Goal: Task Accomplishment & Management: Manage account settings

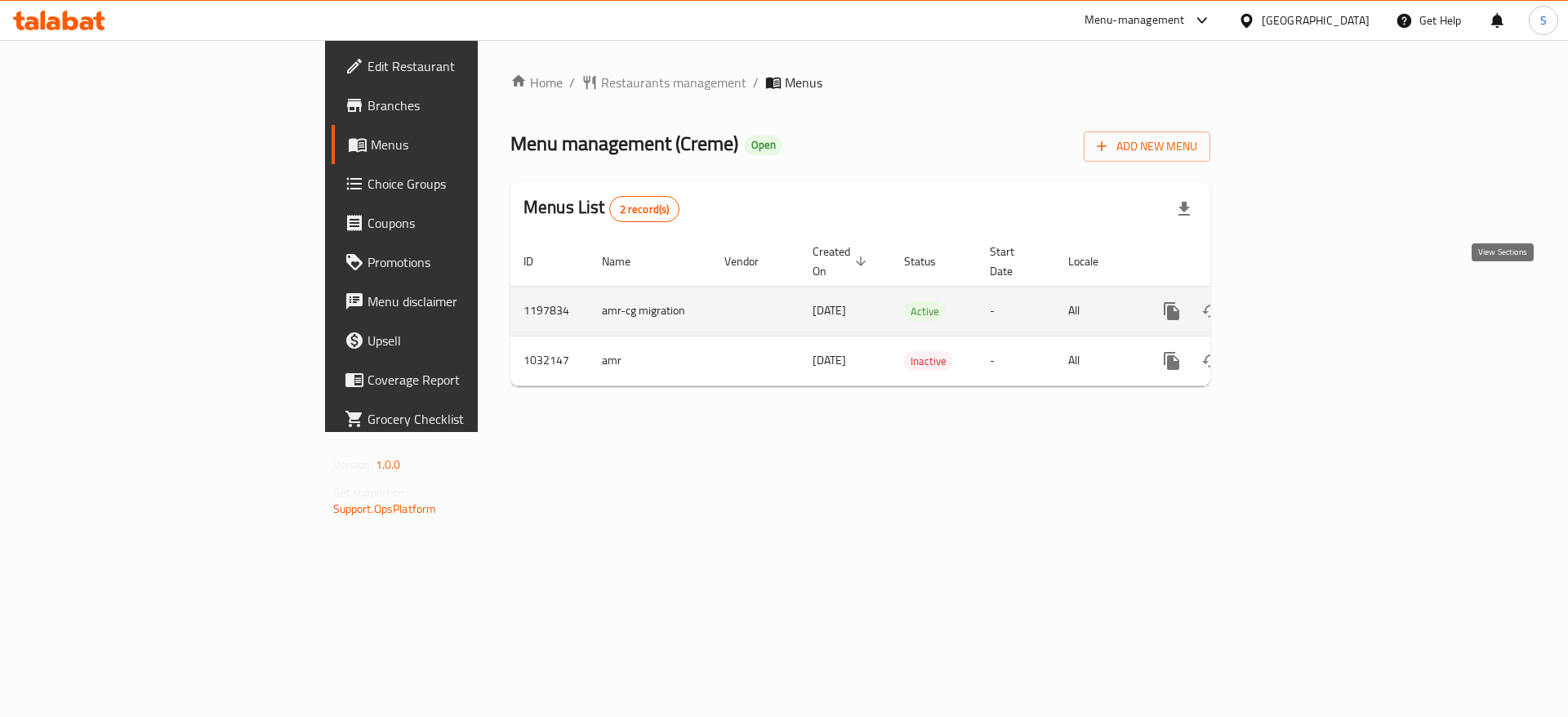
click at [1309, 292] on link "enhanced table" at bounding box center [1289, 312] width 39 height 39
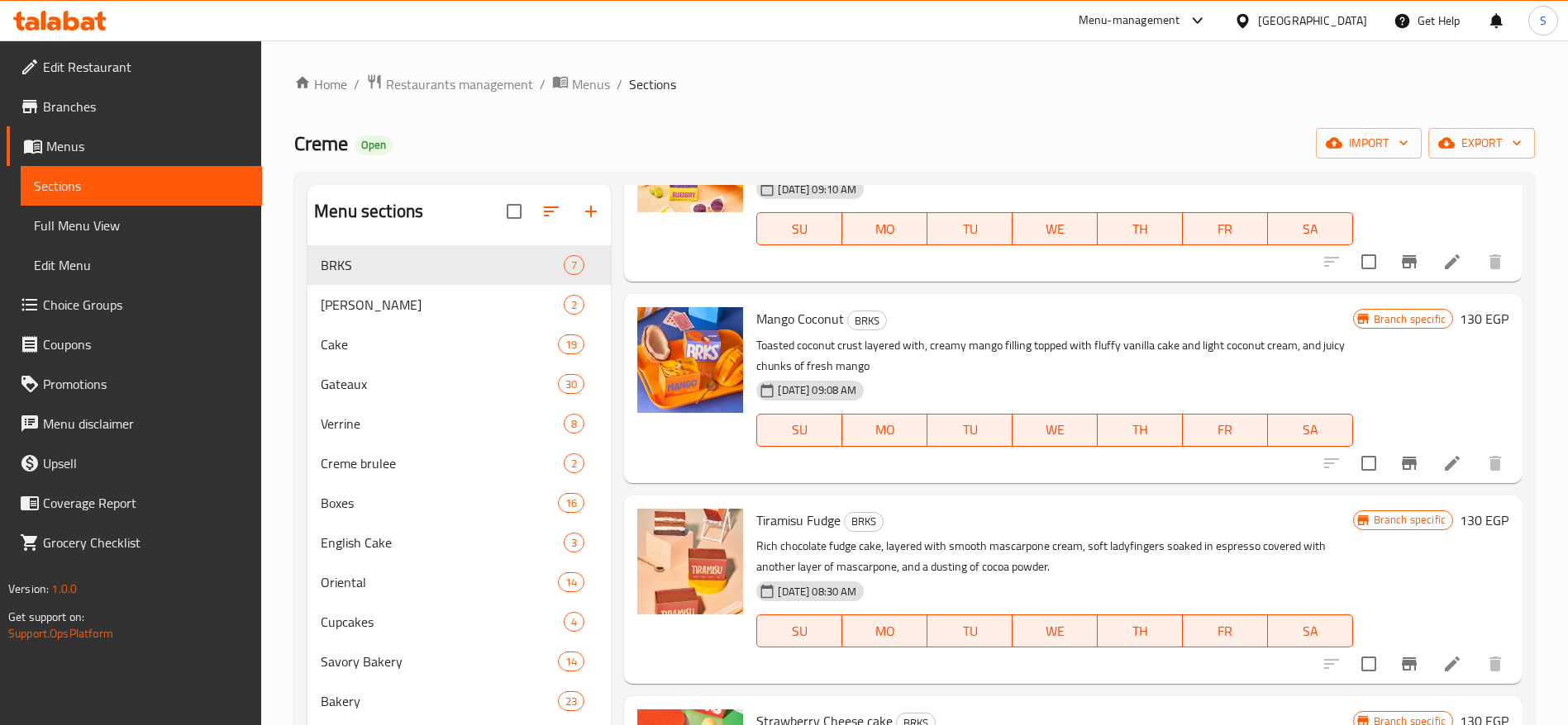
scroll to position [520, 0]
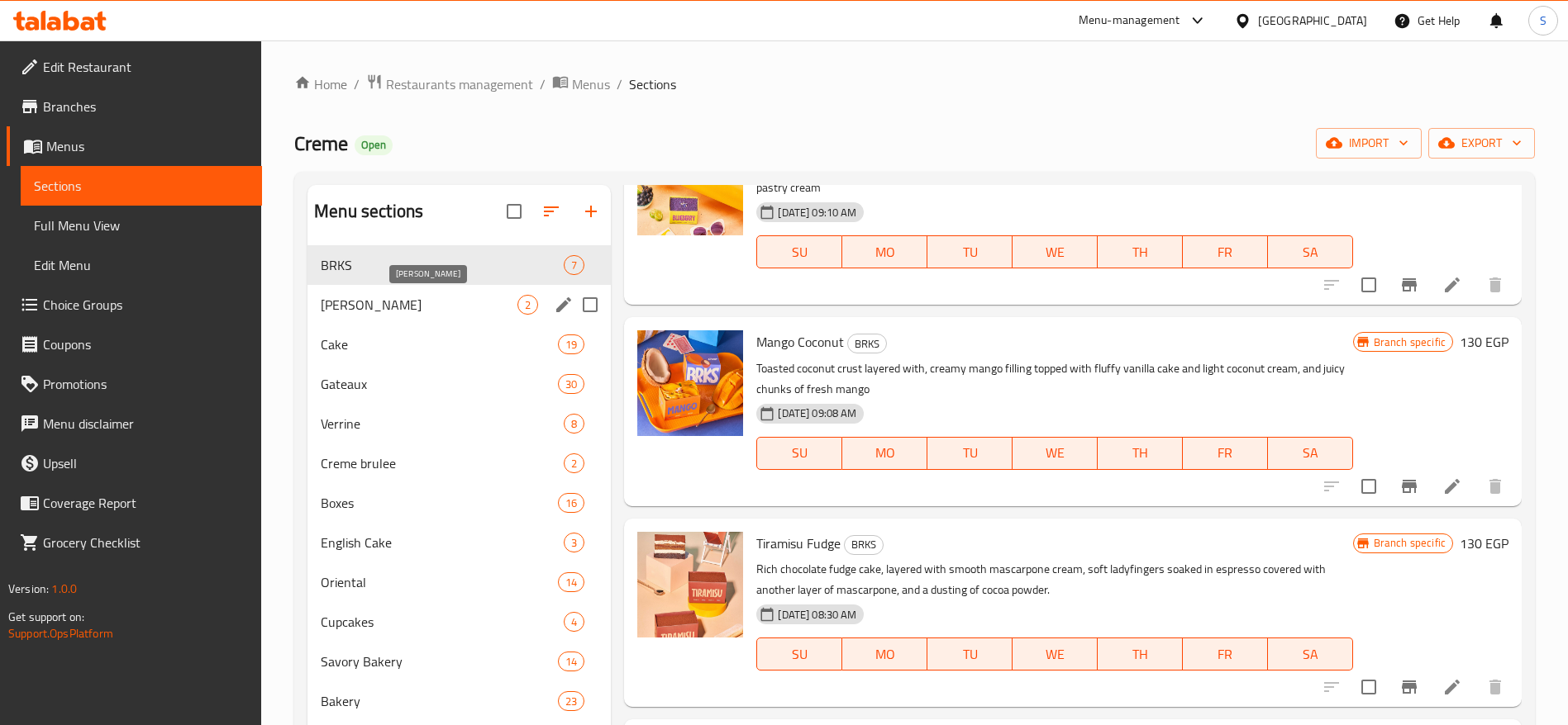
click at [467, 305] on span "[PERSON_NAME]" at bounding box center [418, 305] width 197 height 20
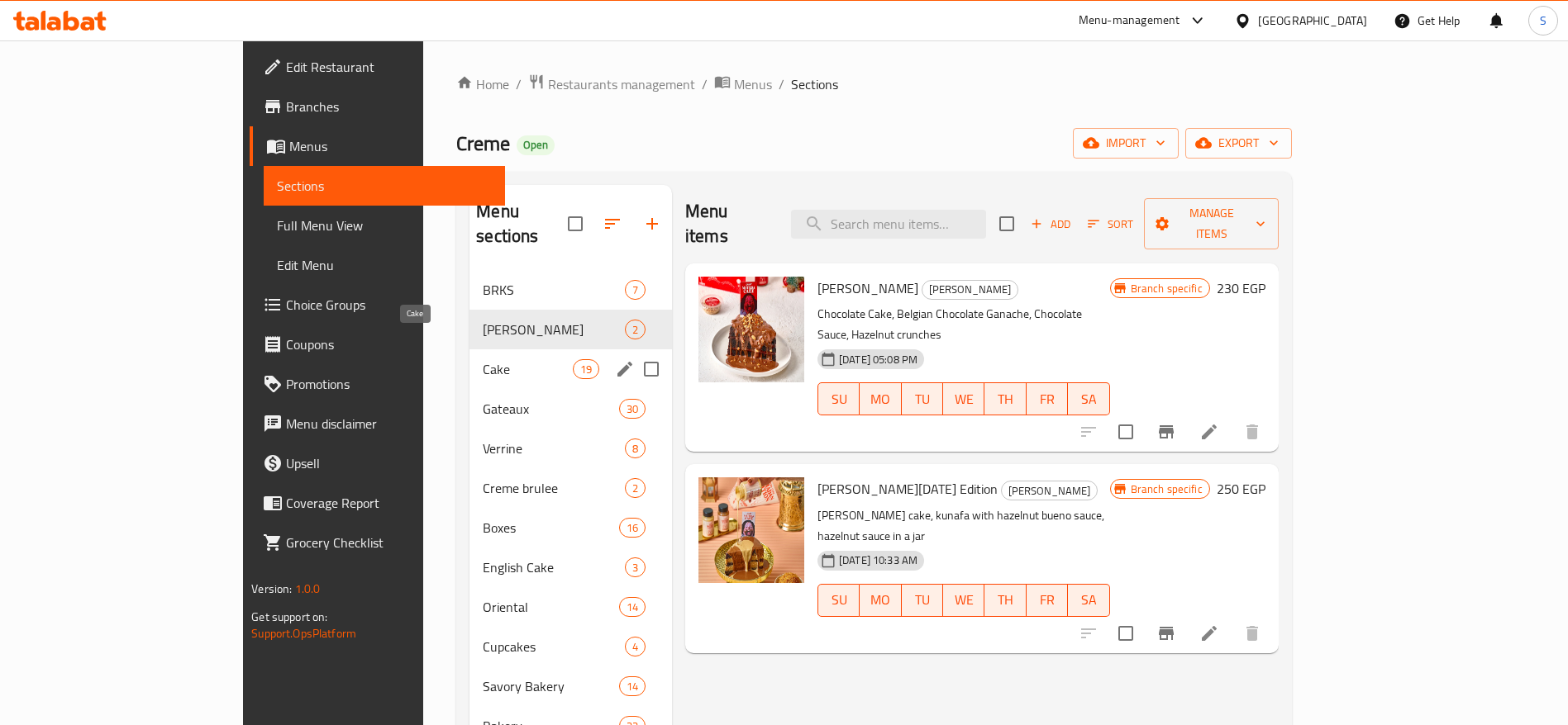
click at [483, 359] on span "Cake" at bounding box center [528, 369] width 90 height 20
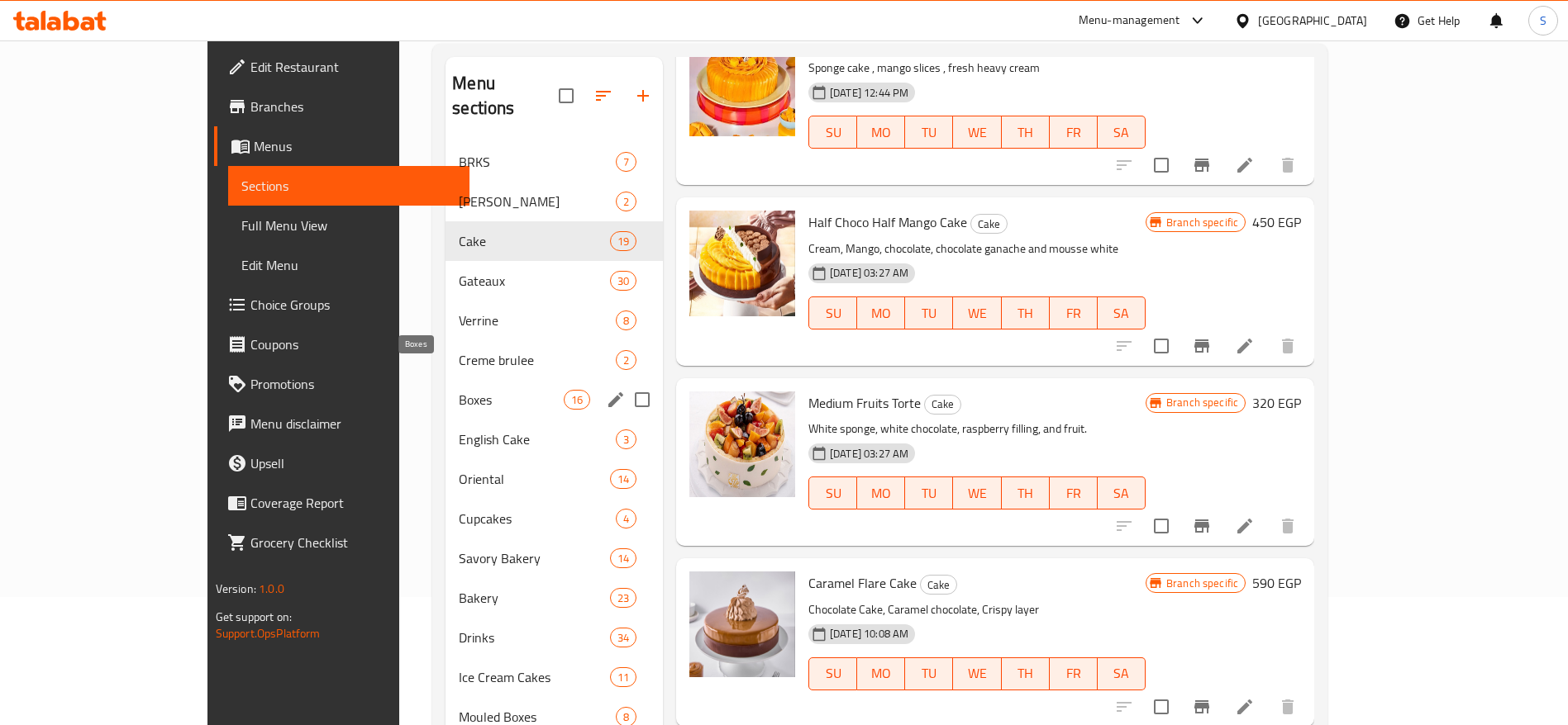
scroll to position [173, 0]
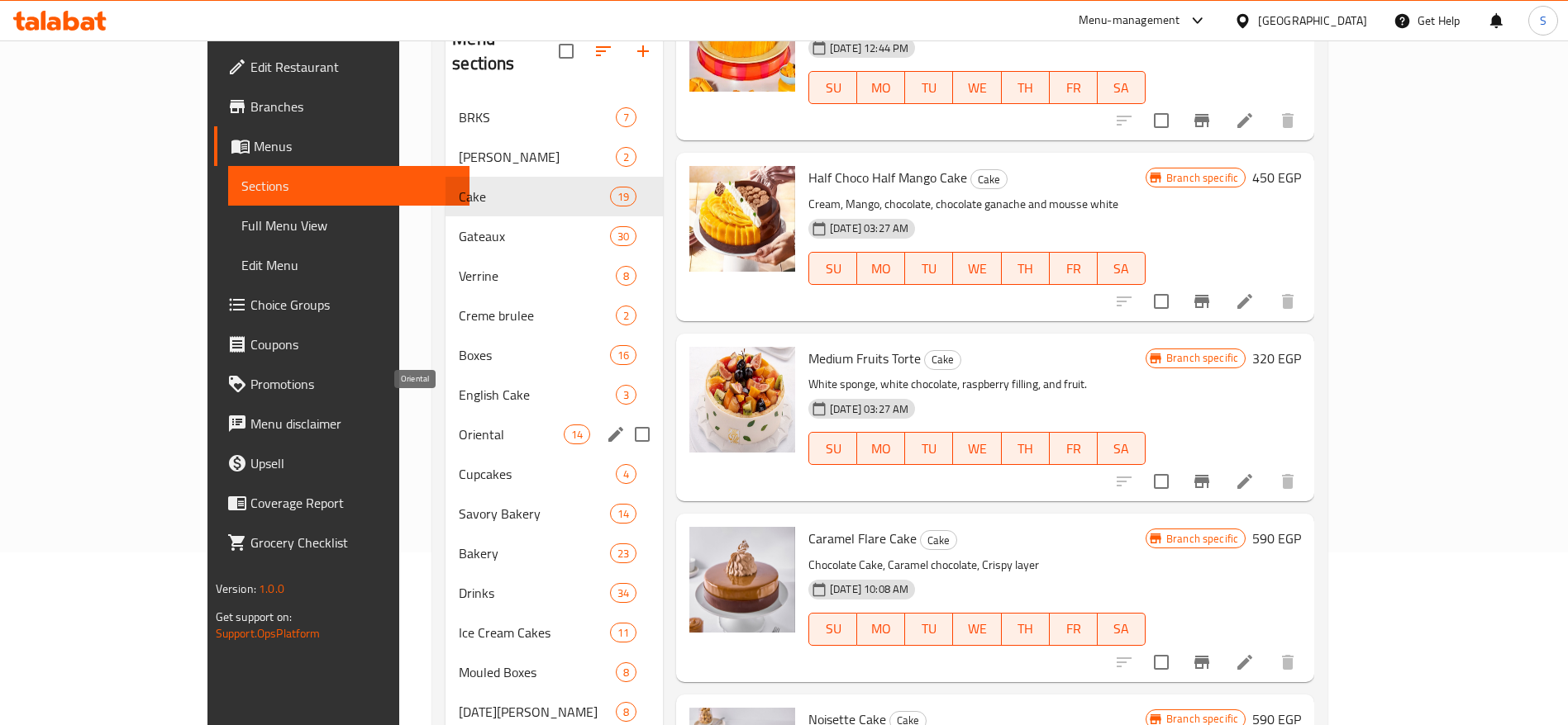
click at [459, 425] on span "Oriental" at bounding box center [510, 435] width 104 height 20
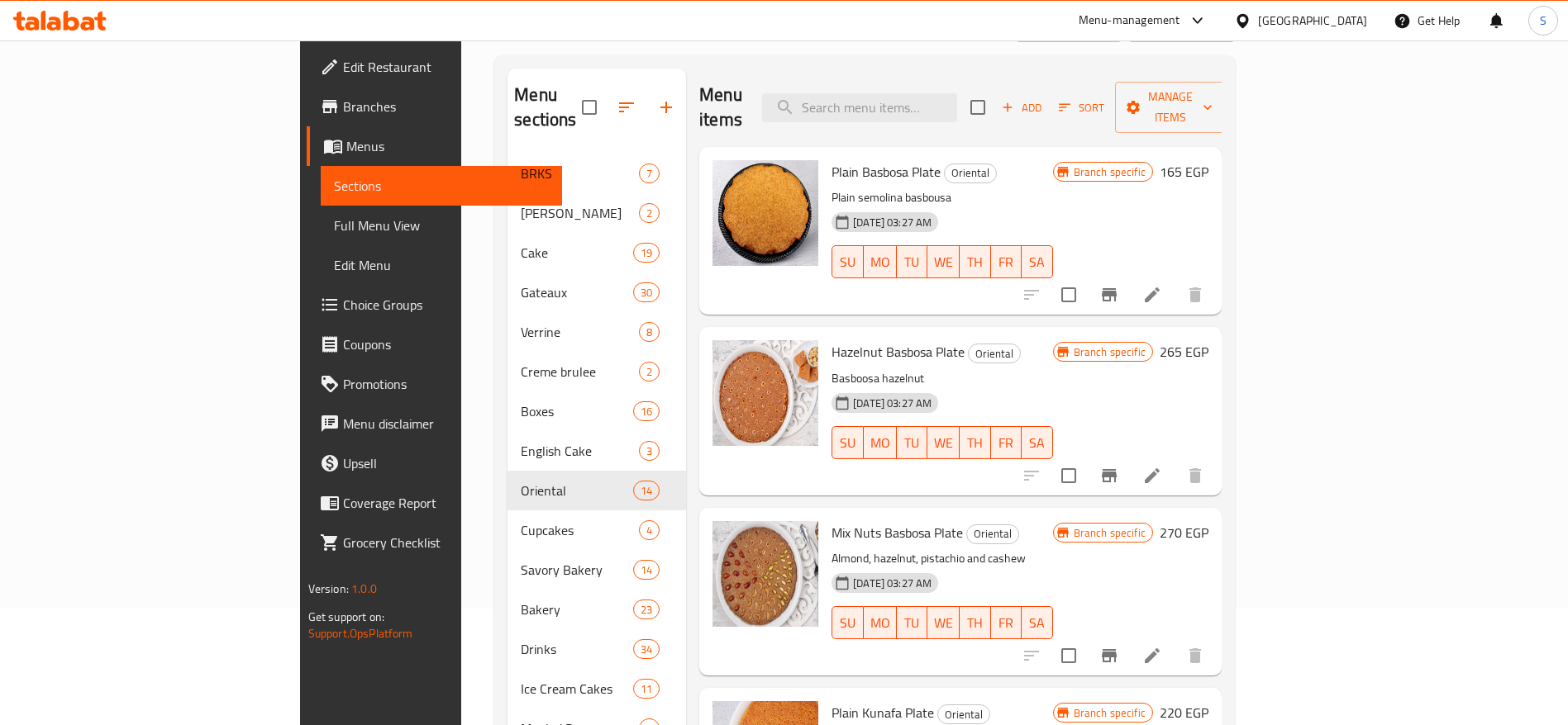
scroll to position [114, 0]
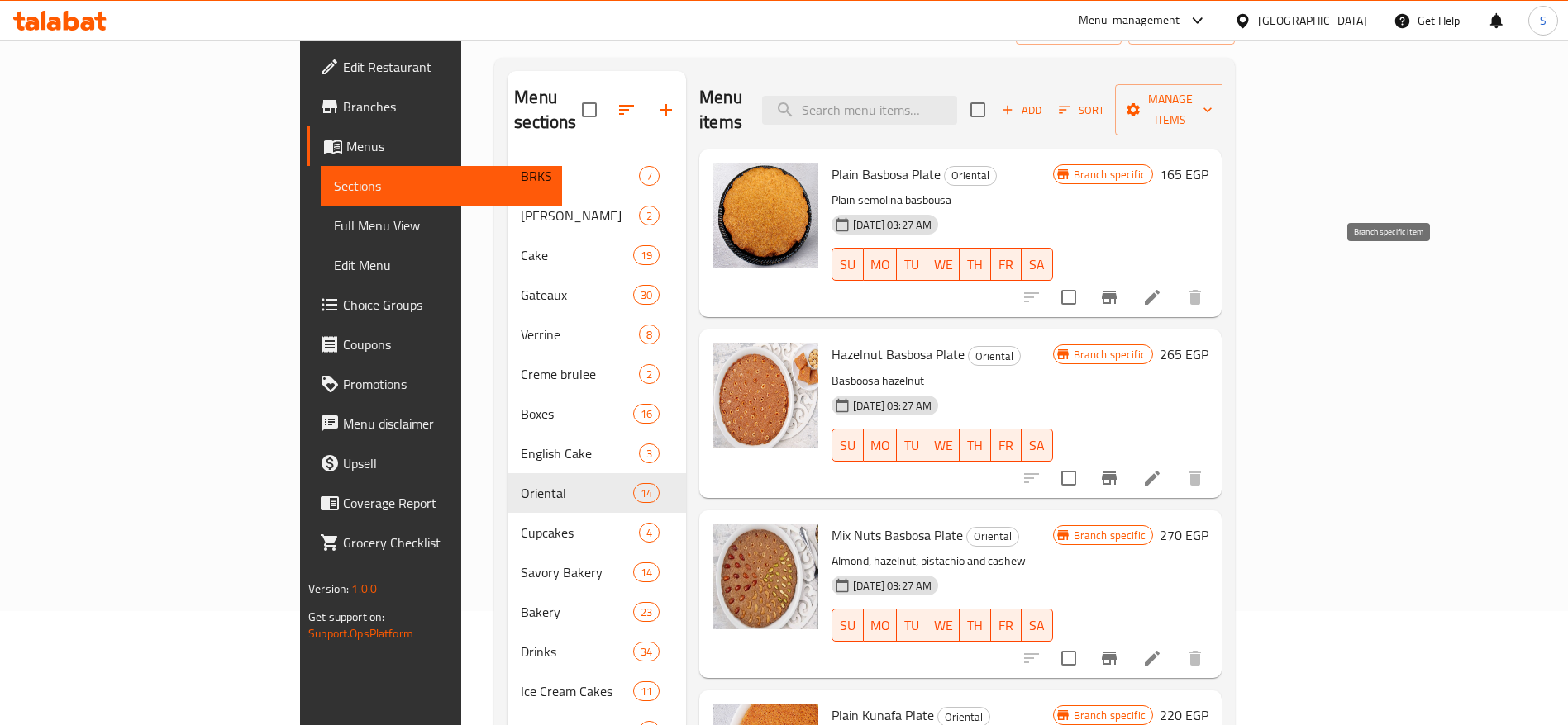
click at [1129, 278] on button "Branch-specific-item" at bounding box center [1109, 298] width 40 height 40
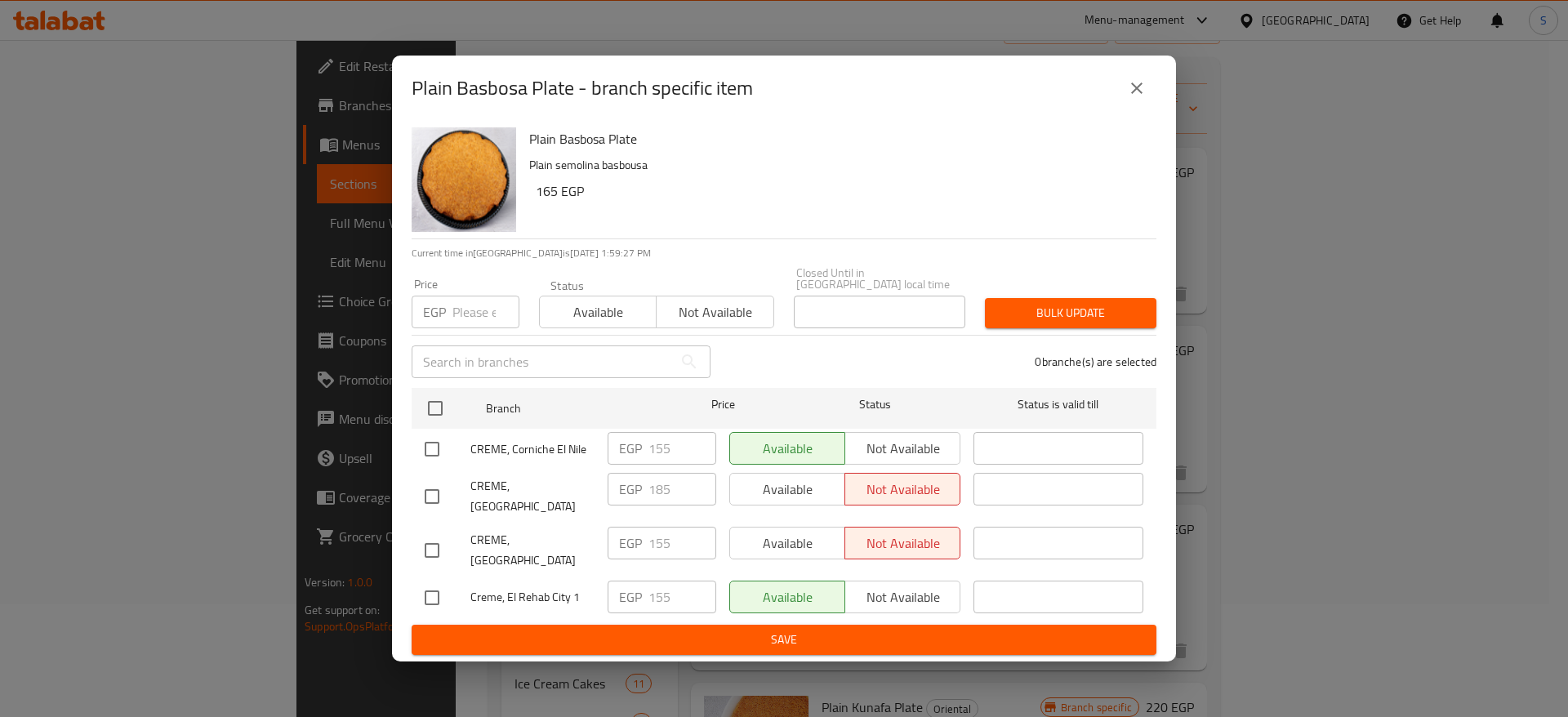
click at [474, 313] on input "number" at bounding box center [486, 312] width 67 height 33
type input "195"
click at [444, 446] on input "checkbox" at bounding box center [432, 450] width 34 height 34
checkbox input "true"
click at [441, 533] on input "checkbox" at bounding box center [432, 550] width 34 height 34
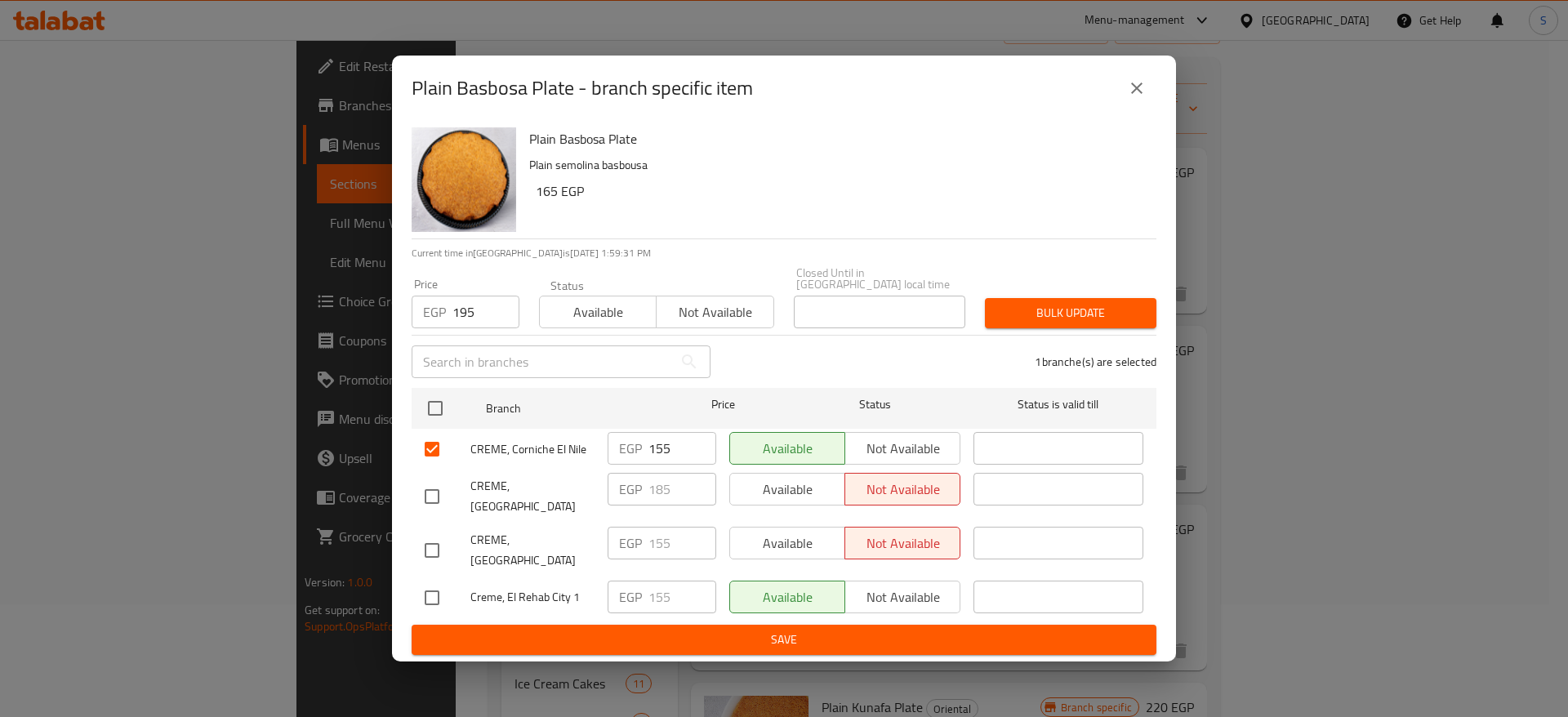
checkbox input "true"
click at [436, 581] on input "checkbox" at bounding box center [432, 598] width 34 height 34
checkbox input "true"
click at [1024, 298] on button "Bulk update" at bounding box center [1070, 313] width 171 height 30
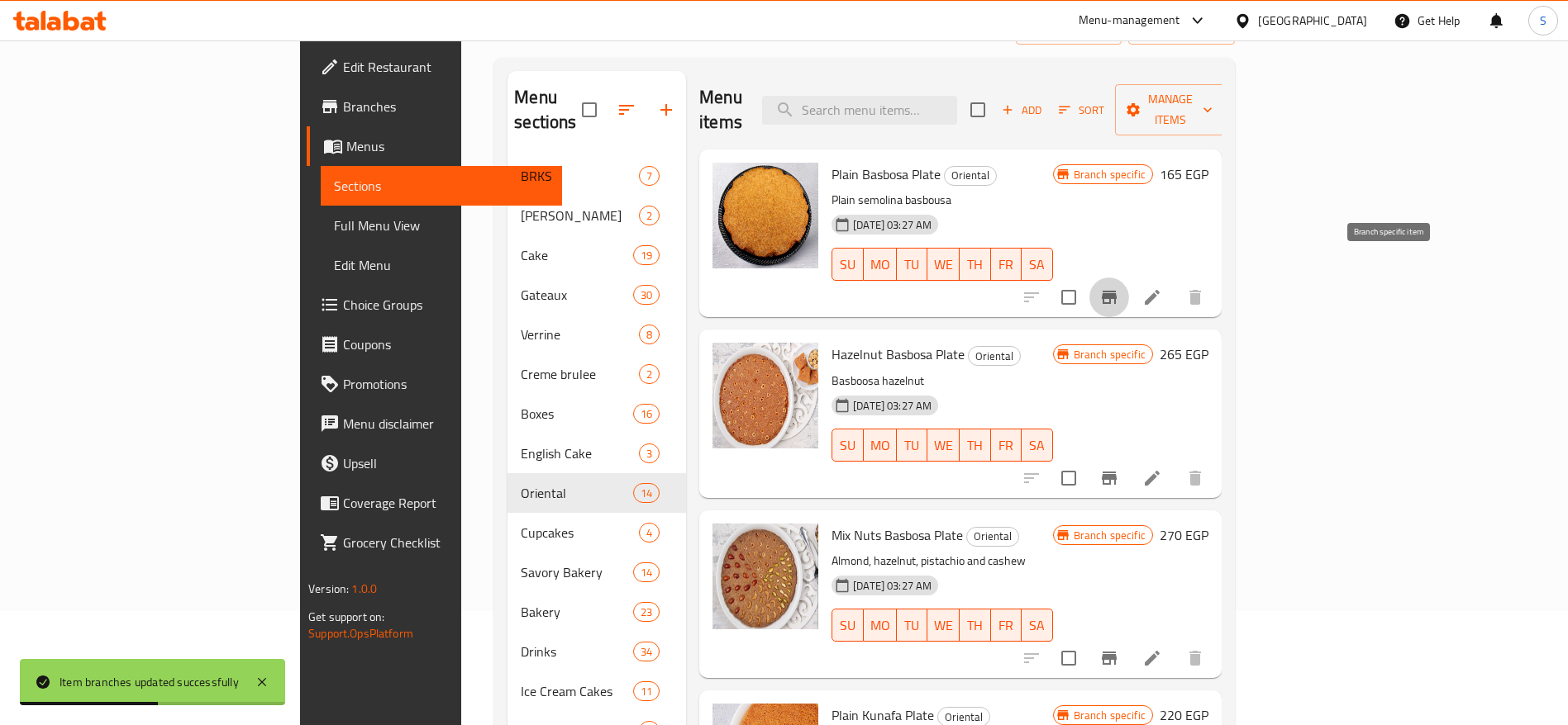
click at [1119, 288] on icon "Branch-specific-item" at bounding box center [1109, 298] width 20 height 20
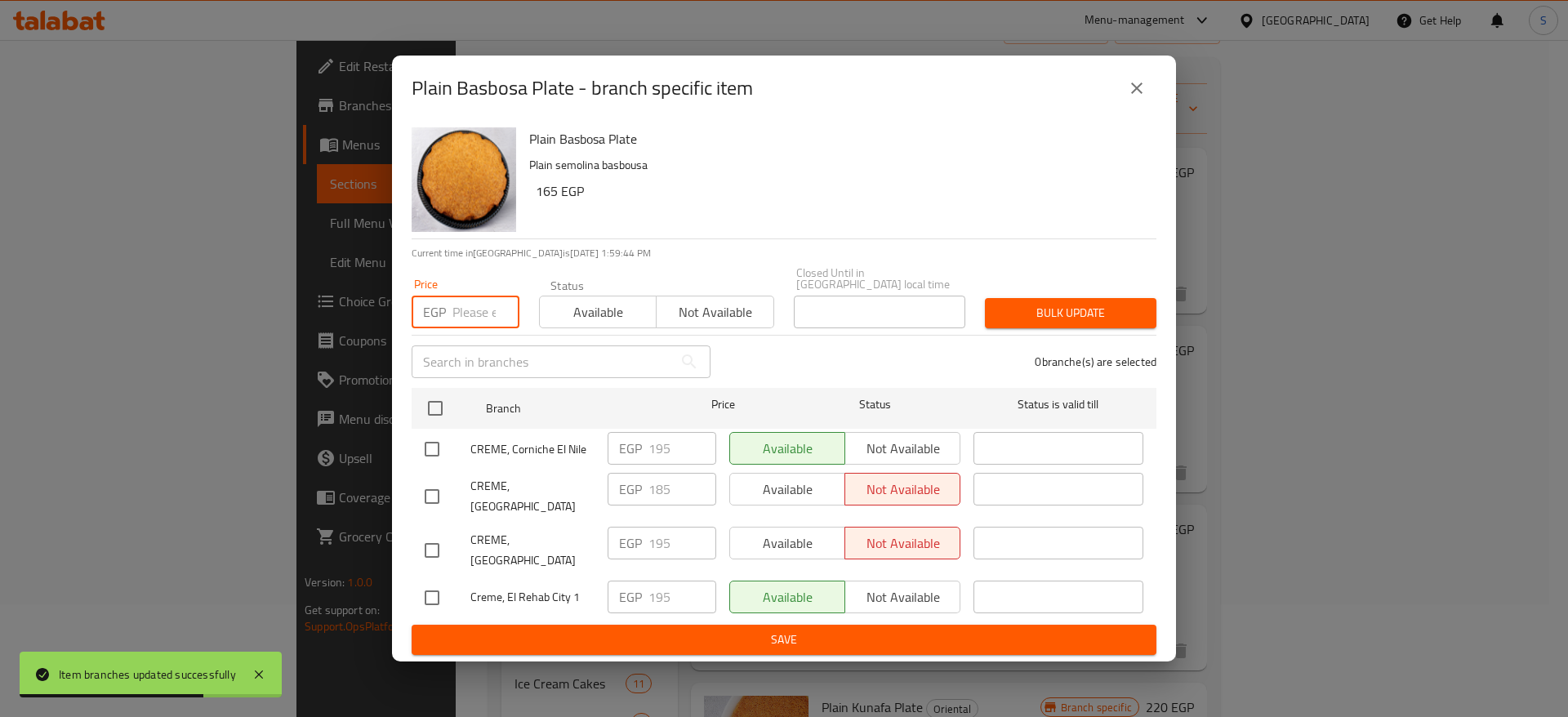
click at [467, 305] on input "number" at bounding box center [486, 312] width 67 height 33
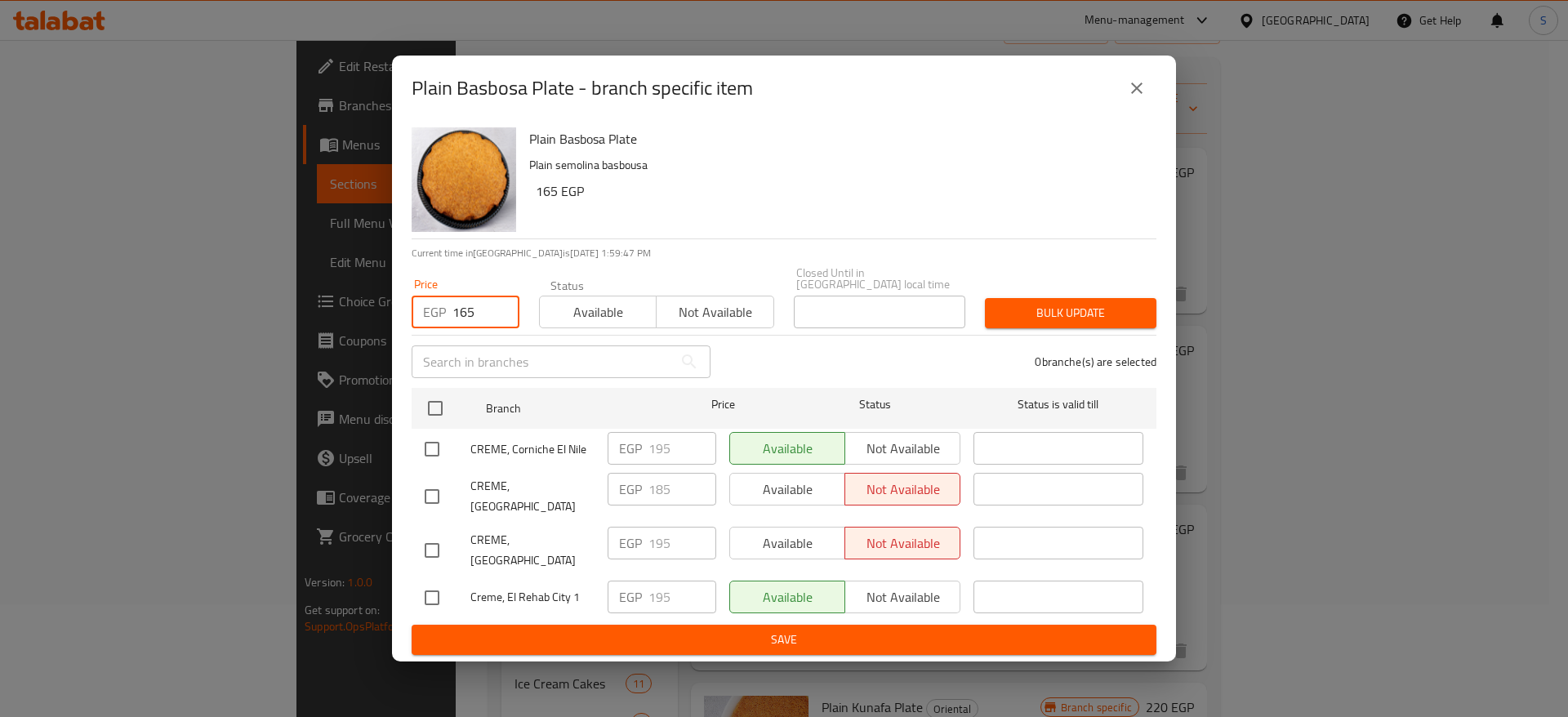
type input "165"
click at [426, 452] on input "checkbox" at bounding box center [432, 450] width 34 height 34
checkbox input "true"
click at [437, 534] on input "checkbox" at bounding box center [432, 550] width 34 height 34
checkbox input "true"
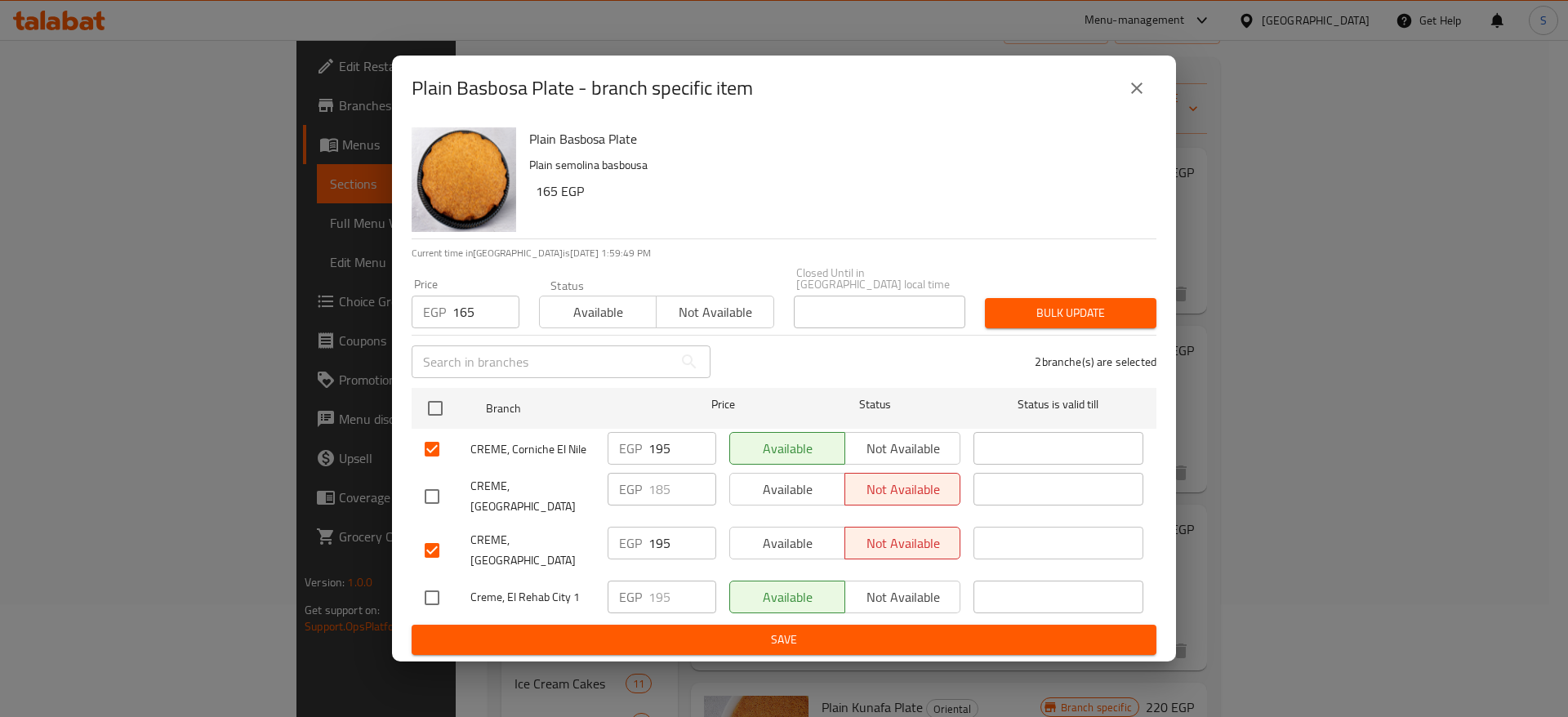
click at [435, 591] on input "checkbox" at bounding box center [432, 598] width 34 height 34
checkbox input "true"
drag, startPoint x: 677, startPoint y: 582, endPoint x: 560, endPoint y: 587, distance: 117.1
click at [560, 587] on div "Creme, El Rehab City 1 EGP 195 ​ Available Not available ​" at bounding box center [784, 598] width 732 height 48
type input "165"
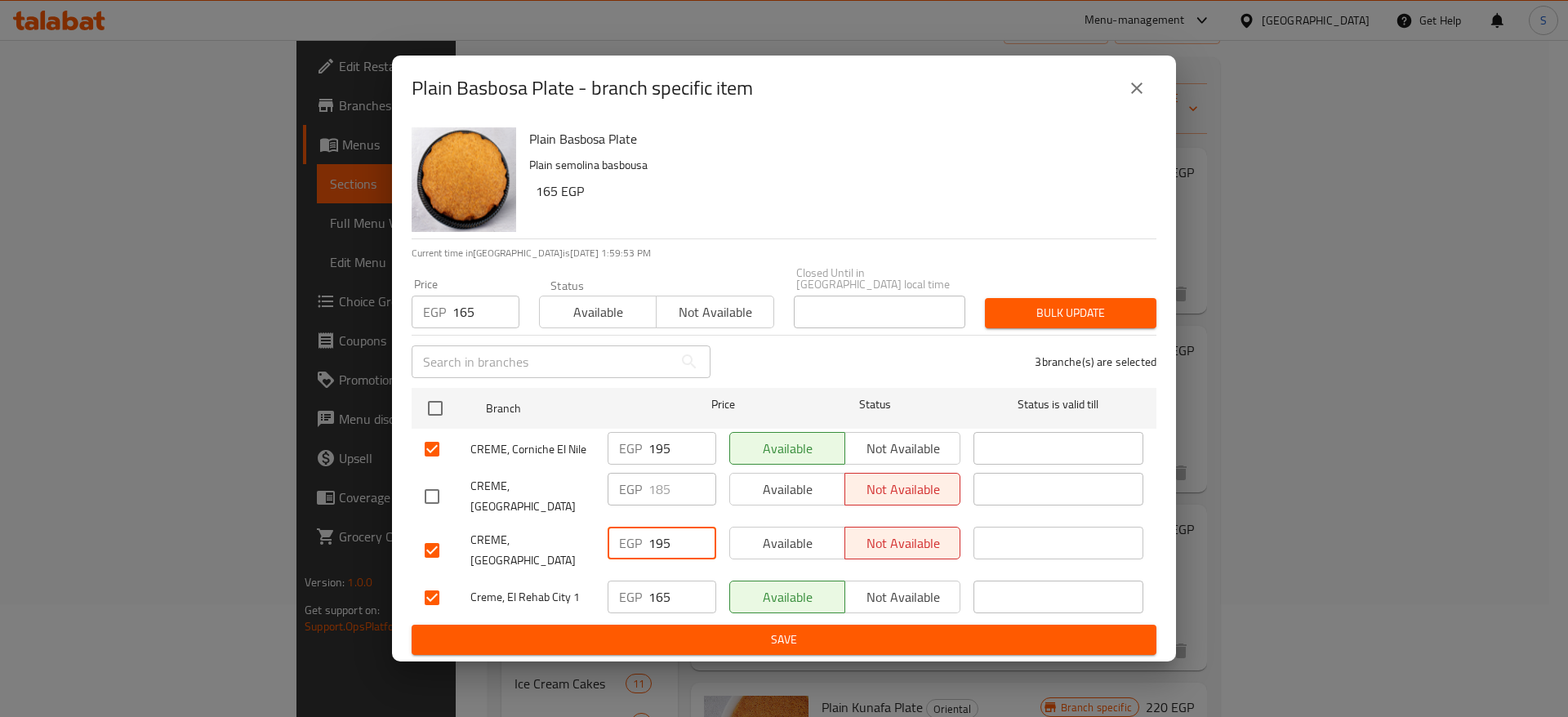
drag, startPoint x: 668, startPoint y: 538, endPoint x: 631, endPoint y: 537, distance: 37.0
click at [631, 537] on div "EGP 195 ​" at bounding box center [662, 543] width 108 height 33
type input "165"
drag, startPoint x: 687, startPoint y: 436, endPoint x: 619, endPoint y: 445, distance: 68.6
click at [619, 445] on div "EGP 195 ​" at bounding box center [662, 449] width 108 height 33
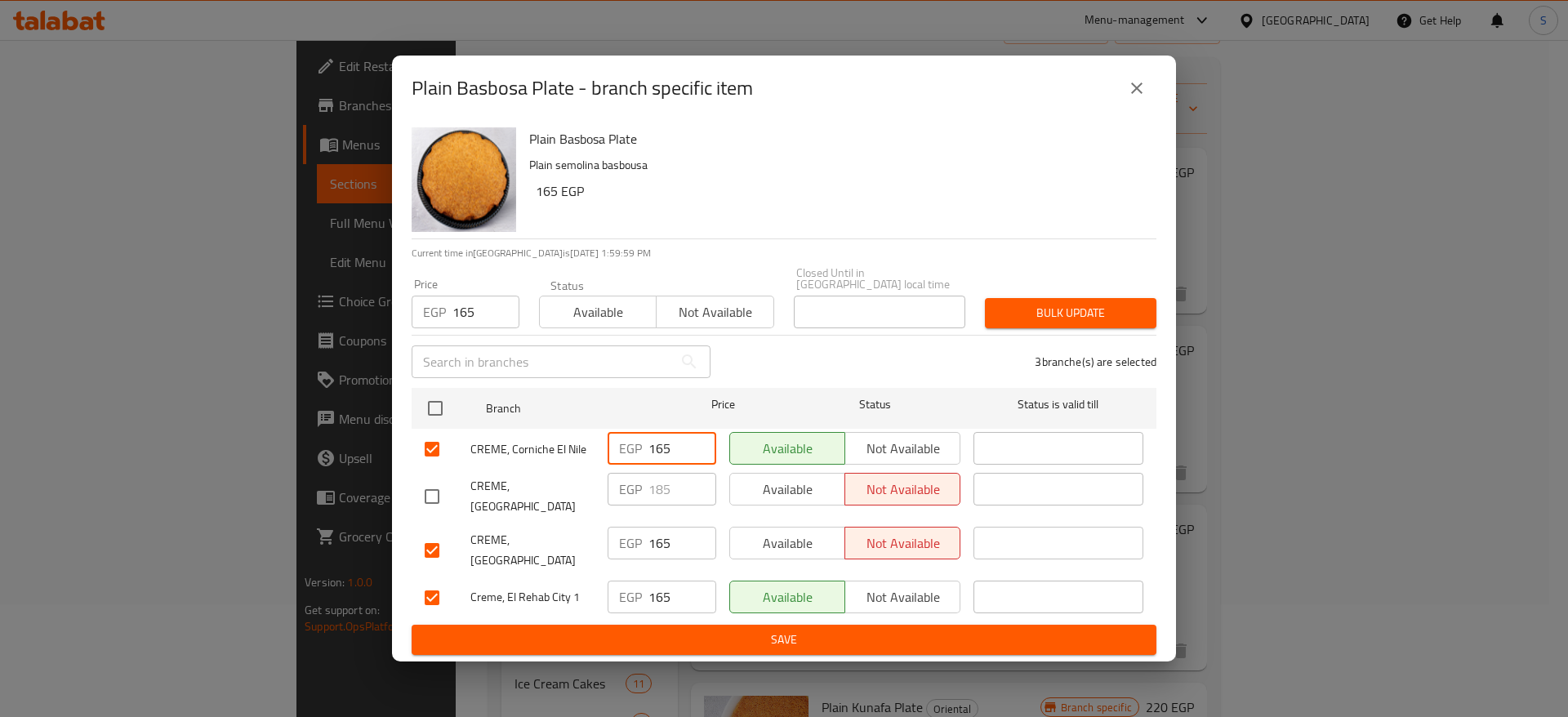
type input "165"
click at [999, 326] on button "Bulk update" at bounding box center [1070, 313] width 171 height 30
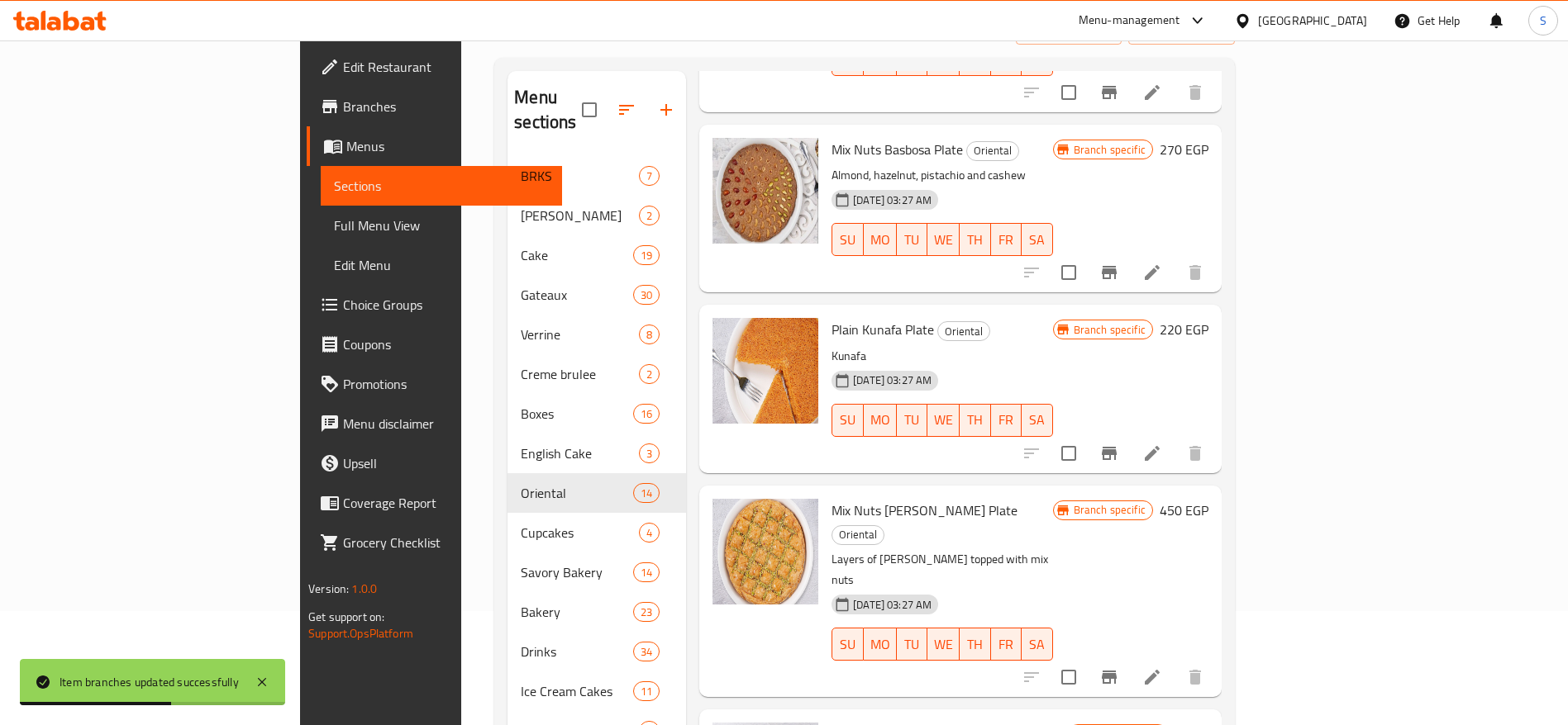
scroll to position [398, 0]
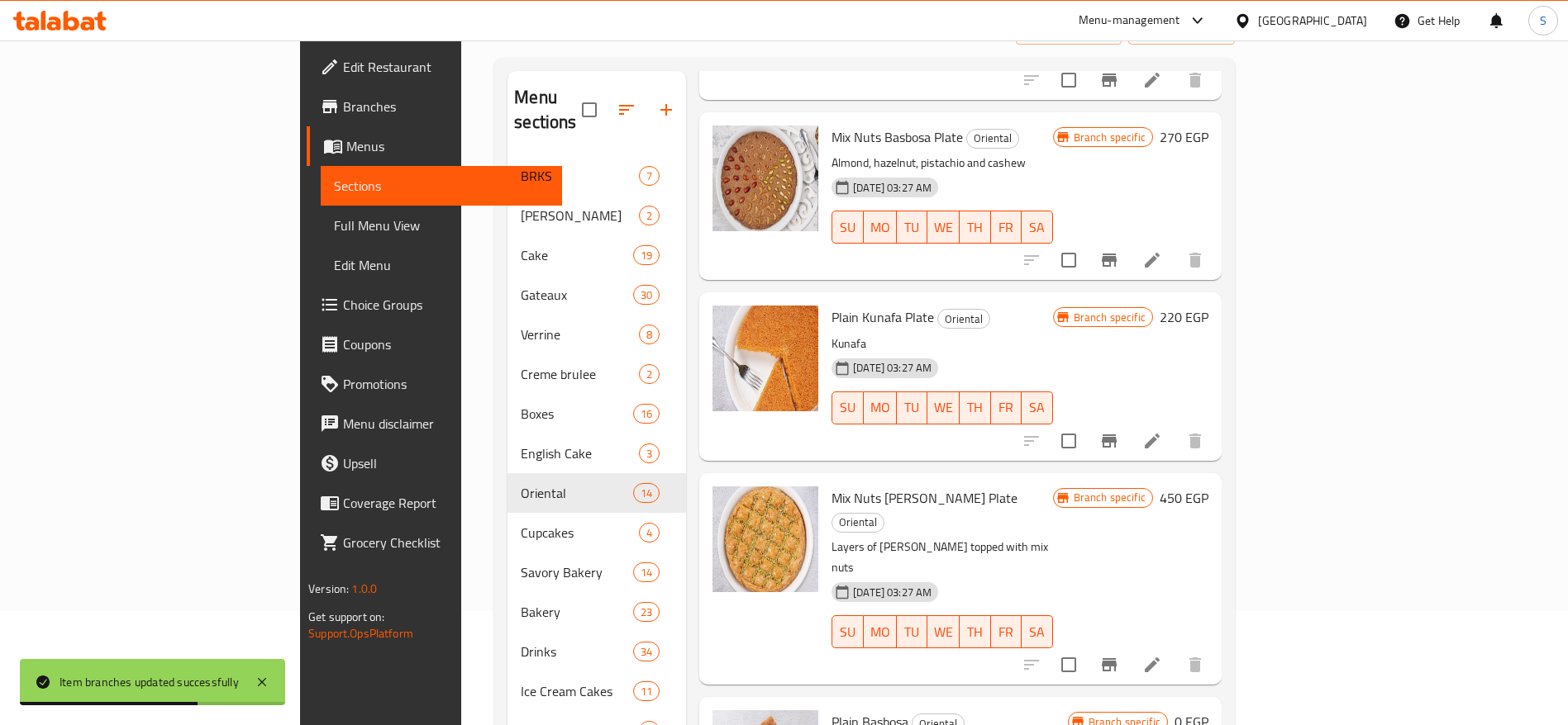
click at [1119, 431] on icon "Branch-specific-item" at bounding box center [1109, 441] width 20 height 20
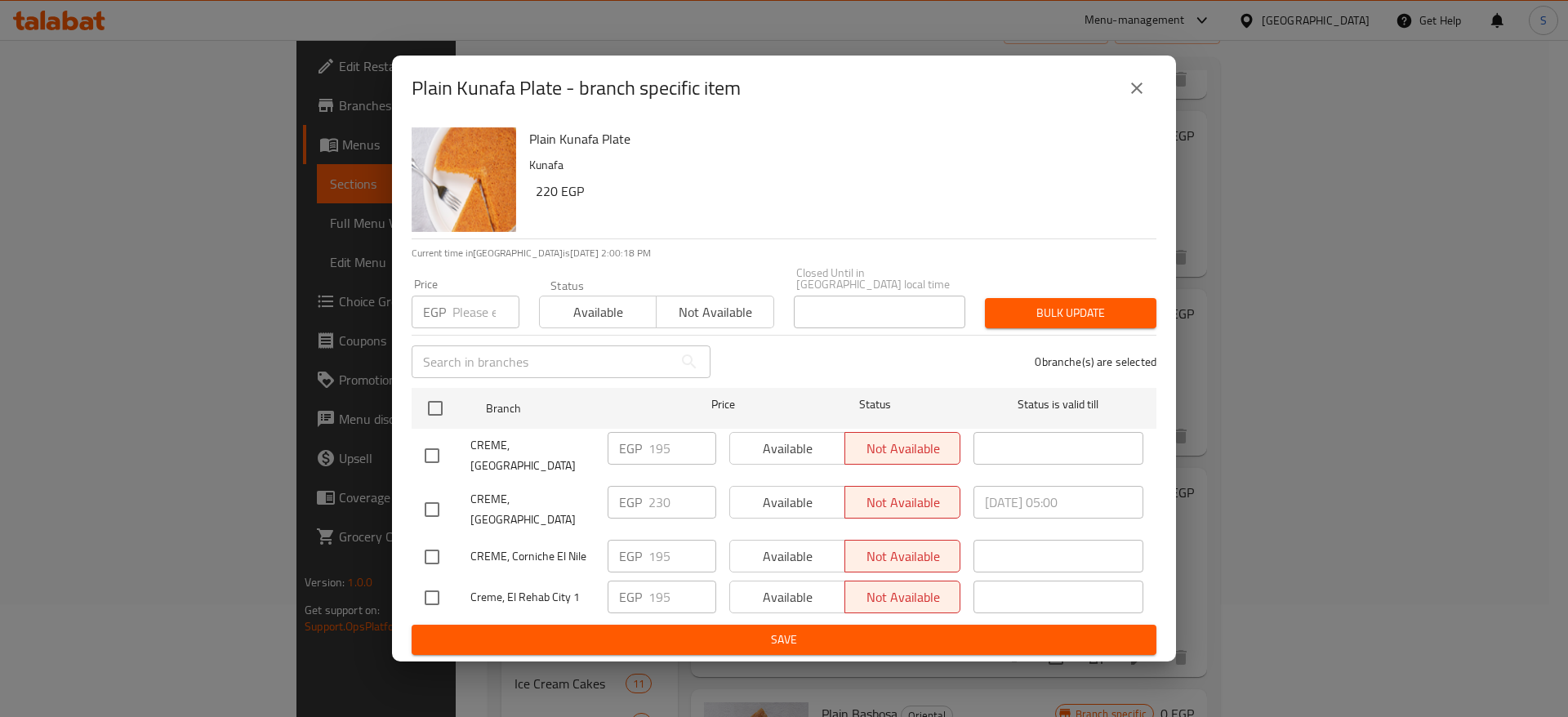
click at [1233, 202] on div "Plain Kunafa Plate - branch specific item Plain Kunafa Plate Kunafa 220 EGP Cur…" at bounding box center [784, 358] width 1568 height 717
click at [1136, 94] on icon "close" at bounding box center [1137, 89] width 11 height 11
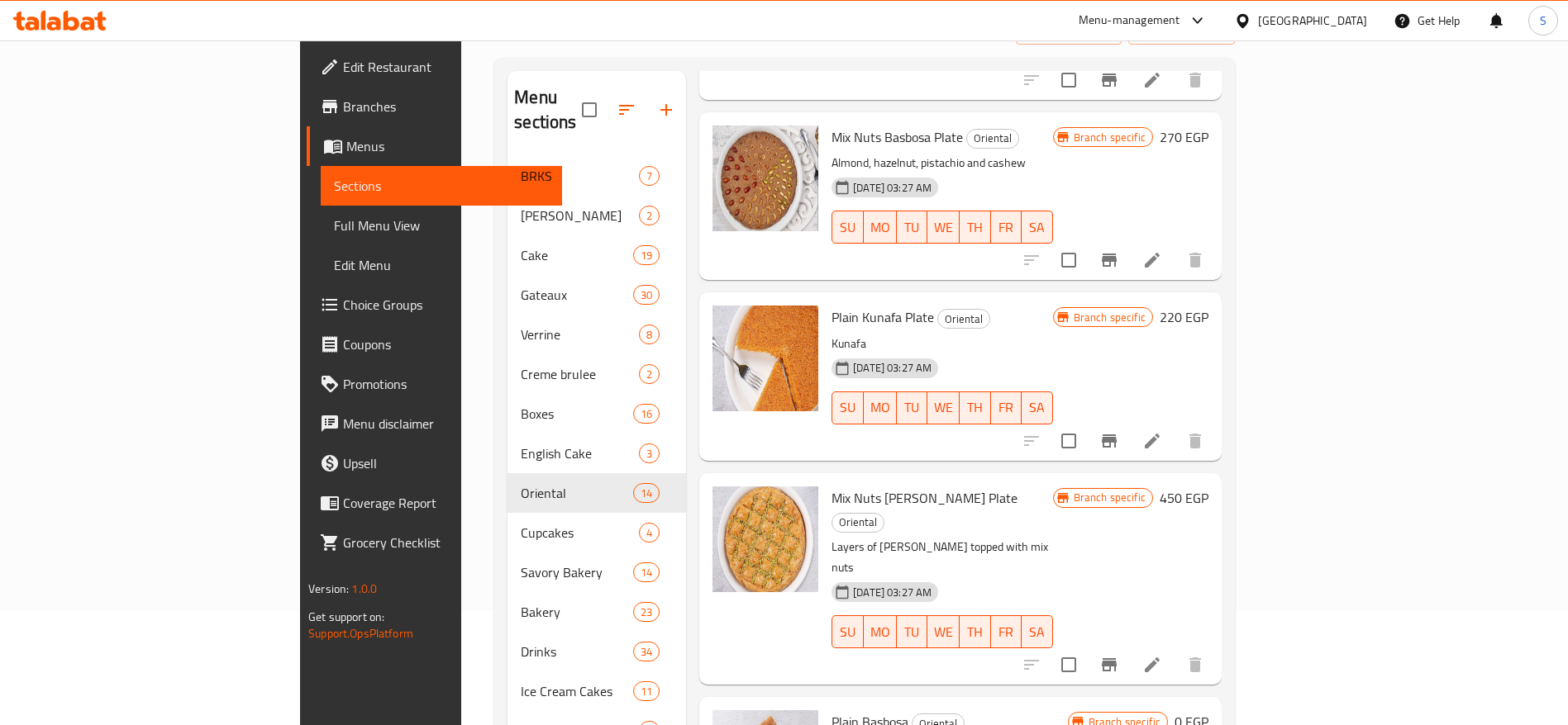
scroll to position [669, 0]
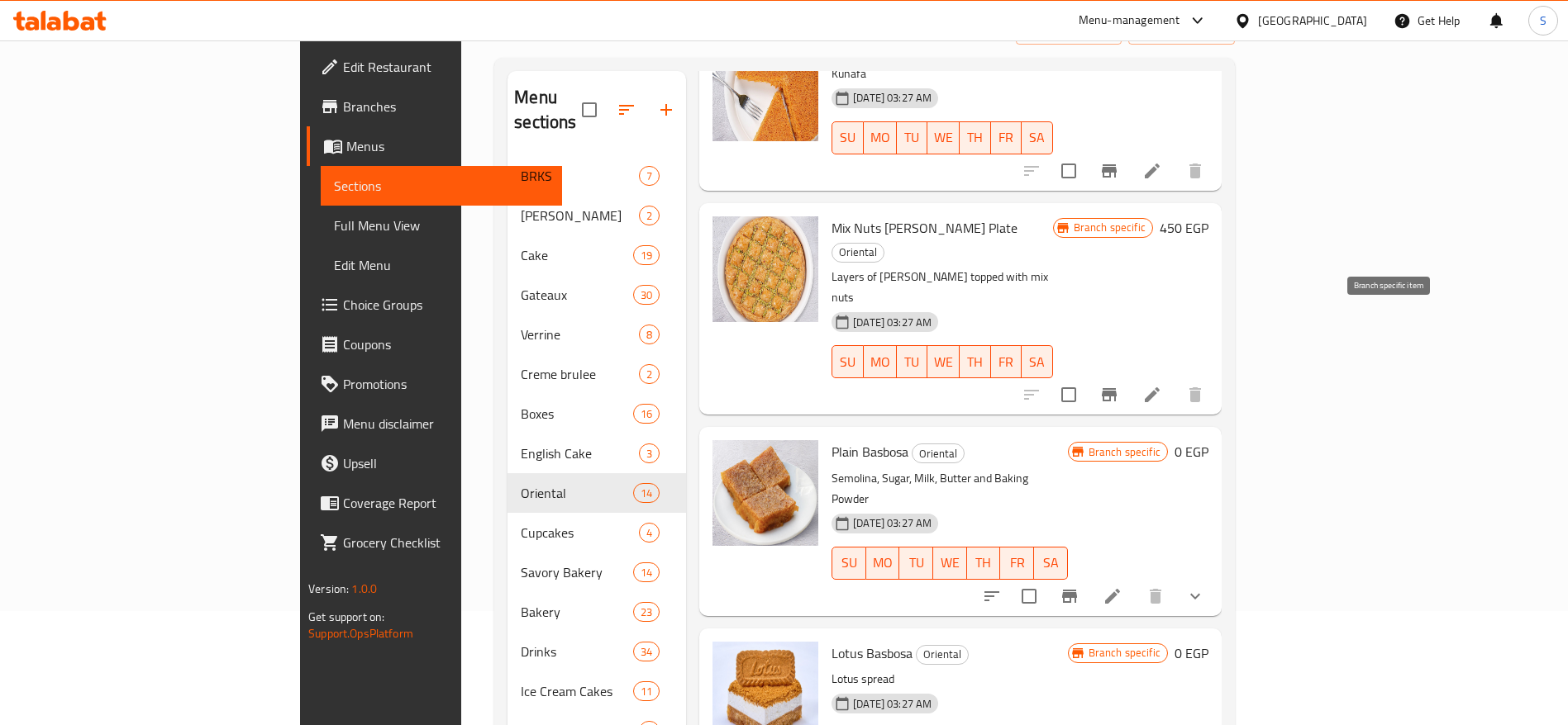
click at [1119, 385] on icon "Branch-specific-item" at bounding box center [1109, 395] width 20 height 20
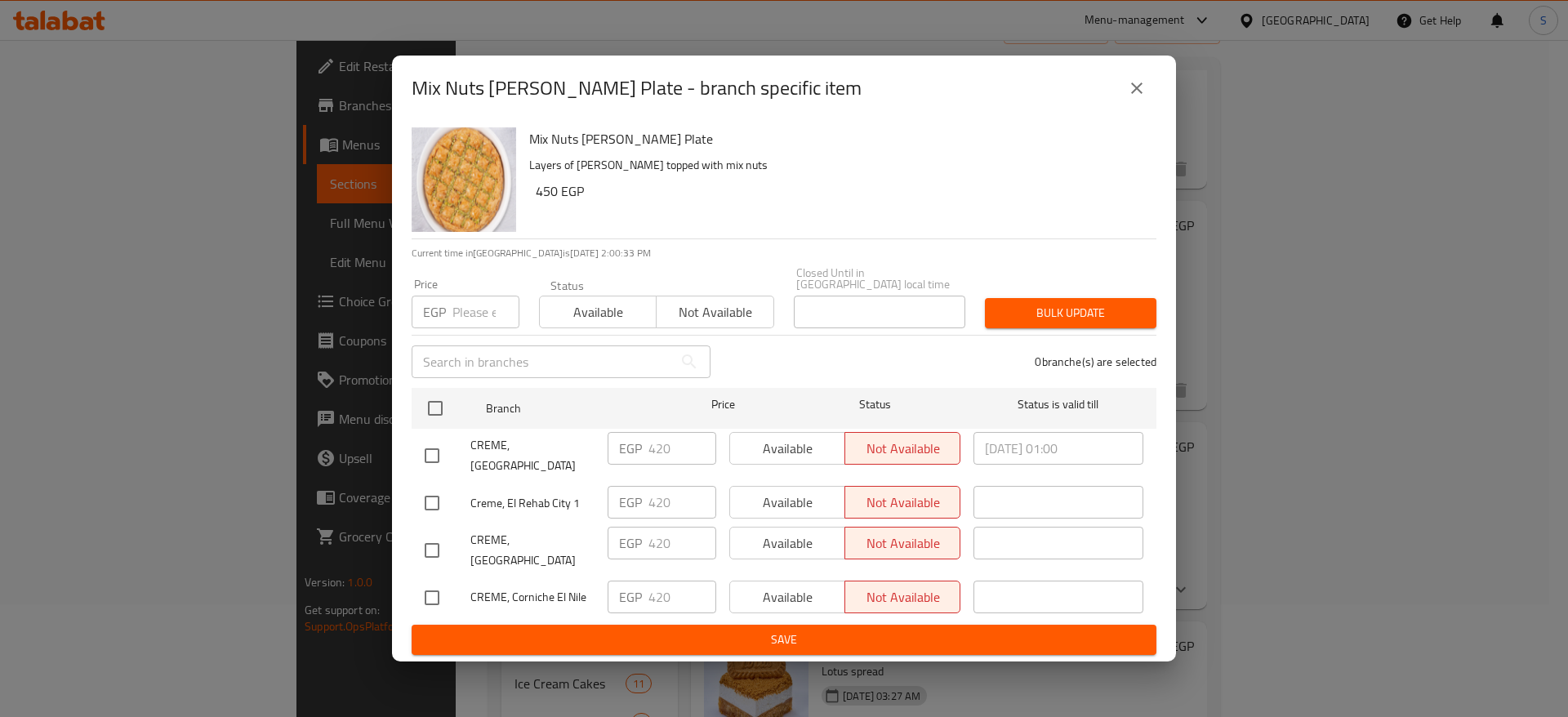
click at [467, 309] on input "number" at bounding box center [486, 312] width 67 height 33
type input "5"
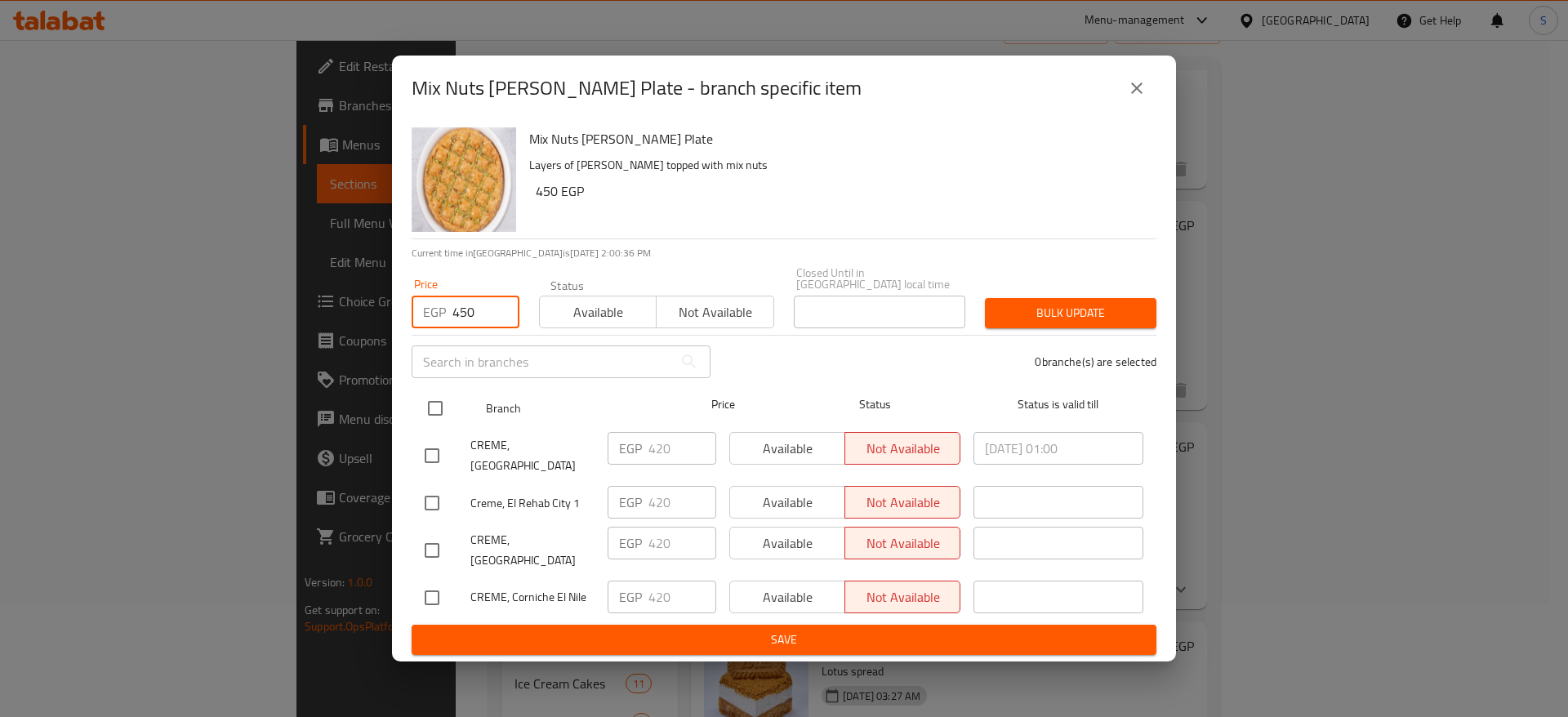
type input "450"
click at [432, 416] on input "checkbox" at bounding box center [435, 409] width 34 height 34
checkbox input "true"
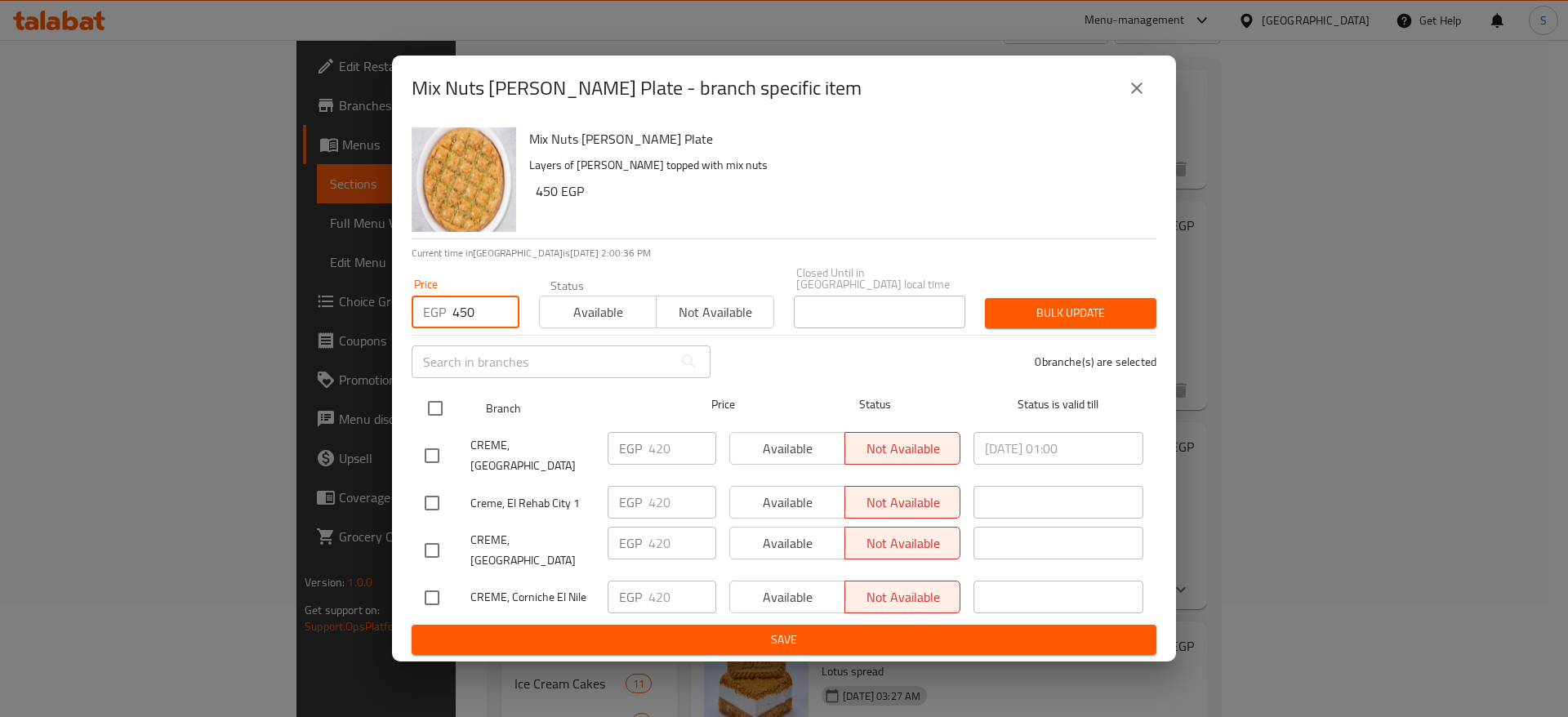
checkbox input "true"
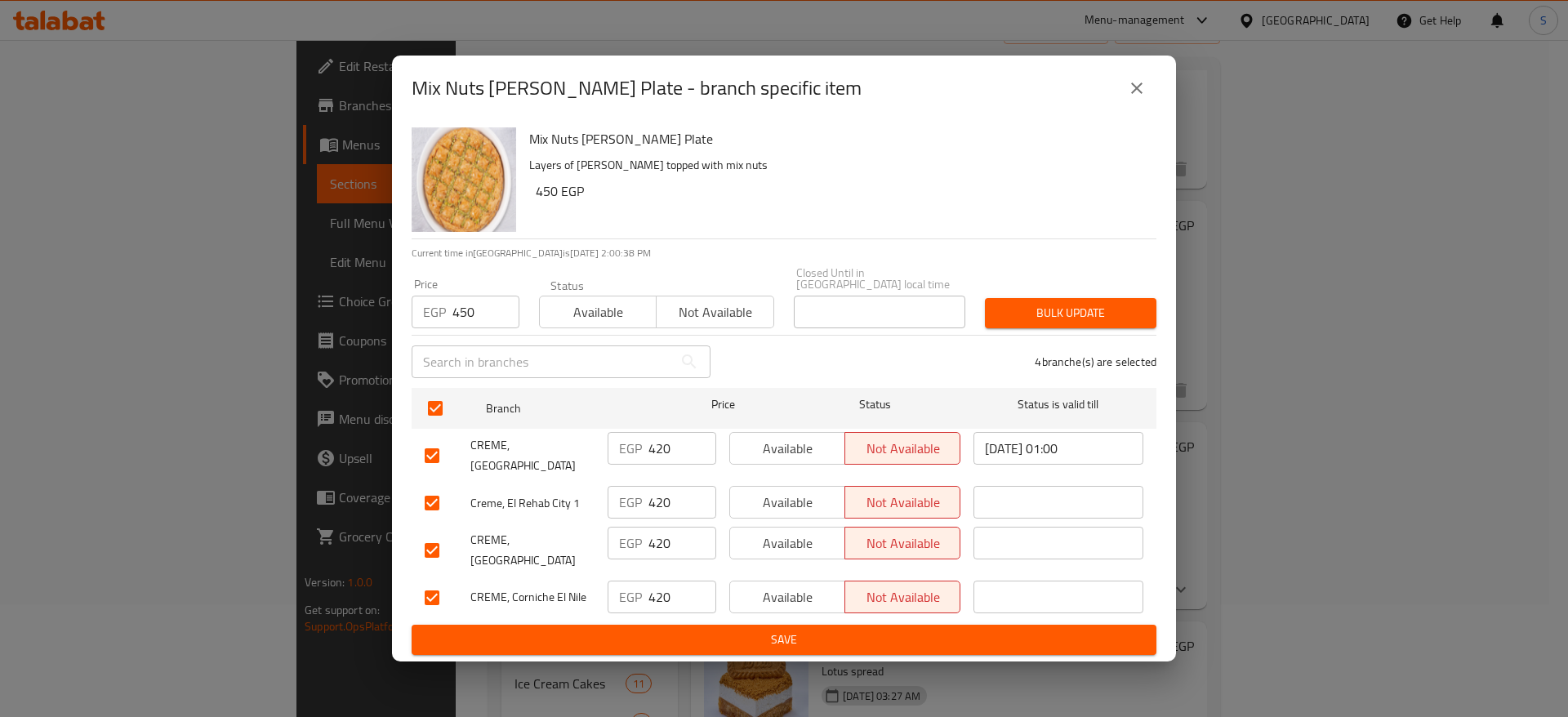
click at [1052, 304] on span "Bulk update" at bounding box center [1070, 313] width 145 height 21
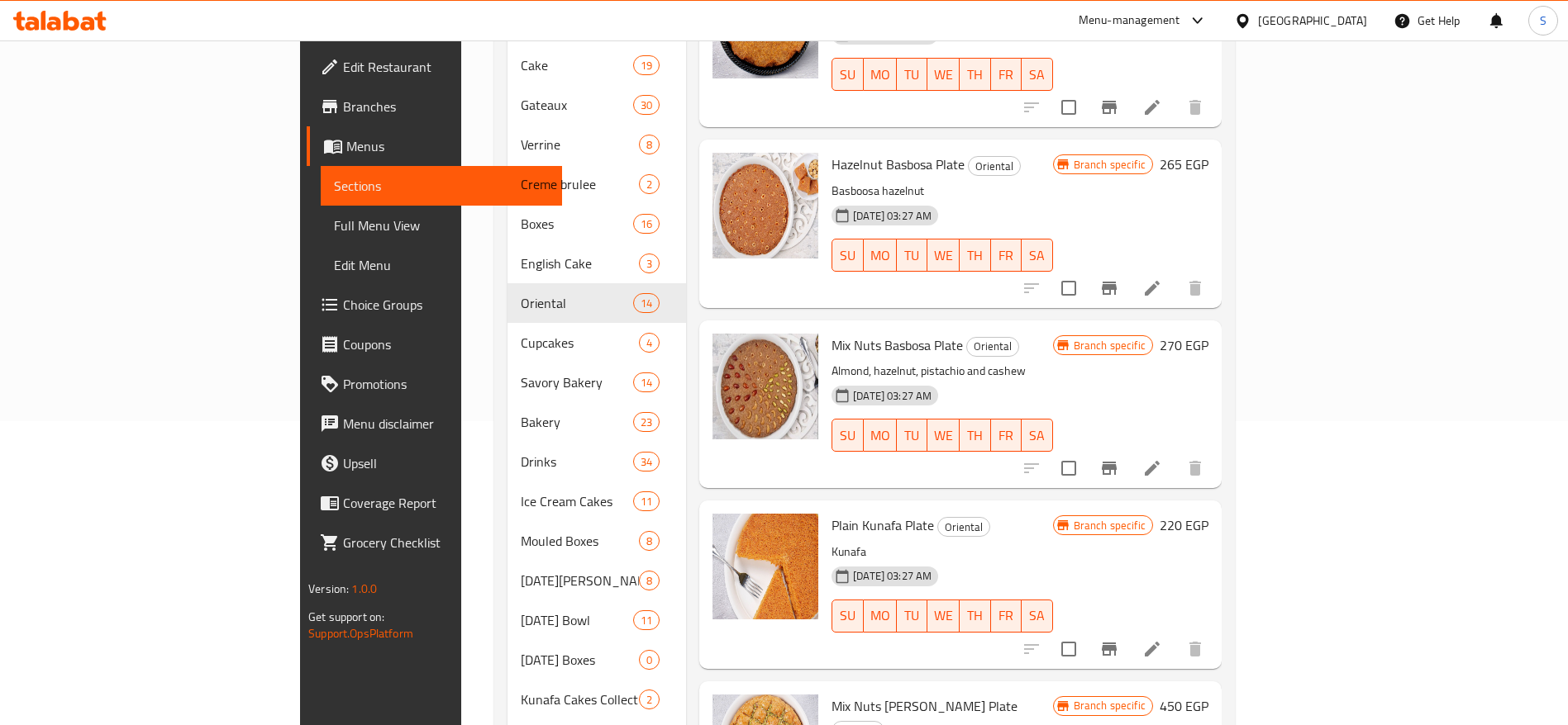
scroll to position [290, 0]
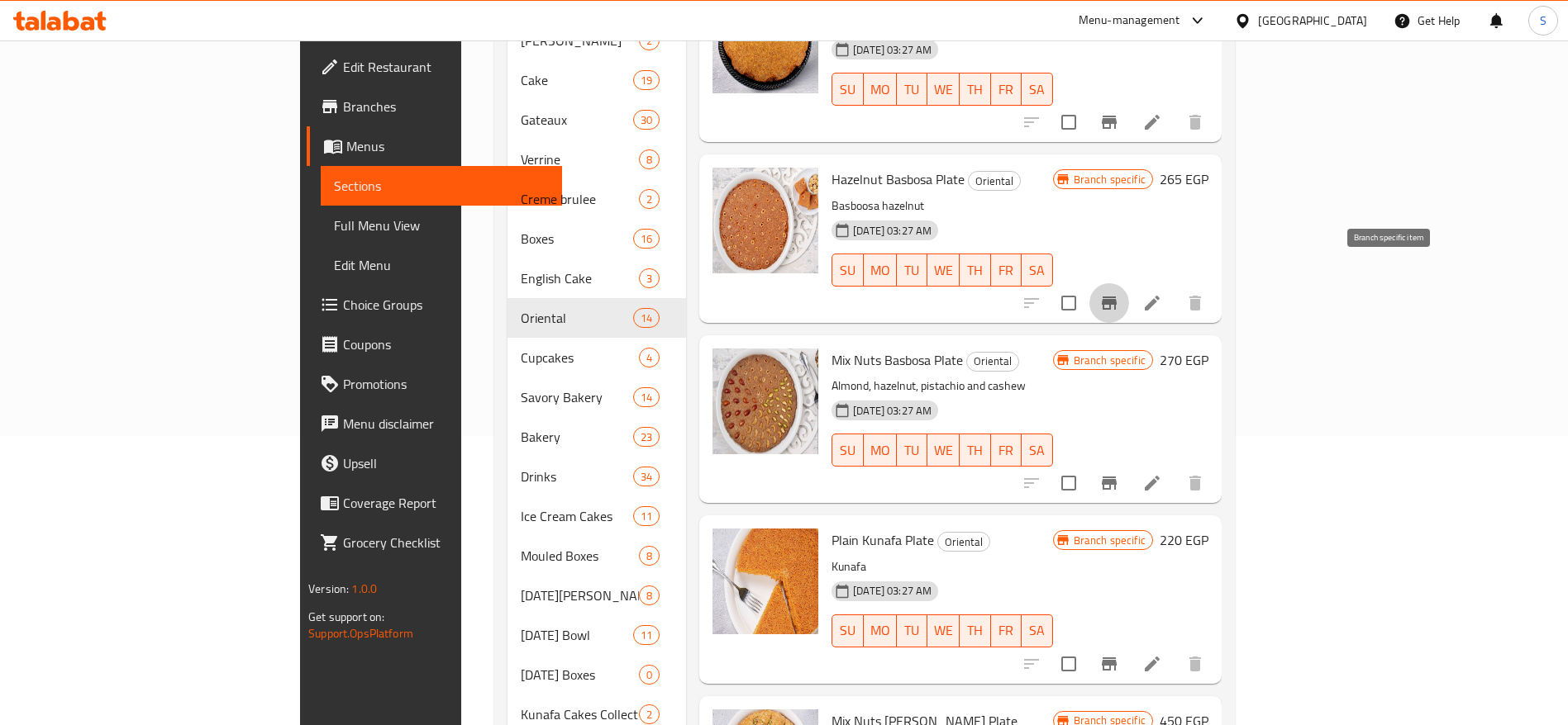
click at [1116, 296] on icon "Branch-specific-item" at bounding box center [1109, 303] width 15 height 13
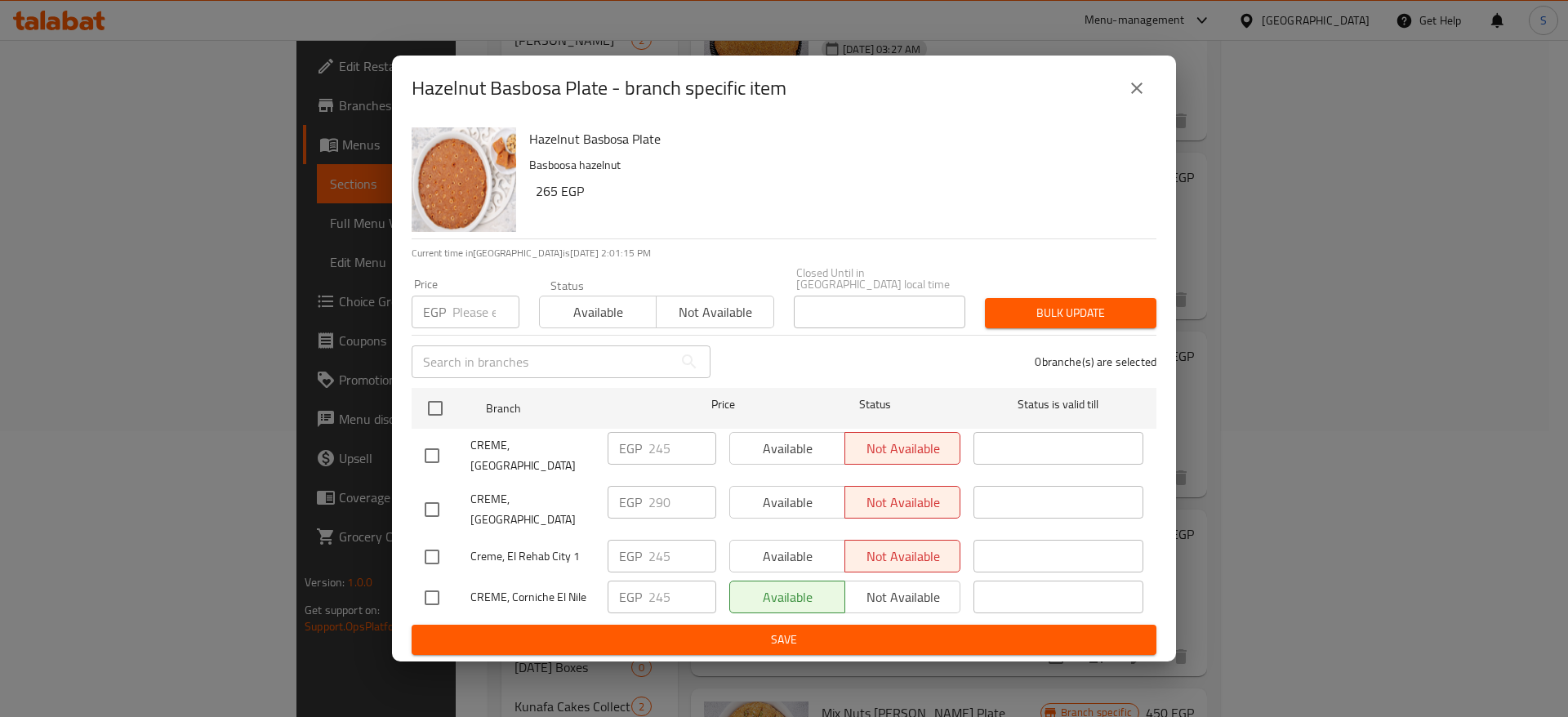
click at [448, 315] on div "EGP Price" at bounding box center [465, 312] width 107 height 33
type input "265"
click at [437, 447] on input "checkbox" at bounding box center [432, 456] width 34 height 34
checkbox input "true"
click at [437, 517] on input "checkbox" at bounding box center [432, 509] width 34 height 34
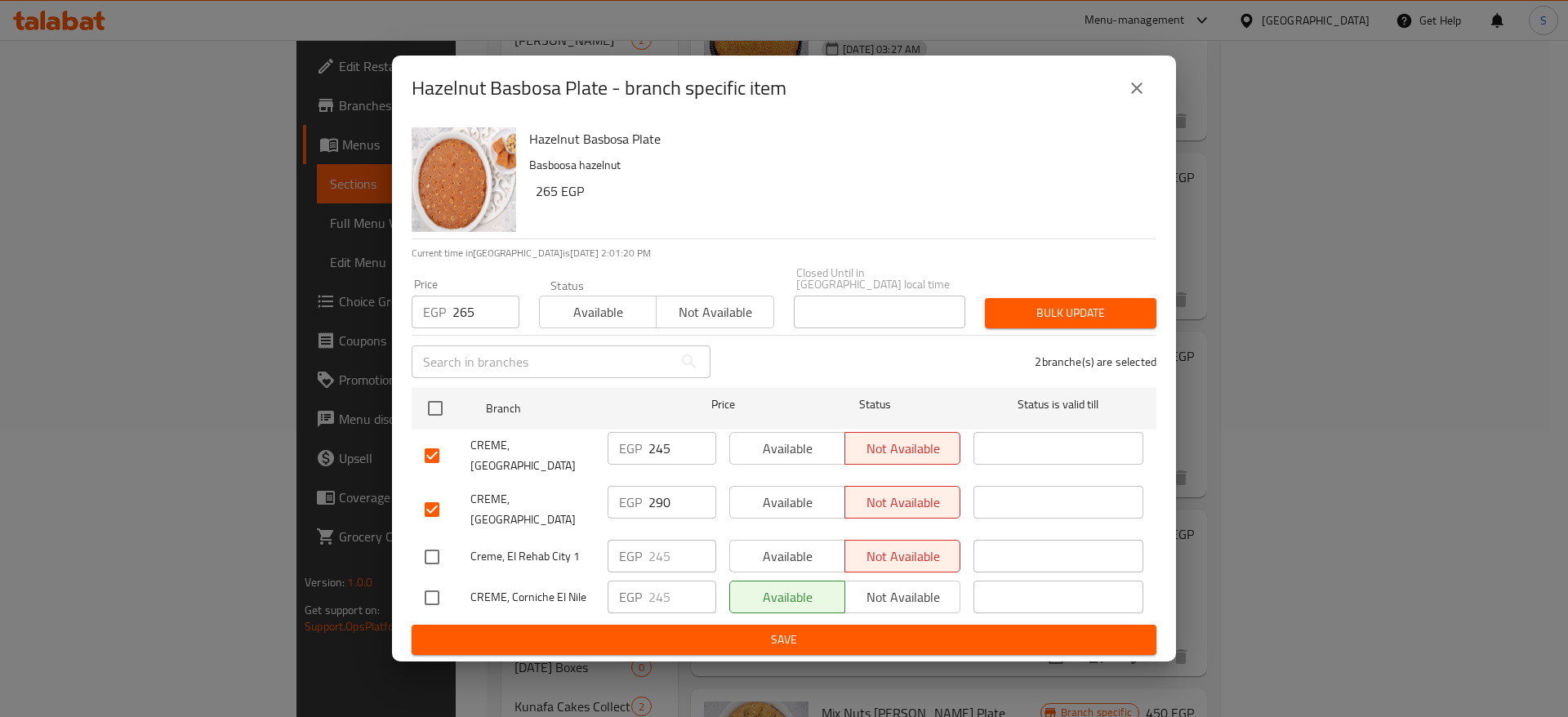
click at [427, 511] on input "checkbox" at bounding box center [432, 509] width 34 height 34
checkbox input "false"
click at [429, 533] on div "Creme, El Rehab City 1" at bounding box center [509, 557] width 183 height 48
click at [438, 541] on input "checkbox" at bounding box center [432, 557] width 34 height 34
checkbox input "true"
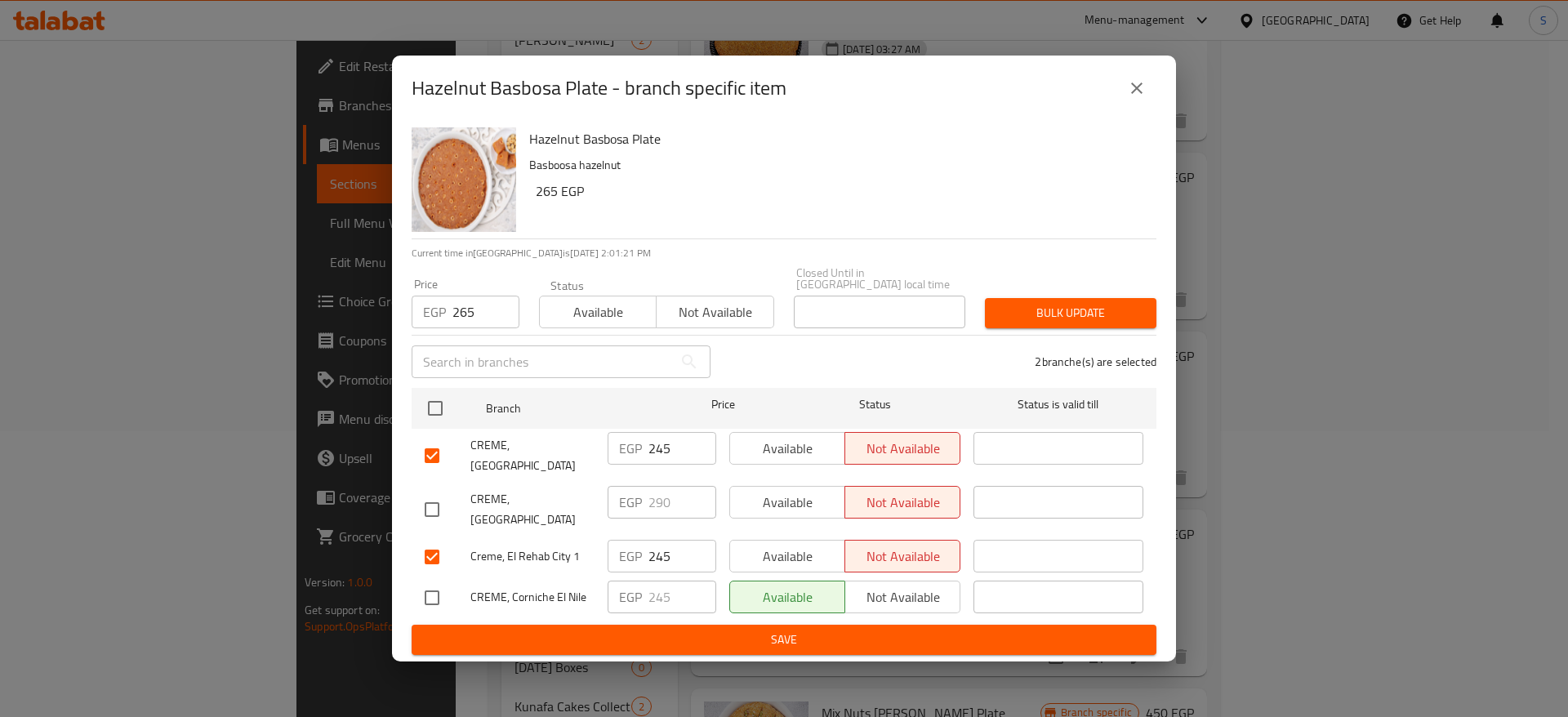
click at [440, 585] on input "checkbox" at bounding box center [432, 598] width 34 height 34
checkbox input "true"
click at [1046, 305] on span "Bulk update" at bounding box center [1070, 313] width 145 height 21
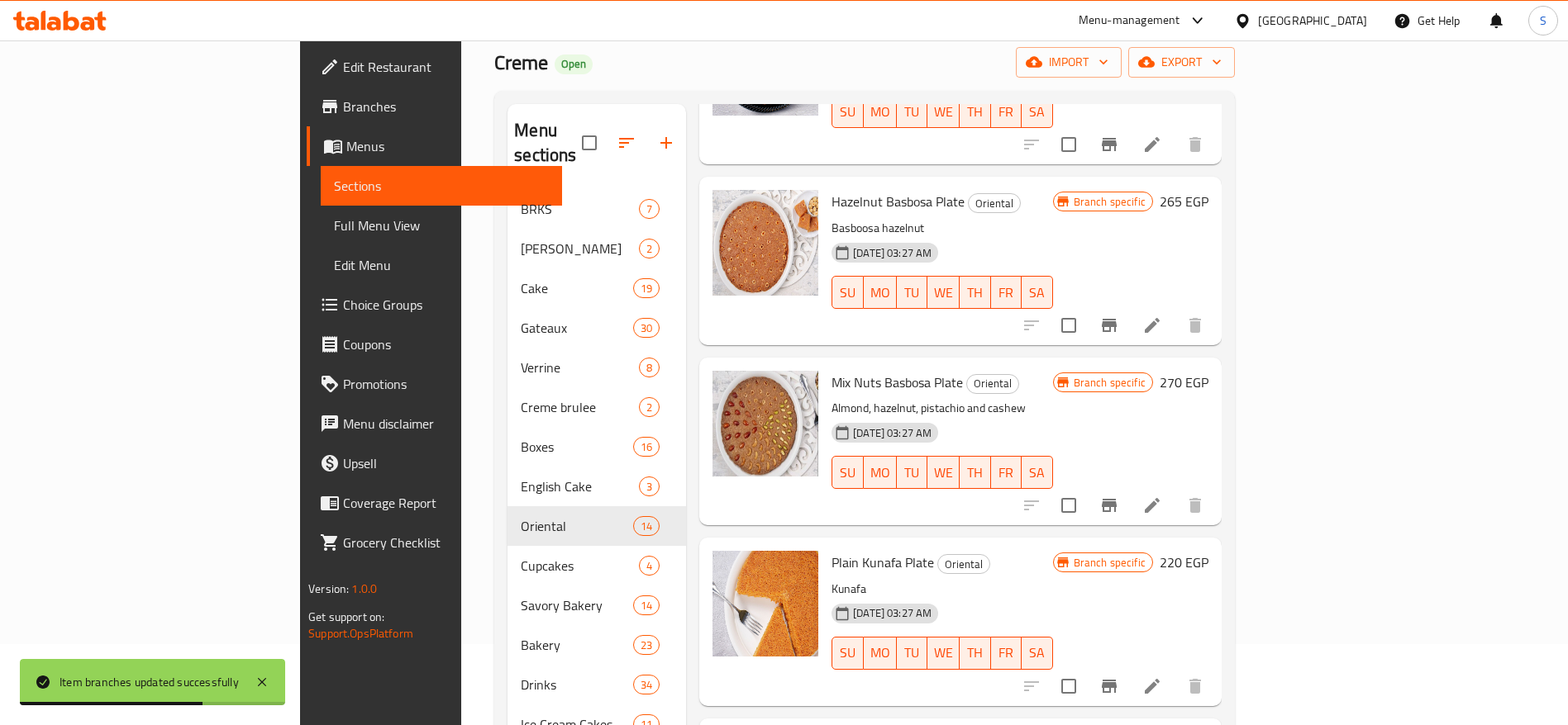
scroll to position [216, 0]
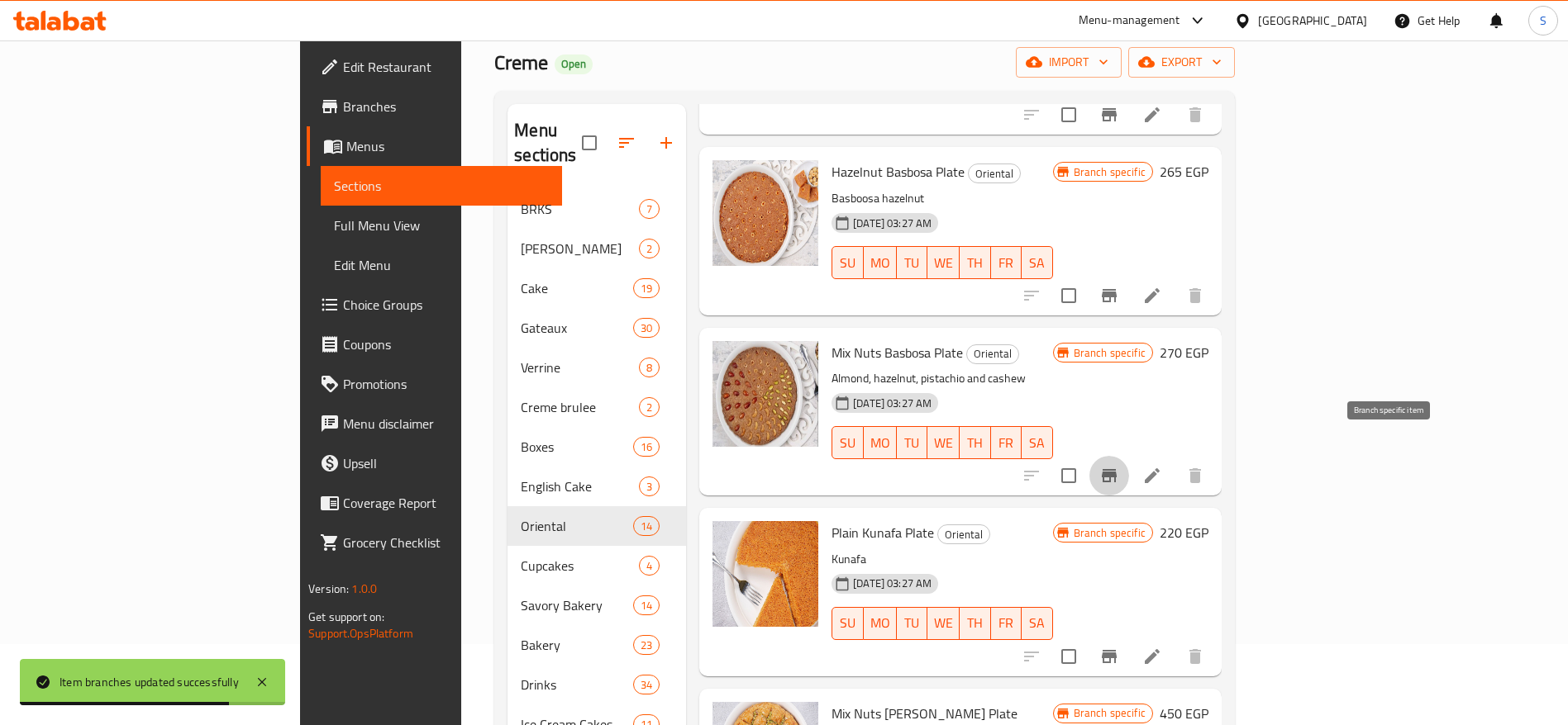
click at [1119, 466] on icon "Branch-specific-item" at bounding box center [1109, 476] width 20 height 20
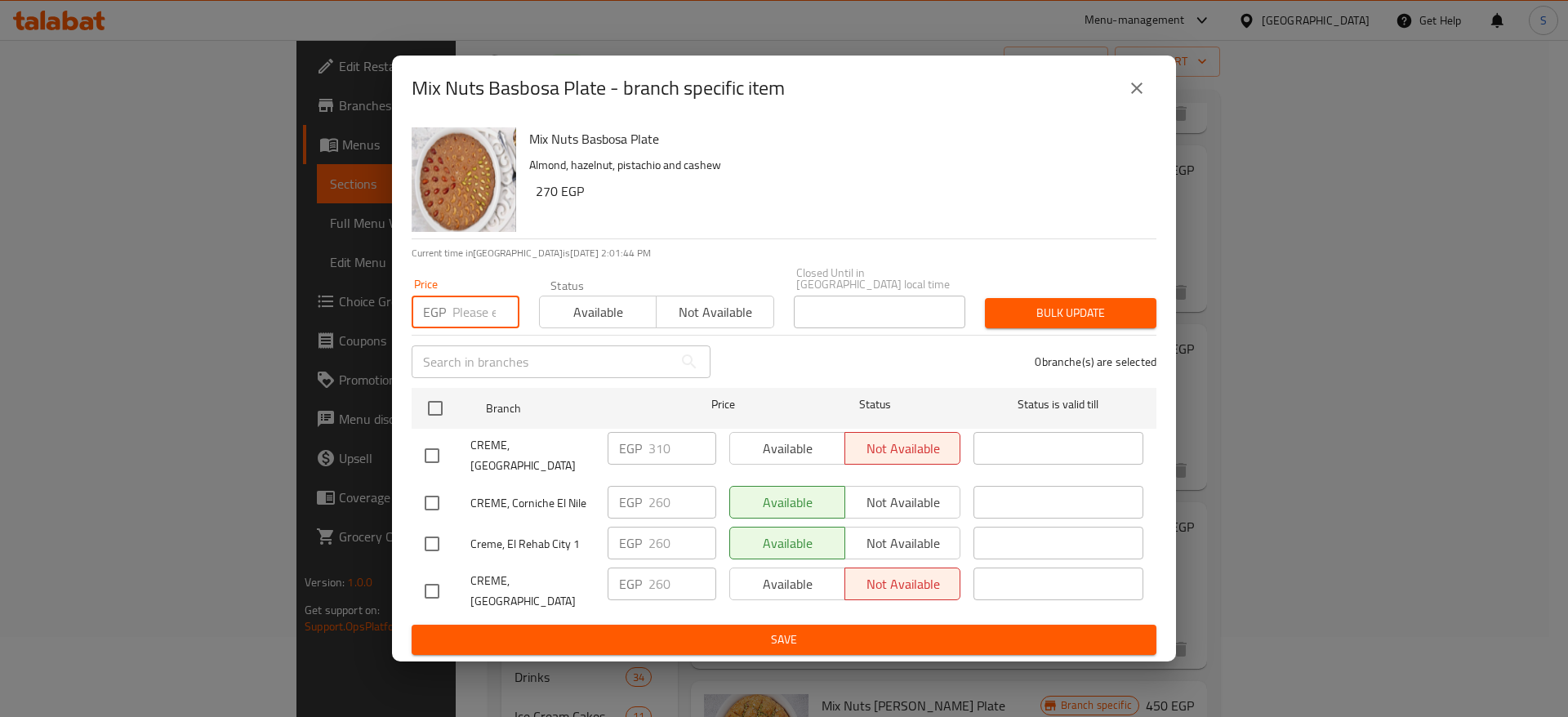
click at [463, 301] on input "number" at bounding box center [486, 312] width 67 height 33
type input "270"
click at [431, 486] on input "checkbox" at bounding box center [432, 504] width 34 height 34
checkbox input "true"
click at [434, 527] on input "checkbox" at bounding box center [432, 544] width 34 height 34
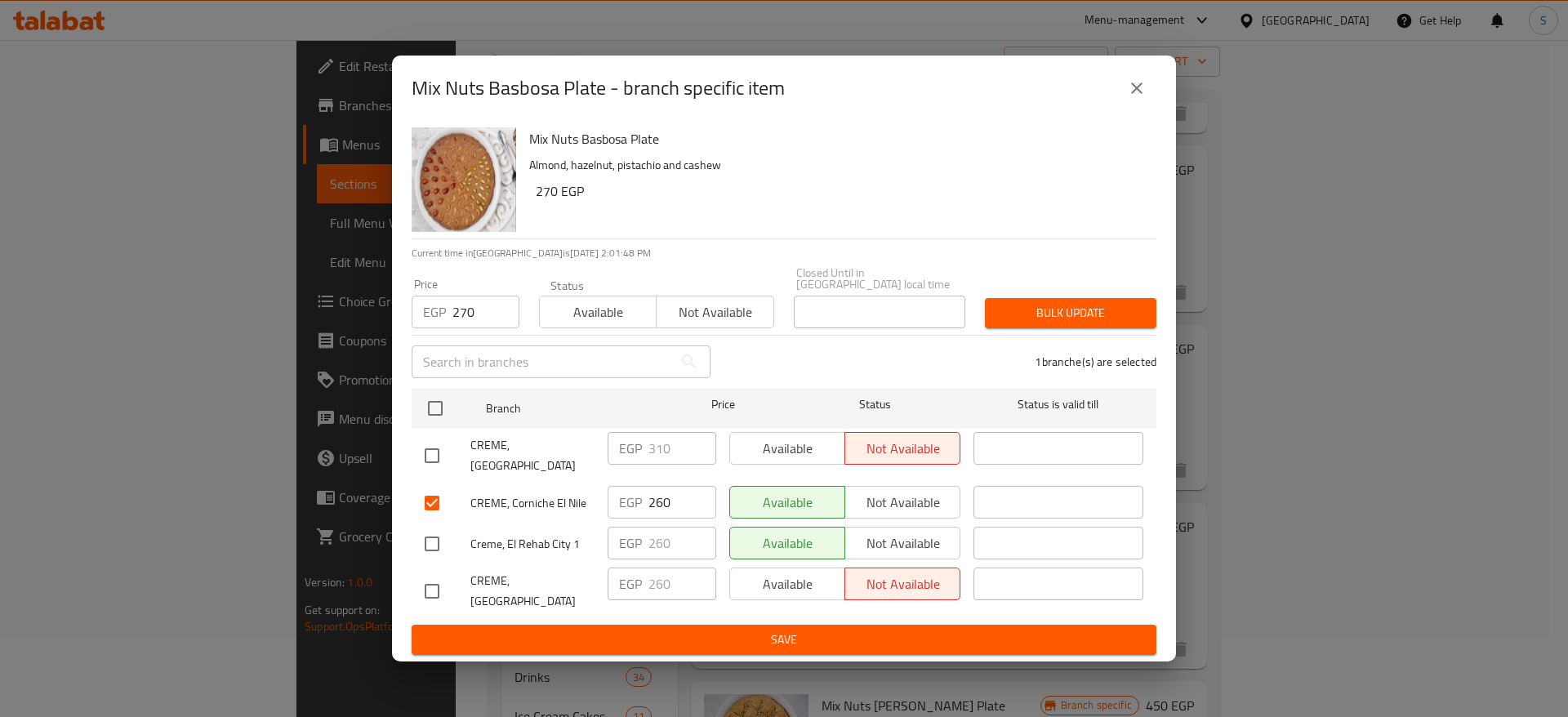
checkbox input "true"
click at [439, 592] on input "checkbox" at bounding box center [432, 591] width 34 height 34
checkbox input "true"
click at [1035, 309] on span "Bulk update" at bounding box center [1070, 313] width 145 height 21
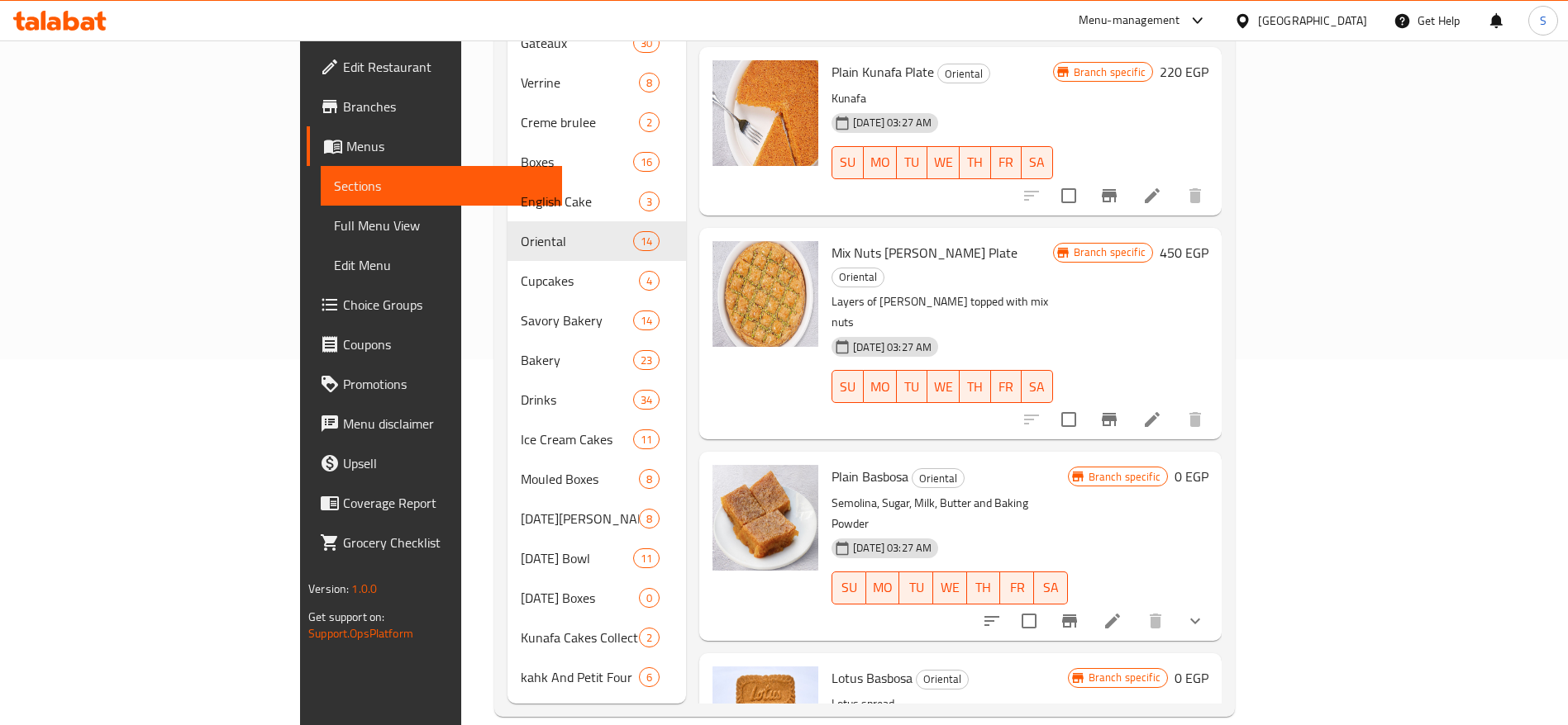
scroll to position [393, 0]
click at [1080, 610] on icon "Branch-specific-item" at bounding box center [1070, 620] width 20 height 20
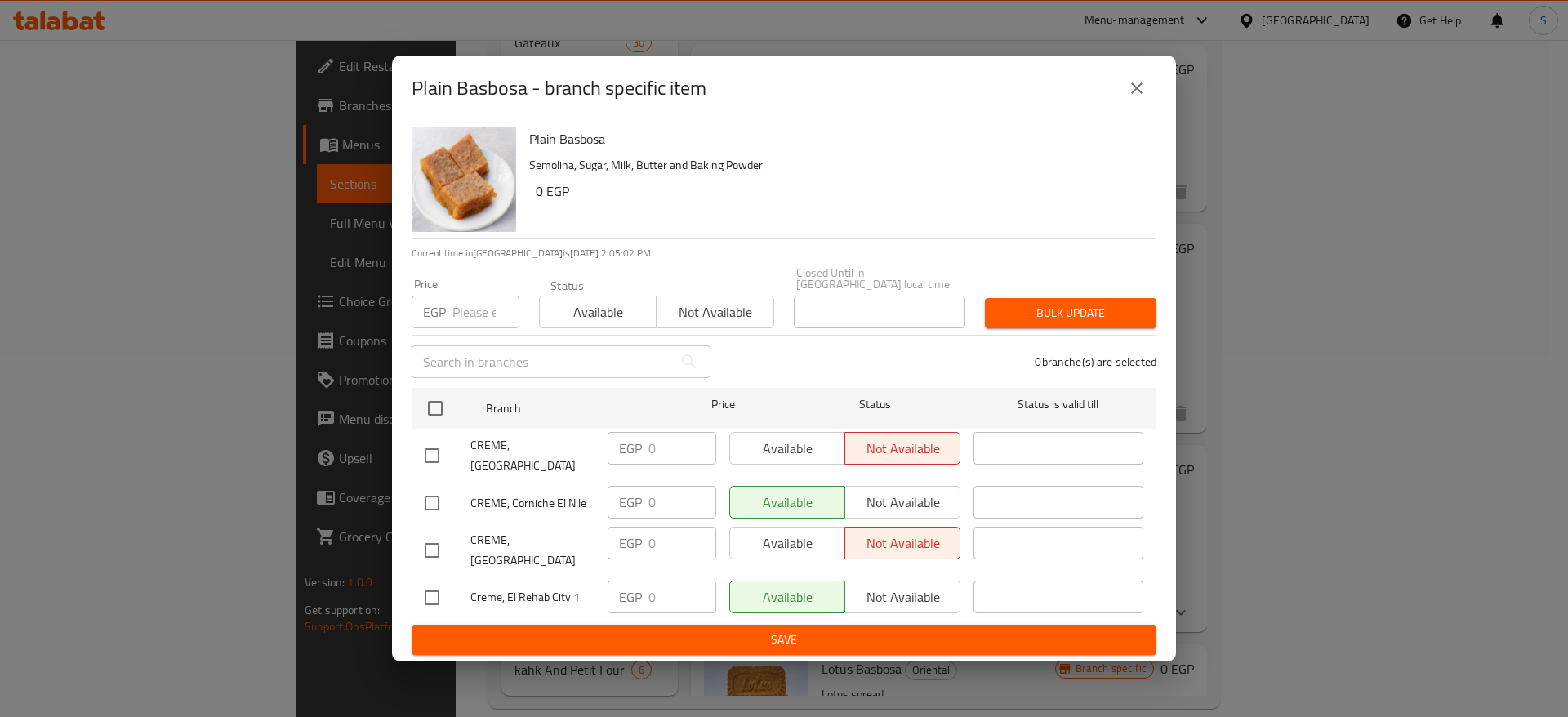
click at [1164, 83] on div "Plain Basbosa - branch specific item" at bounding box center [784, 89] width 784 height 66
click at [1137, 98] on icon "close" at bounding box center [1137, 89] width 20 height 20
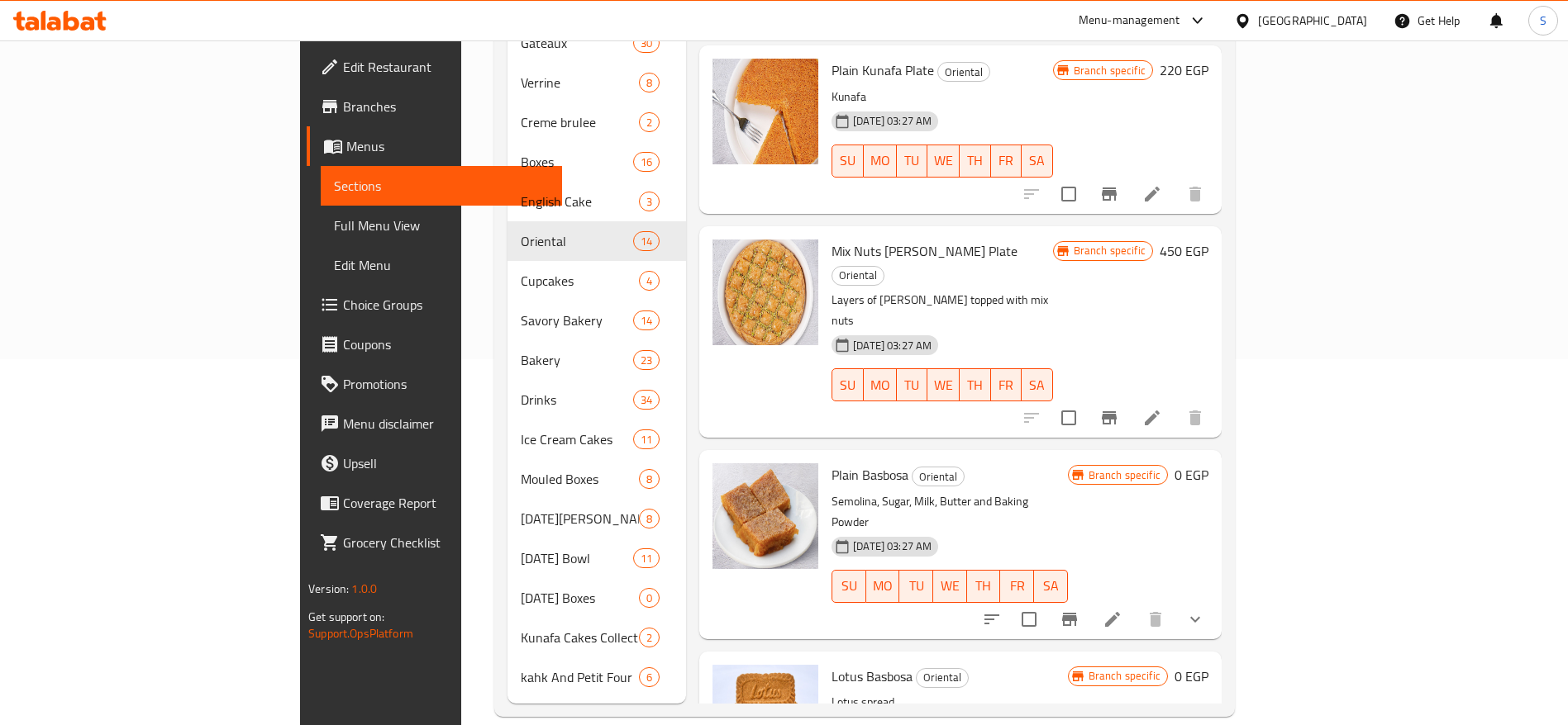
click at [1205, 610] on icon "show more" at bounding box center [1195, 620] width 20 height 20
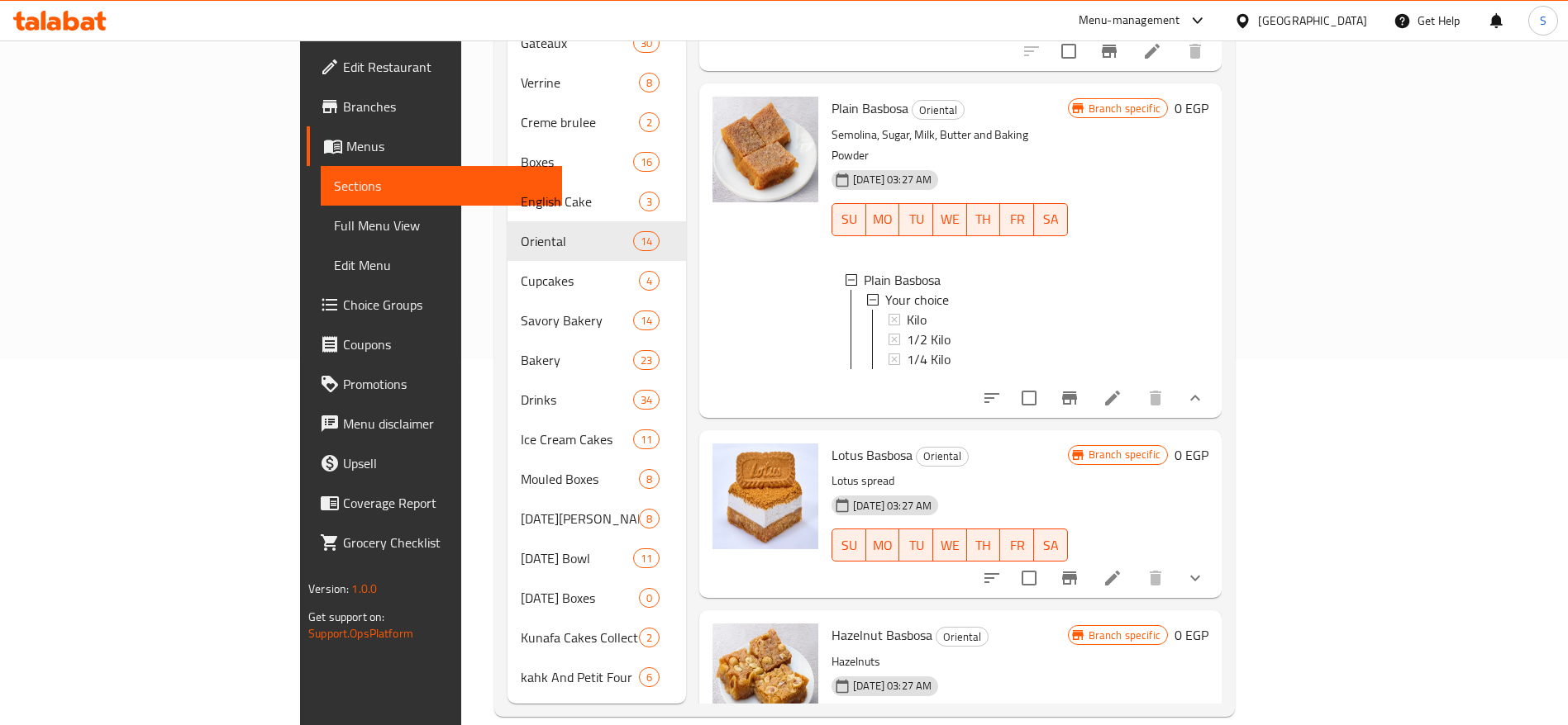
scroll to position [758, 0]
click at [61, 6] on div at bounding box center [60, 21] width 120 height 33
click at [64, 15] on icon at bounding box center [71, 21] width 16 height 20
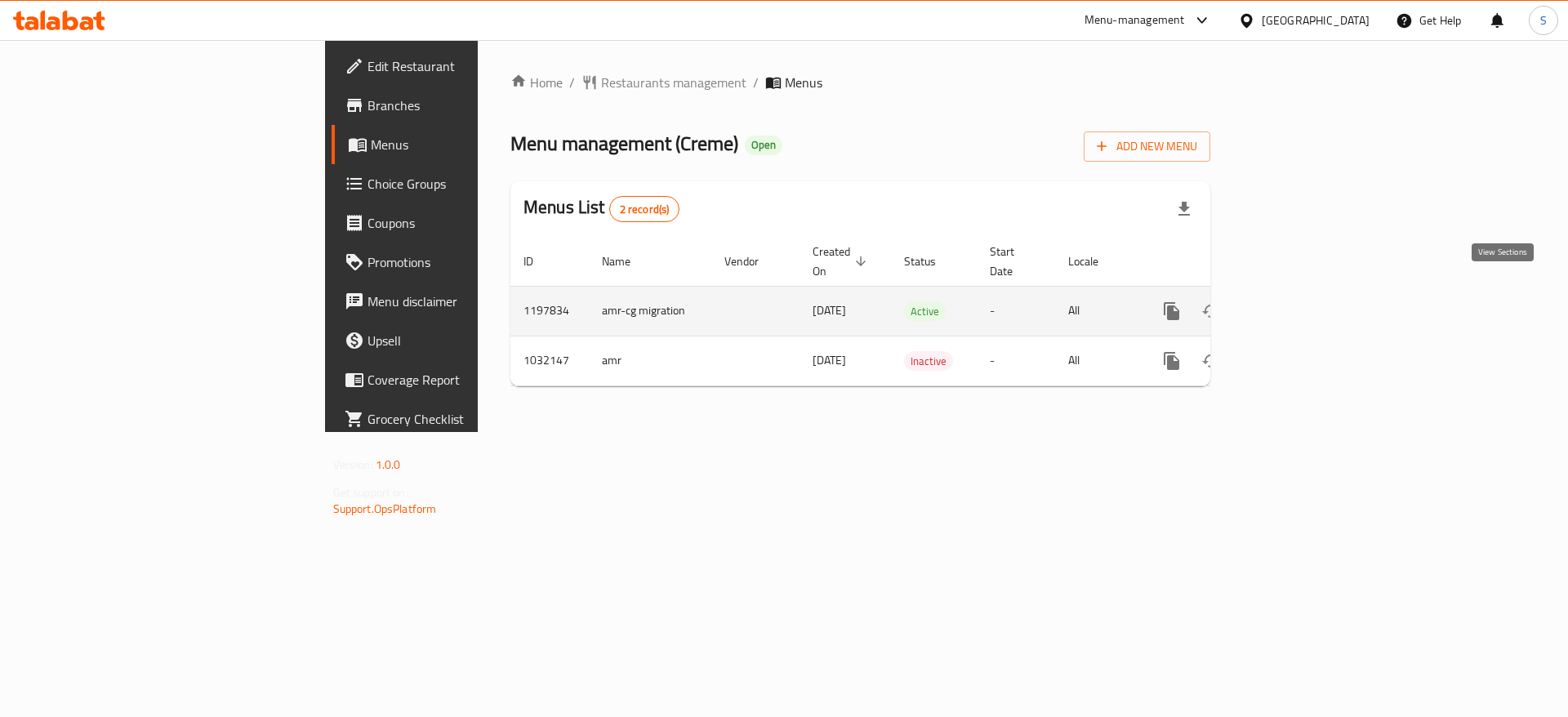
click at [1299, 301] on icon "enhanced table" at bounding box center [1289, 311] width 20 height 20
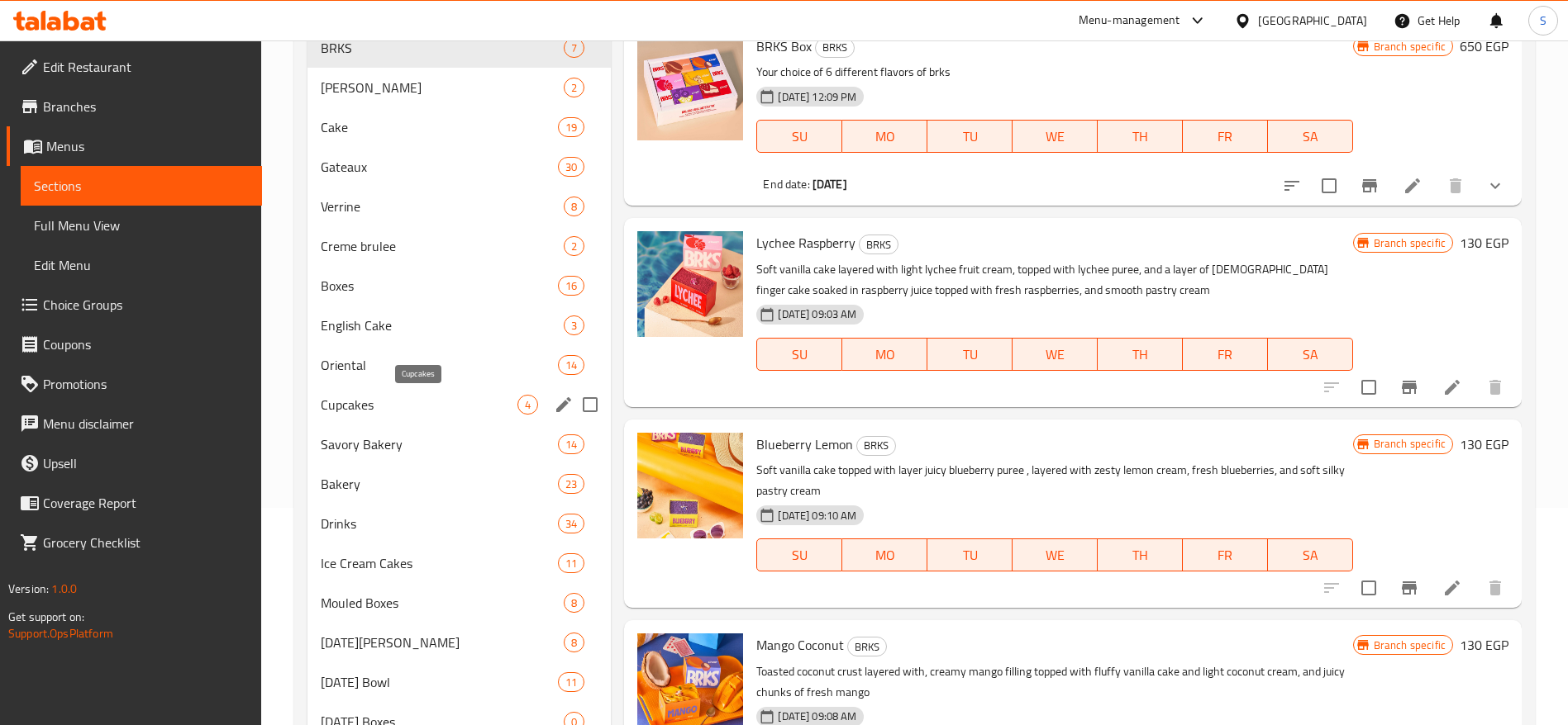
scroll to position [227, 0]
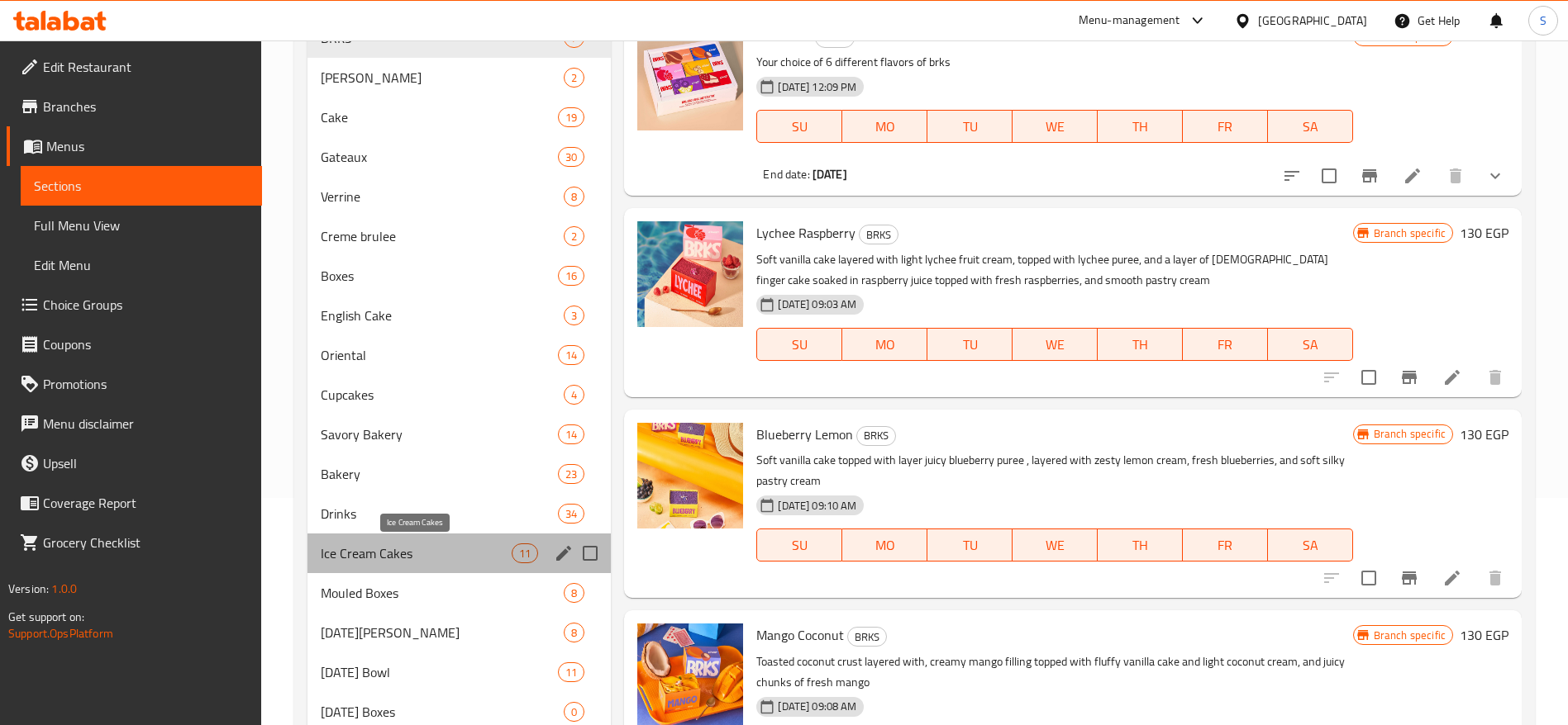
click at [452, 545] on span "Ice Cream Cakes" at bounding box center [416, 553] width 191 height 20
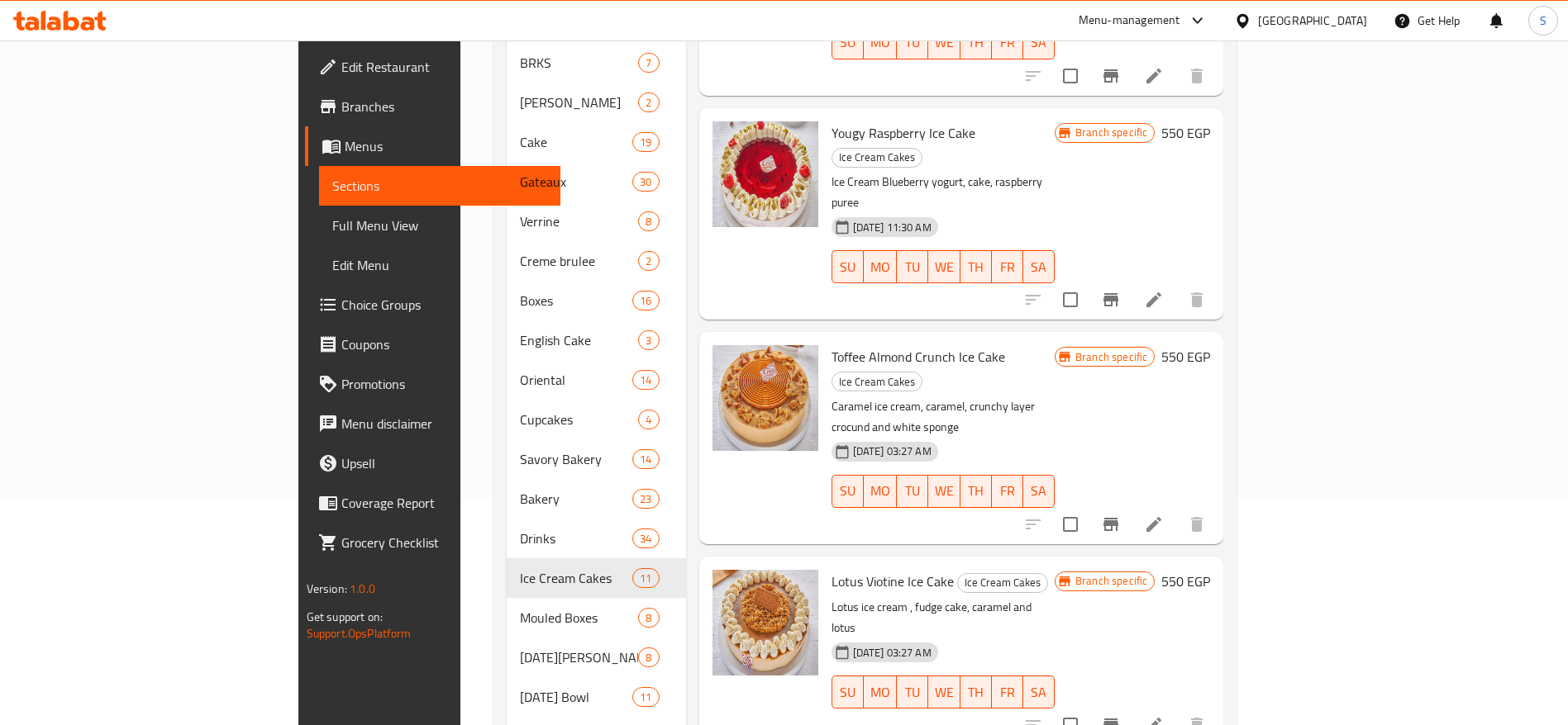
scroll to position [766, 0]
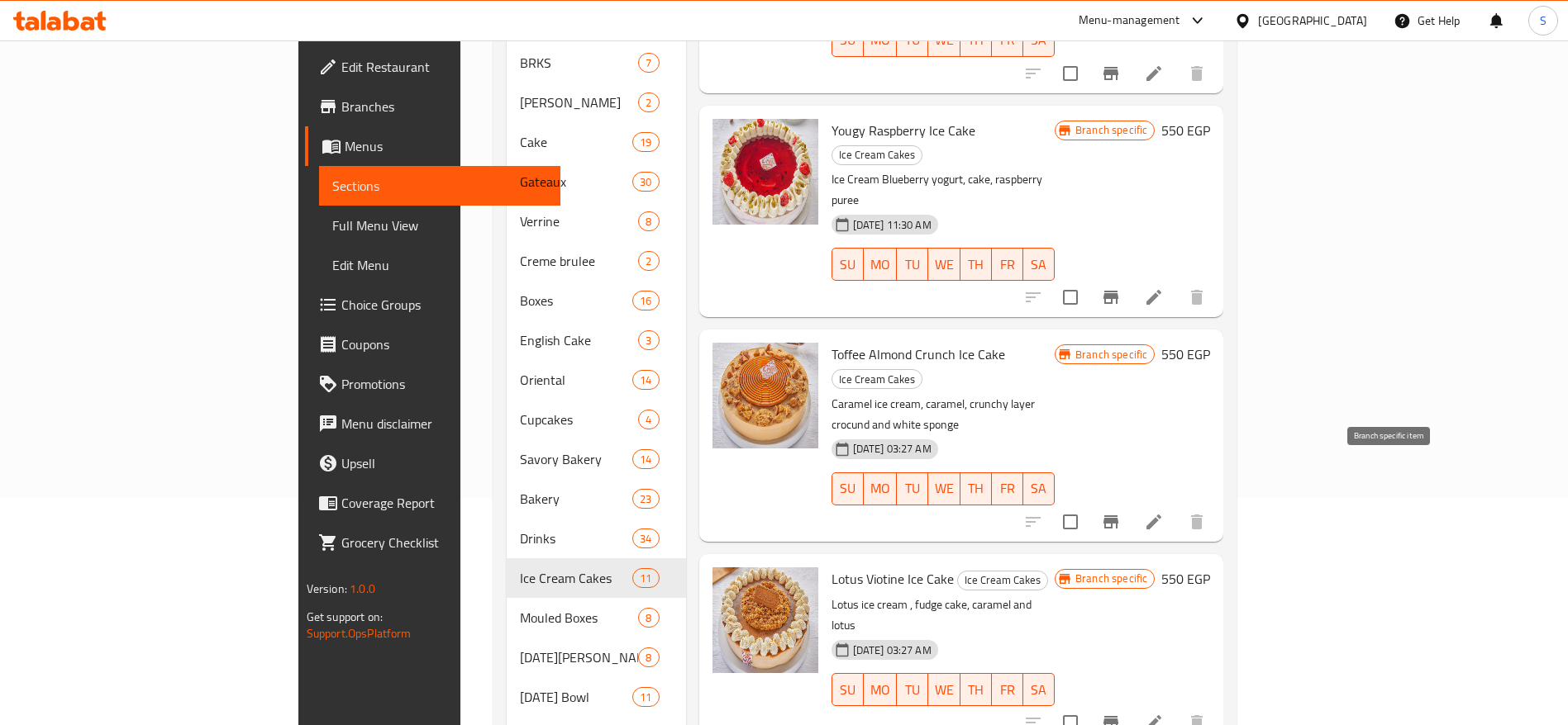
click at [1121, 713] on icon "Branch-specific-item" at bounding box center [1111, 723] width 20 height 20
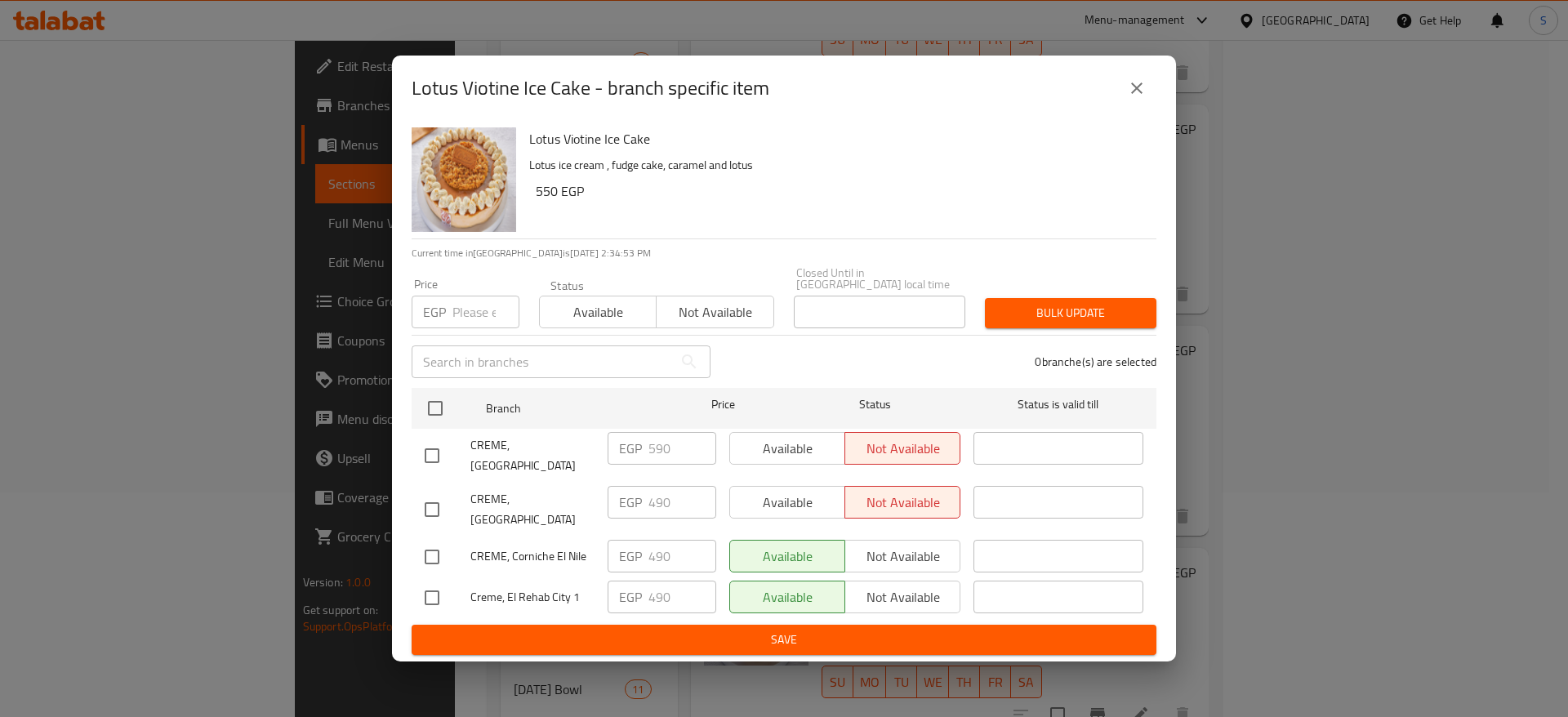
click at [465, 315] on input "number" at bounding box center [486, 312] width 67 height 33
type input "550"
click at [444, 492] on input "checkbox" at bounding box center [432, 509] width 34 height 34
checkbox input "true"
click at [443, 540] on input "checkbox" at bounding box center [432, 557] width 34 height 34
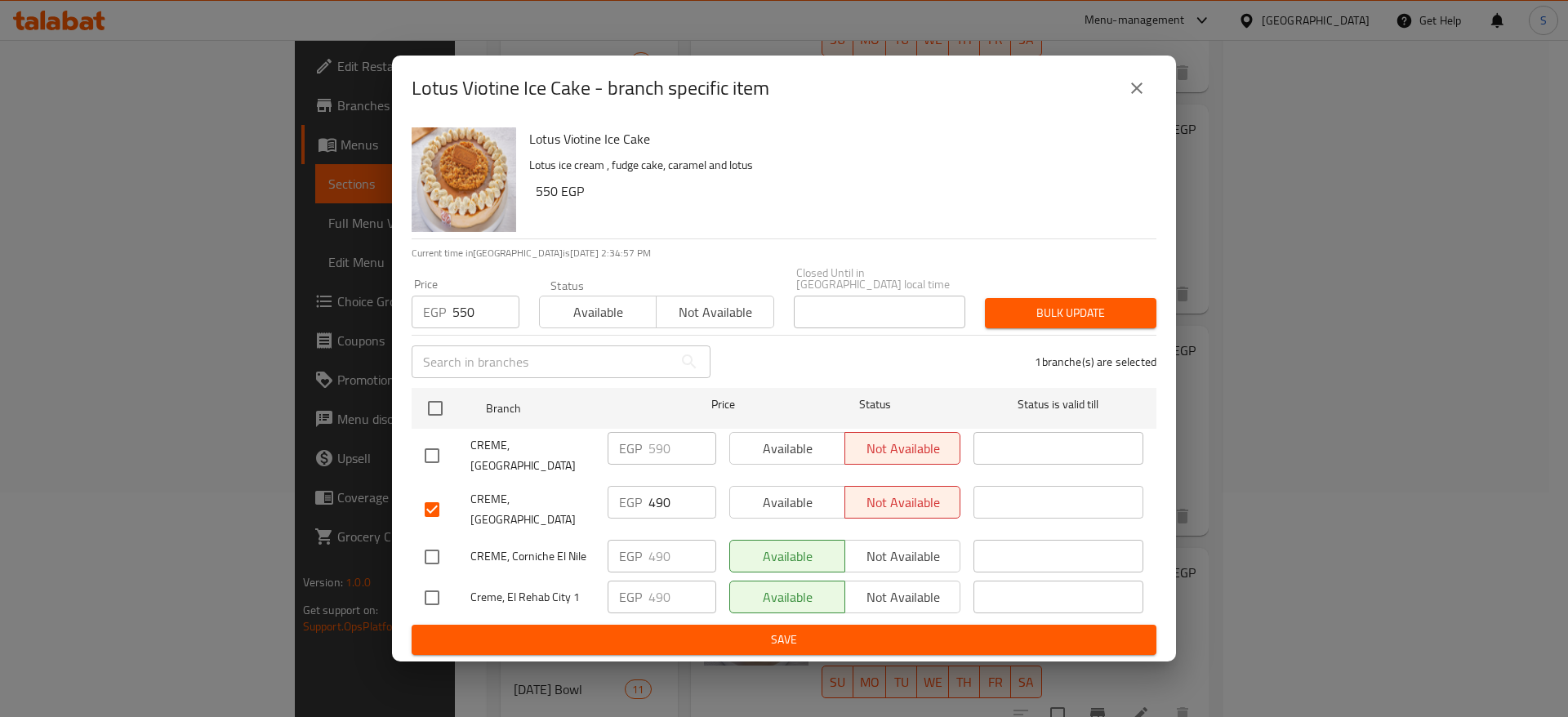
checkbox input "true"
click at [439, 582] on input "checkbox" at bounding box center [432, 598] width 34 height 34
checkbox input "true"
click at [1125, 324] on button "Bulk update" at bounding box center [1070, 313] width 171 height 30
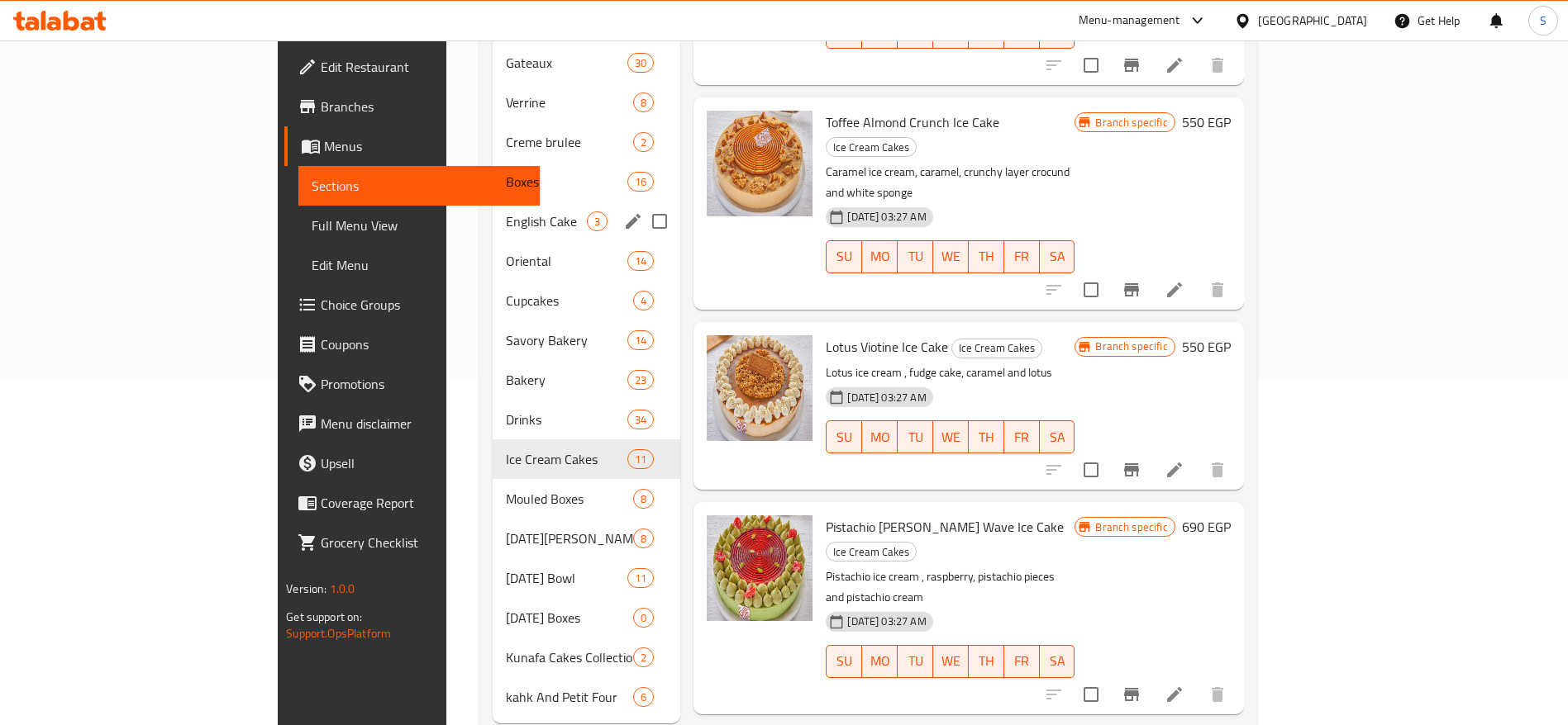
scroll to position [343, 0]
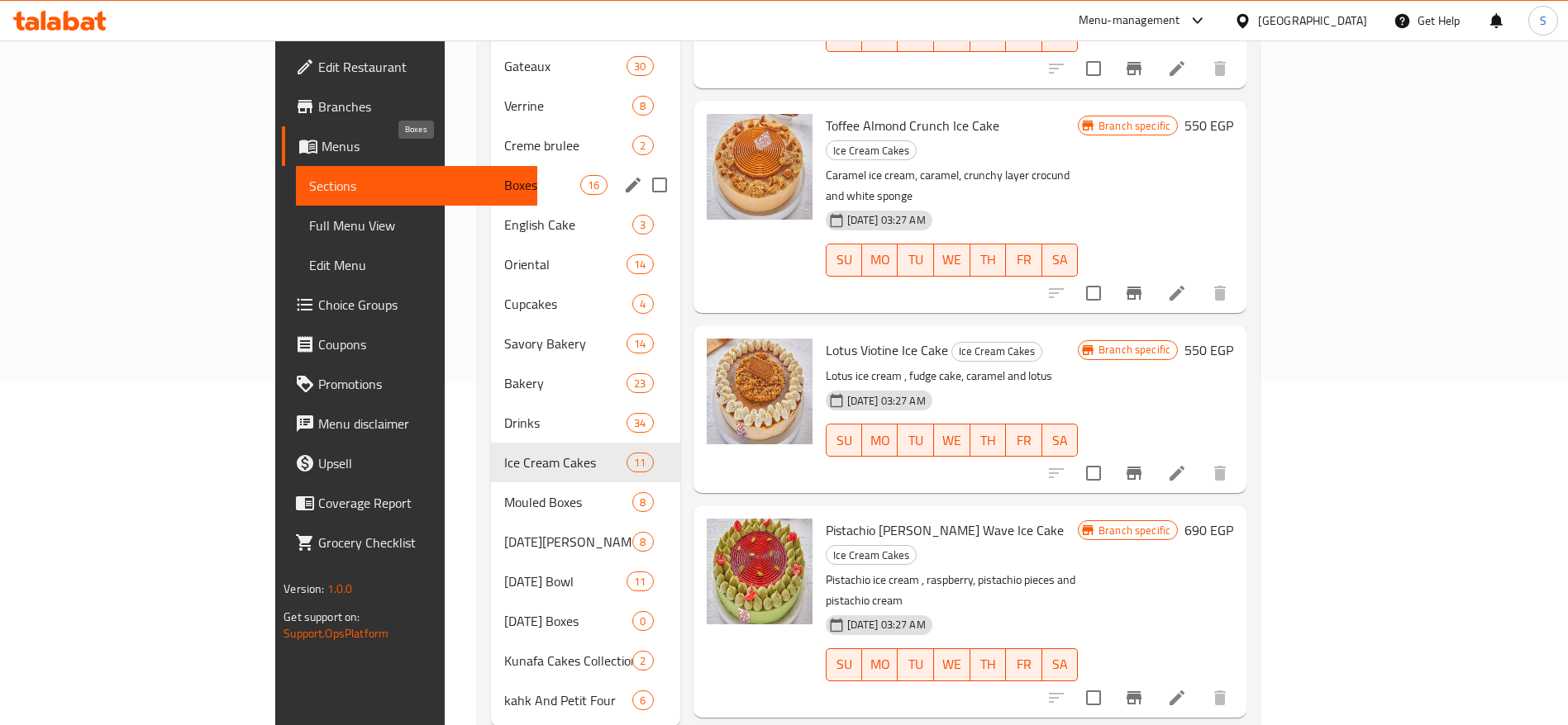
click at [504, 175] on span "Boxes" at bounding box center [542, 185] width 76 height 20
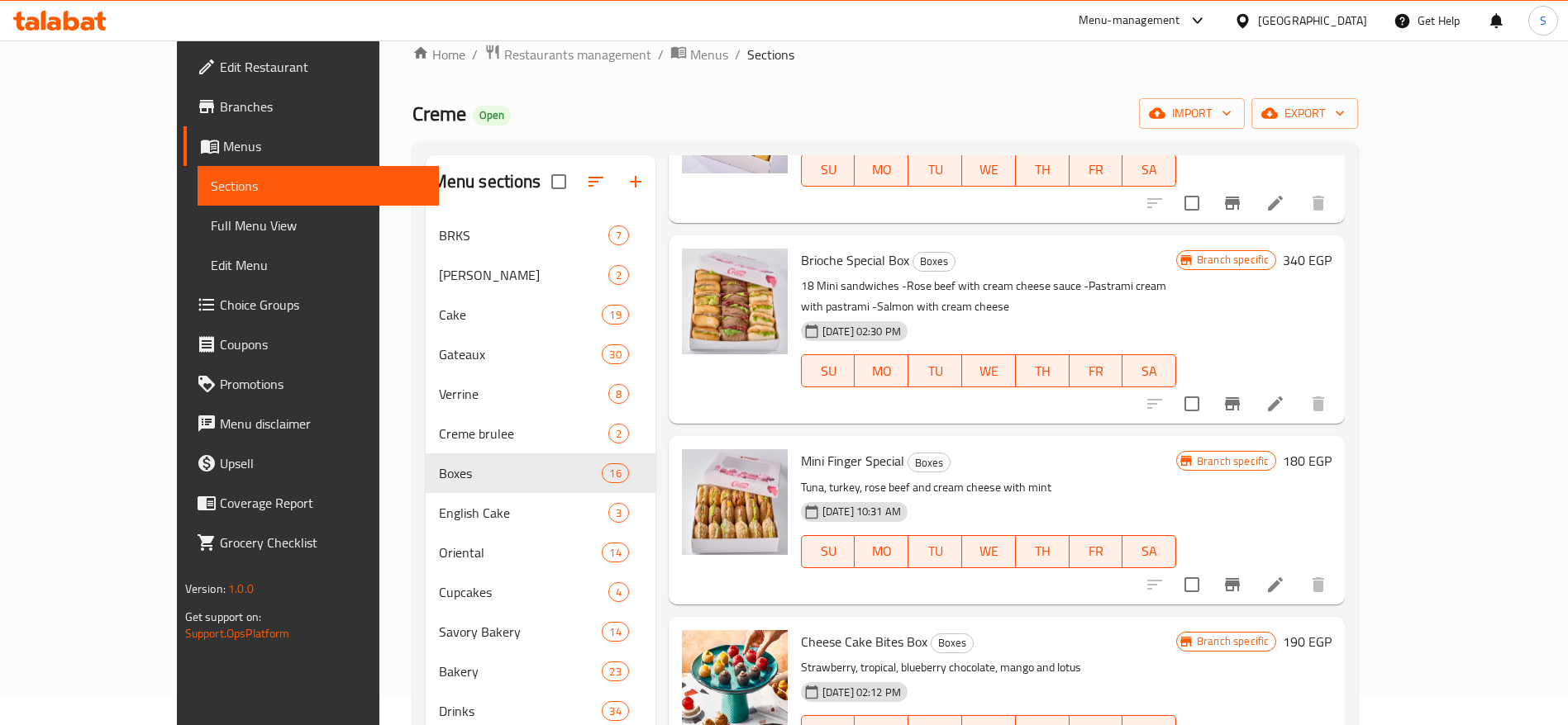
scroll to position [686, 0]
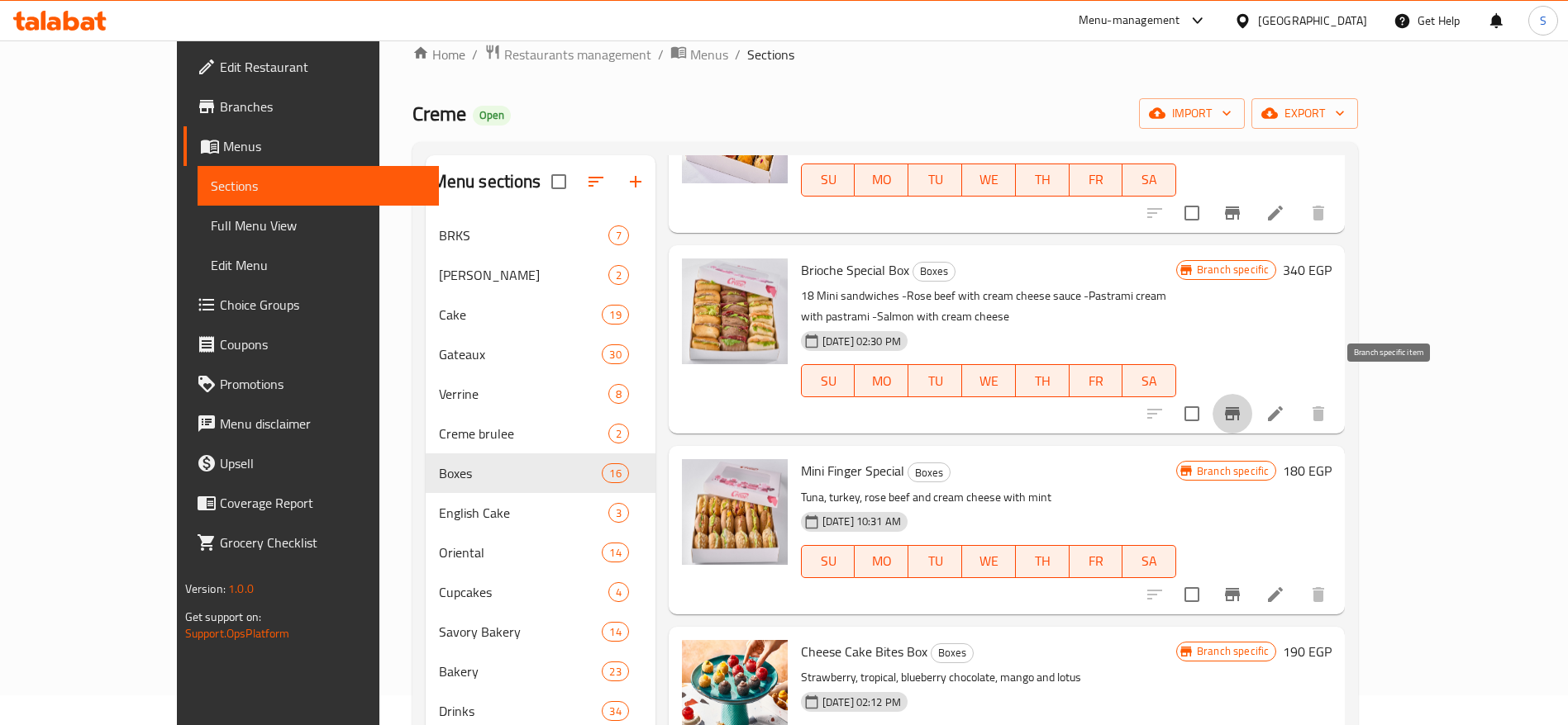
click at [1253, 394] on button "Branch-specific-item" at bounding box center [1233, 414] width 40 height 40
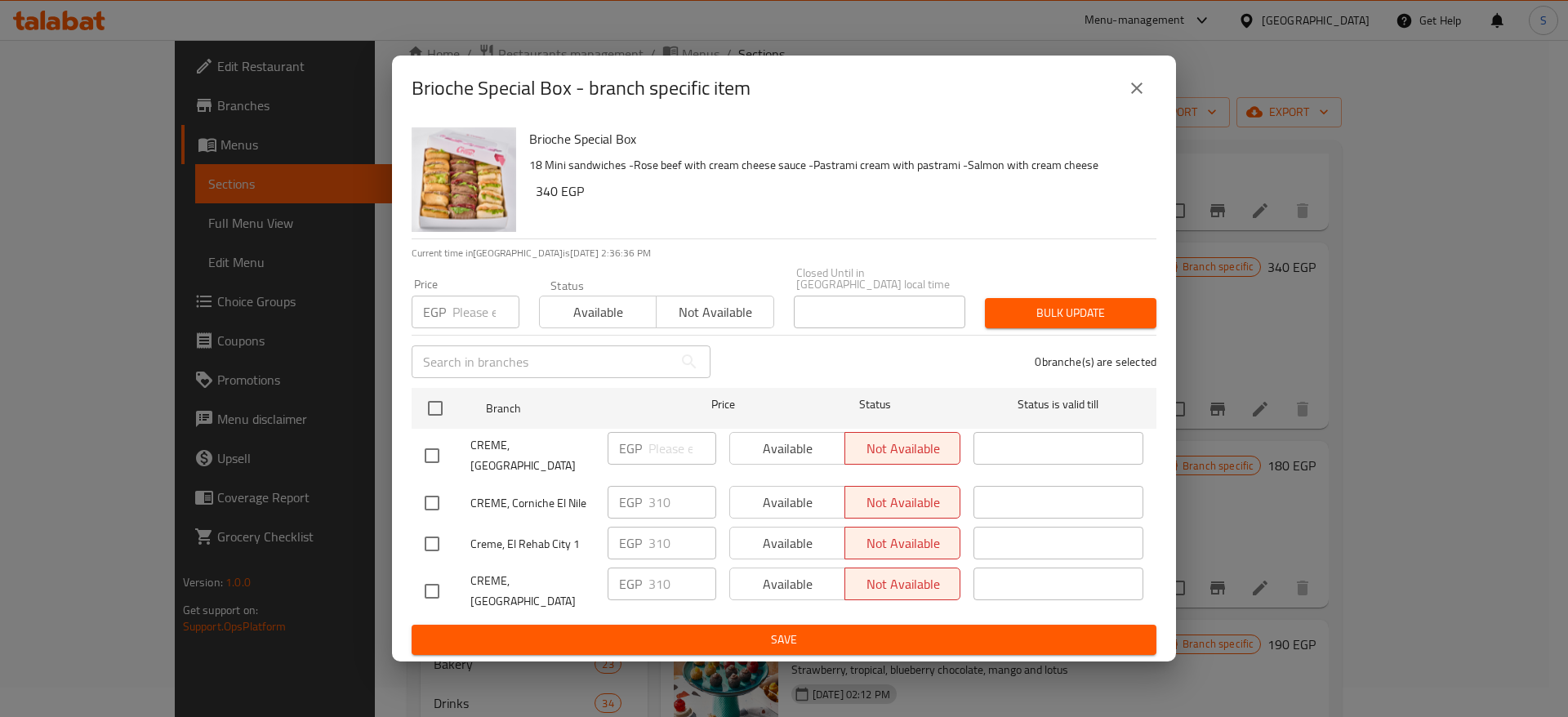
click at [473, 323] on input "number" at bounding box center [486, 312] width 67 height 33
type input "340"
click at [432, 486] on input "checkbox" at bounding box center [432, 504] width 34 height 34
checkbox input "true"
click at [435, 537] on input "checkbox" at bounding box center [432, 544] width 34 height 34
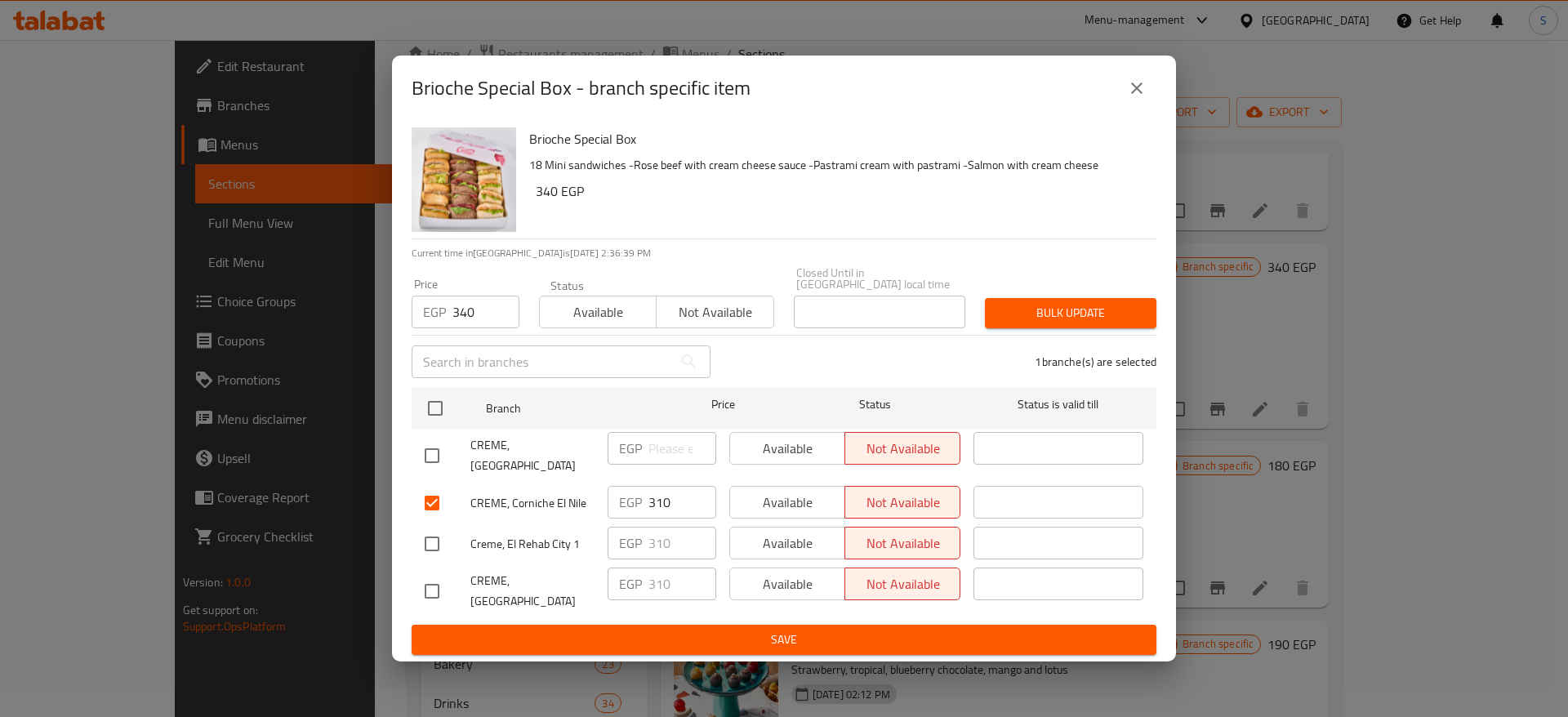
checkbox input "true"
click at [436, 590] on input "checkbox" at bounding box center [432, 591] width 34 height 34
checkbox input "true"
drag, startPoint x: 676, startPoint y: 486, endPoint x: 627, endPoint y: 491, distance: 49.3
click at [627, 491] on div "EGP 310 ​" at bounding box center [662, 503] width 108 height 33
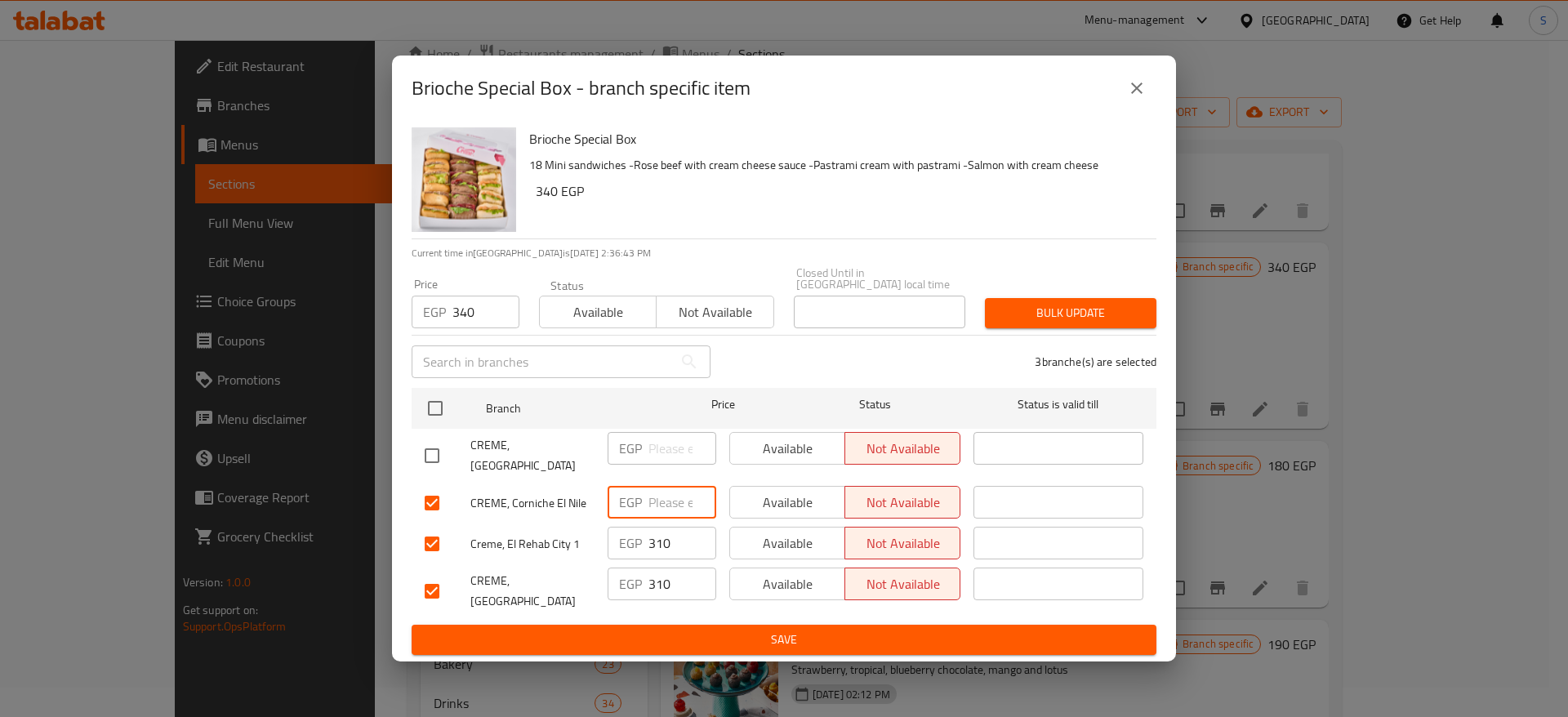
type input "2"
type input "340"
drag, startPoint x: 663, startPoint y: 530, endPoint x: 595, endPoint y: 538, distance: 68.5
click at [595, 538] on div "Creme, El Rehab City 1 EGP 310 ​ Available Not available ​" at bounding box center [784, 544] width 732 height 48
type input "2"
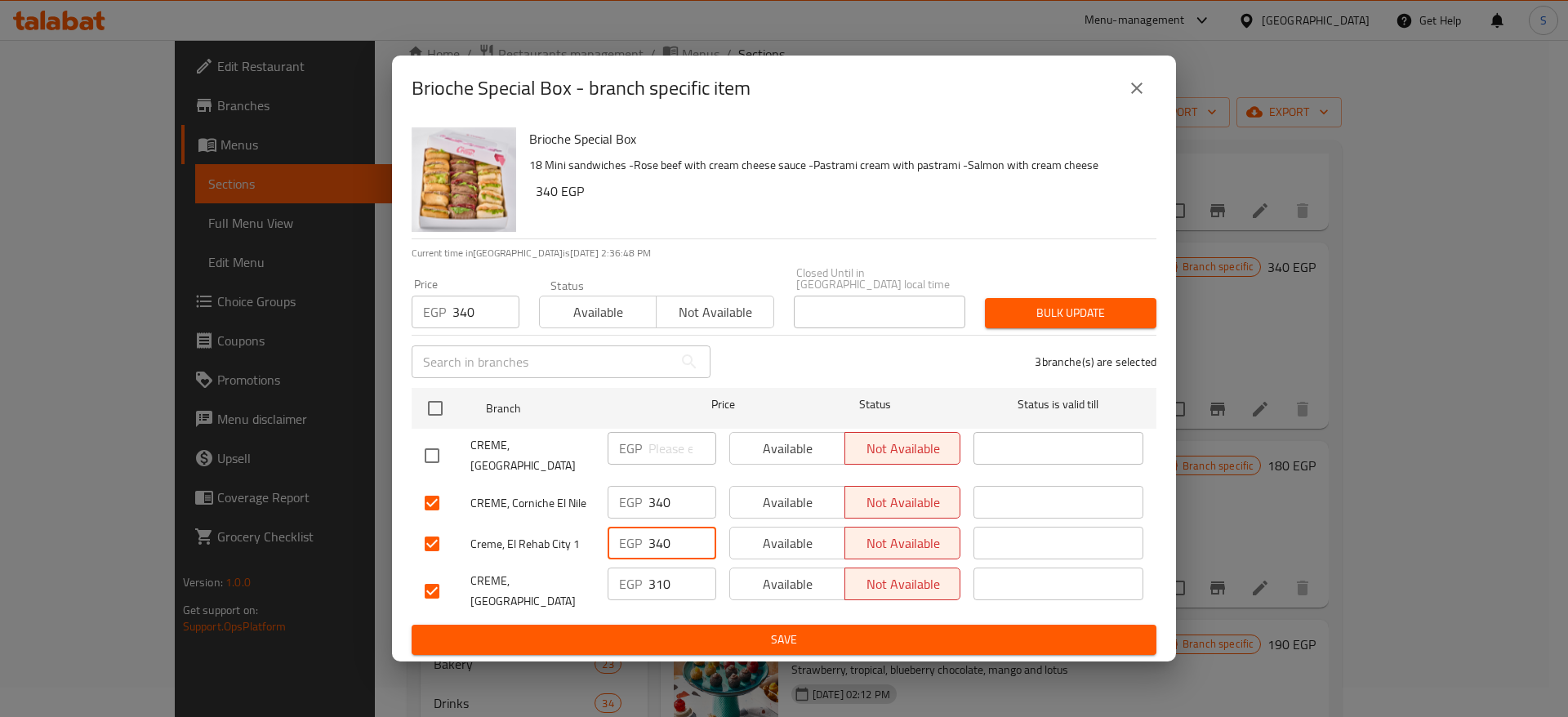
type input "340"
drag, startPoint x: 680, startPoint y: 568, endPoint x: 572, endPoint y: 580, distance: 108.7
click at [572, 580] on div "CREME, Madinaty - Central Park EGP 310 ​ Available Not available ​" at bounding box center [784, 591] width 732 height 61
type input "340"
click at [1051, 308] on span "Bulk update" at bounding box center [1070, 313] width 145 height 21
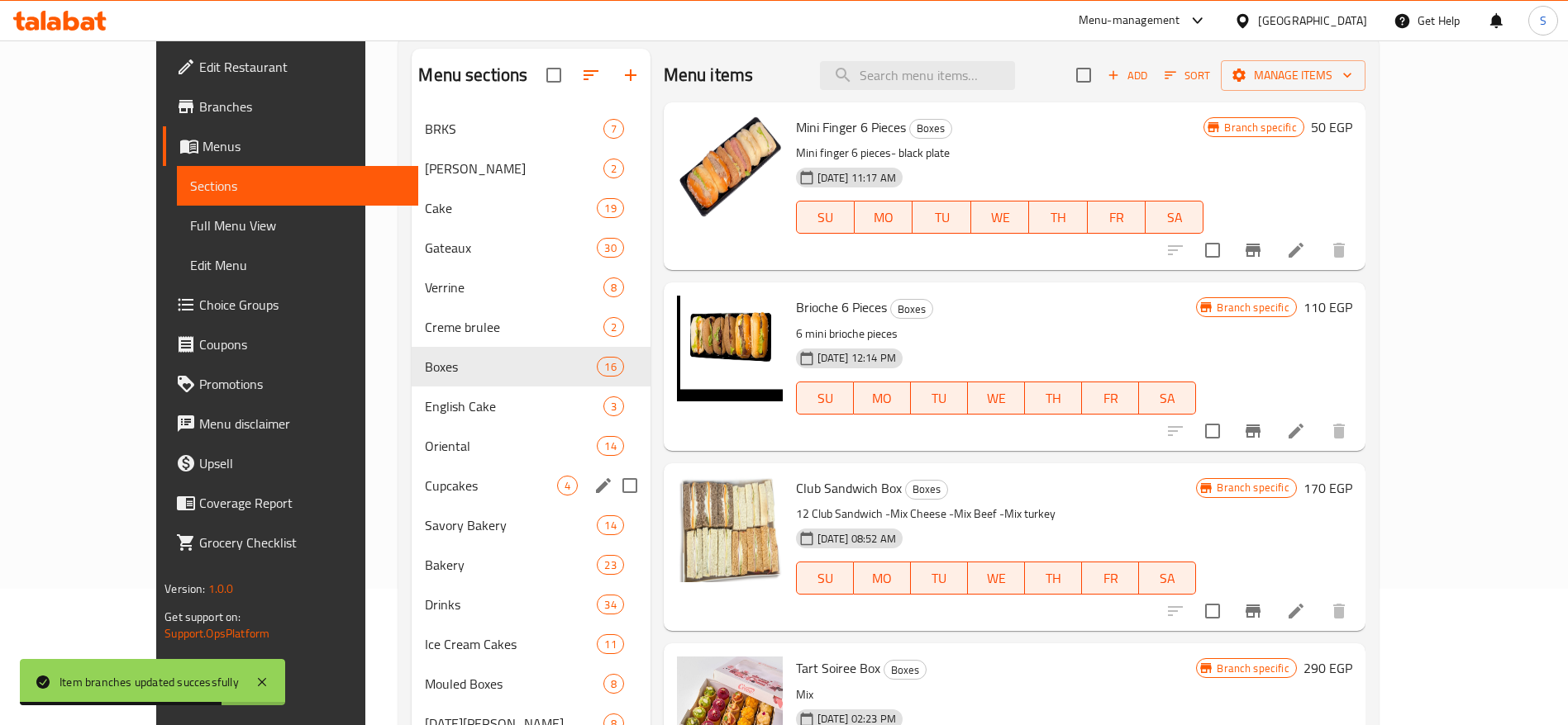
scroll to position [140, 0]
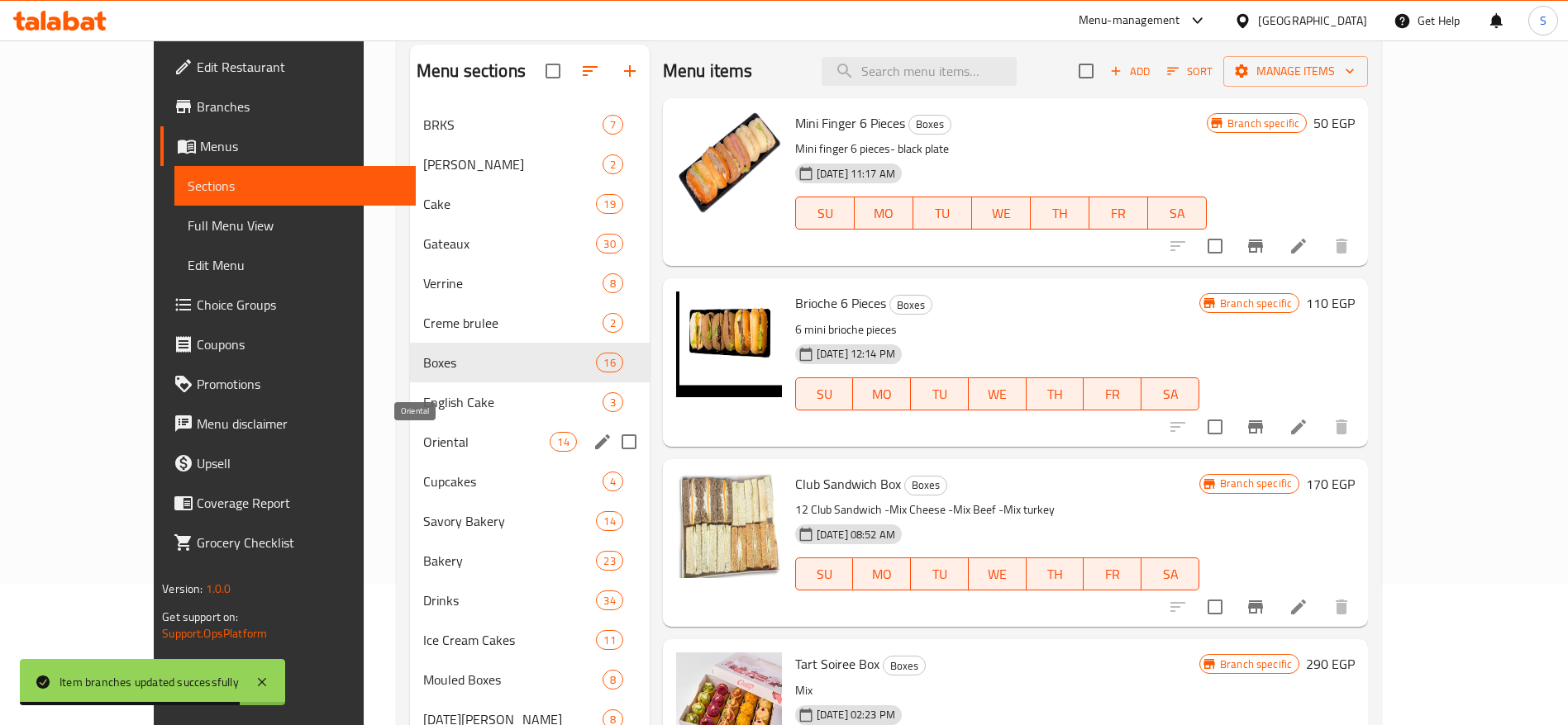
click at [436, 434] on span "Oriental" at bounding box center [486, 442] width 127 height 20
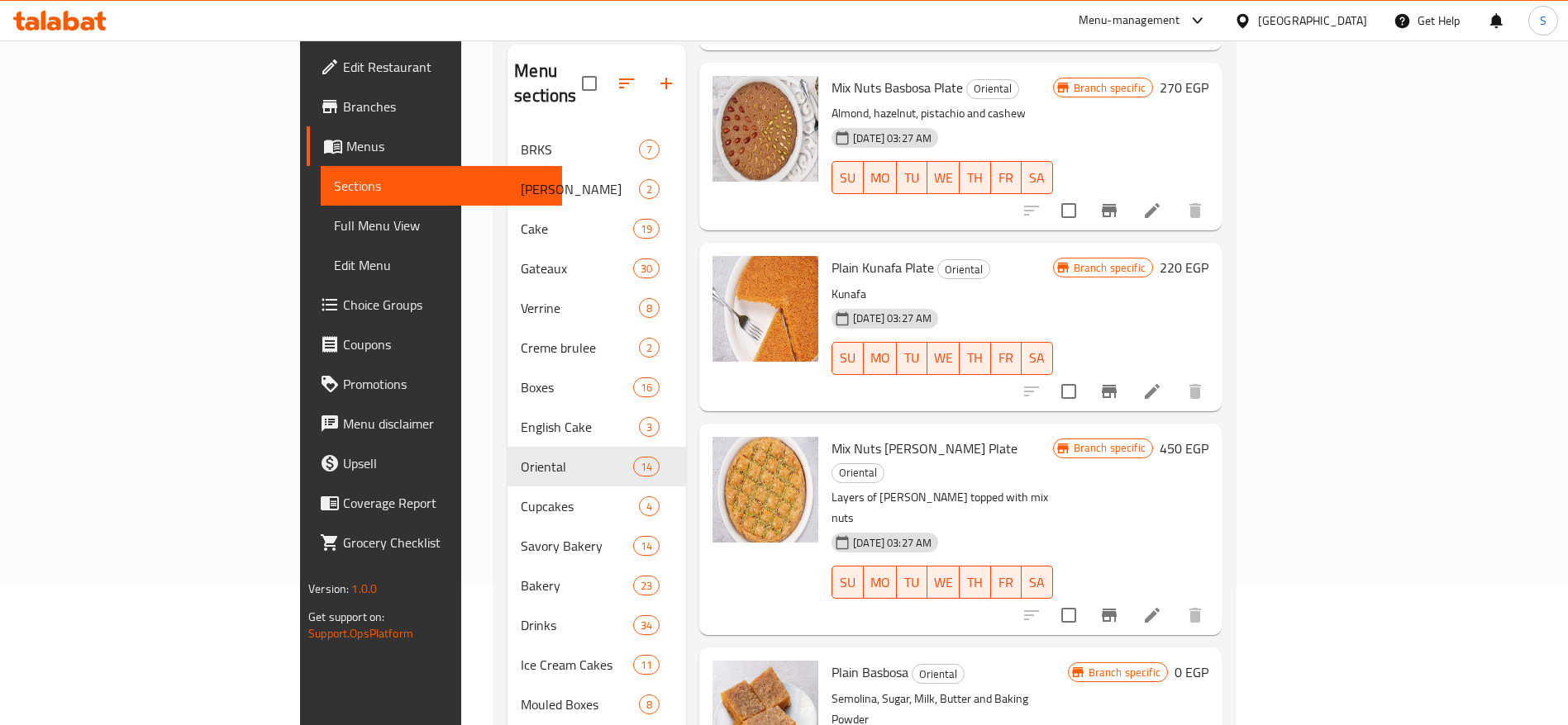
scroll to position [484, 0]
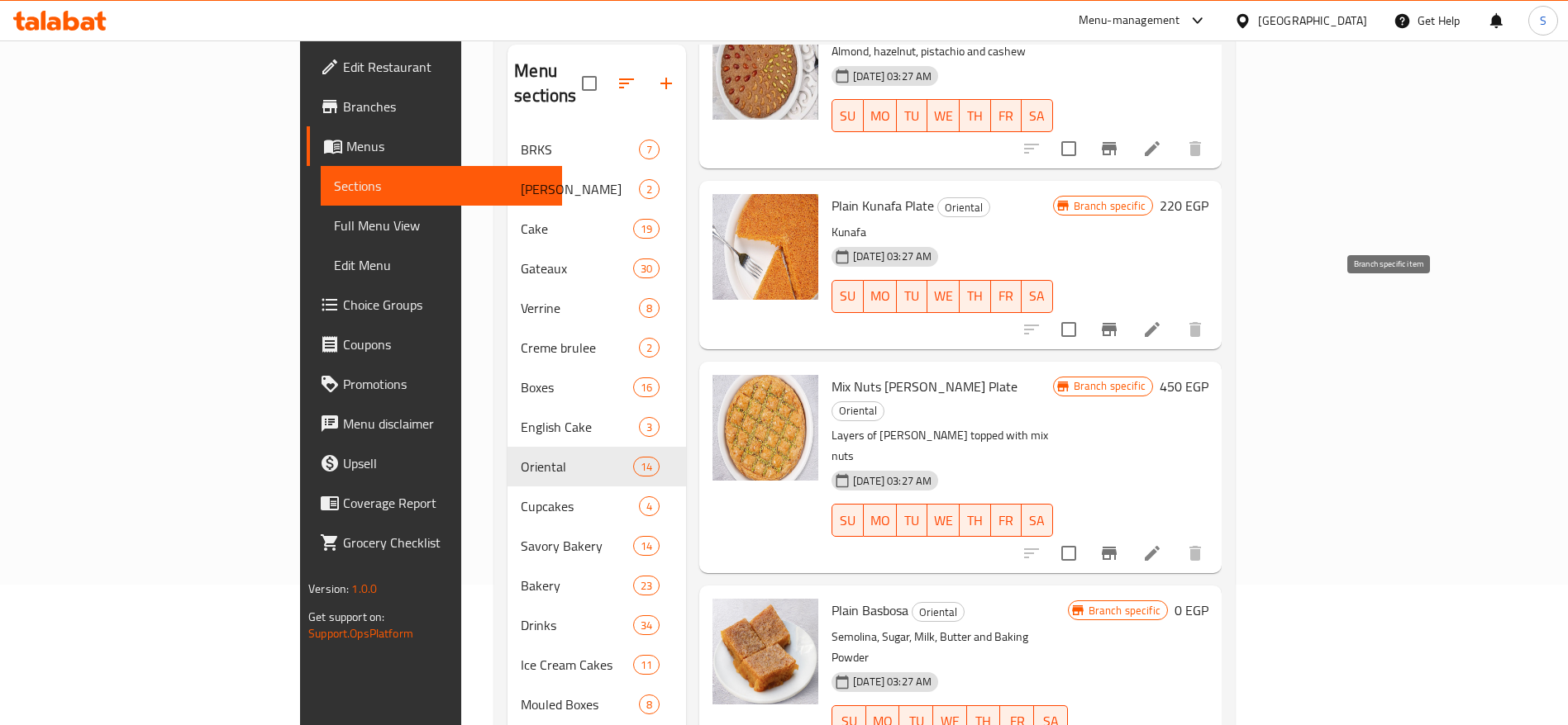
click at [1116, 323] on icon "Branch-specific-item" at bounding box center [1109, 329] width 15 height 13
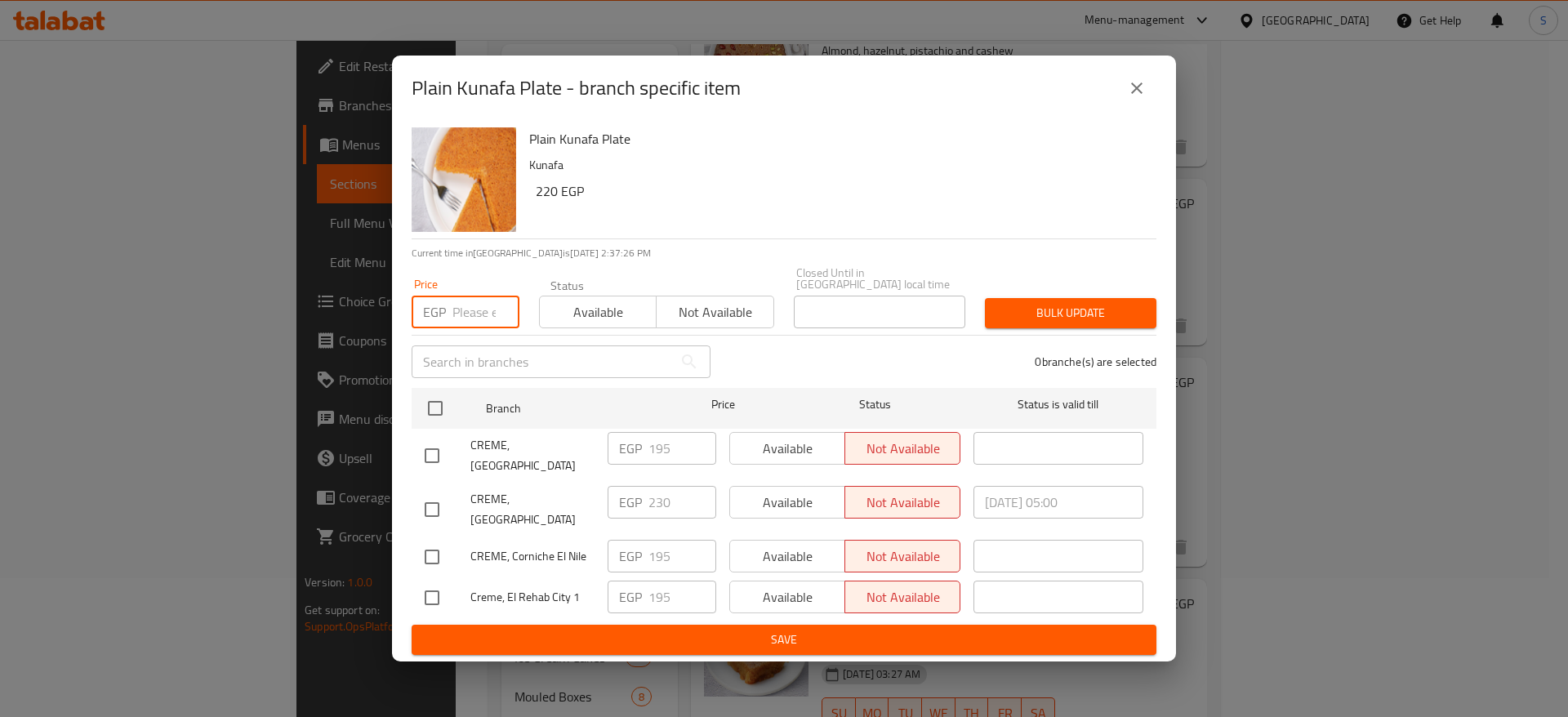
click at [483, 317] on input "number" at bounding box center [486, 312] width 67 height 33
type input "220"
click at [428, 506] on input "checkbox" at bounding box center [432, 509] width 34 height 34
click at [427, 499] on input "checkbox" at bounding box center [432, 509] width 34 height 34
checkbox input "false"
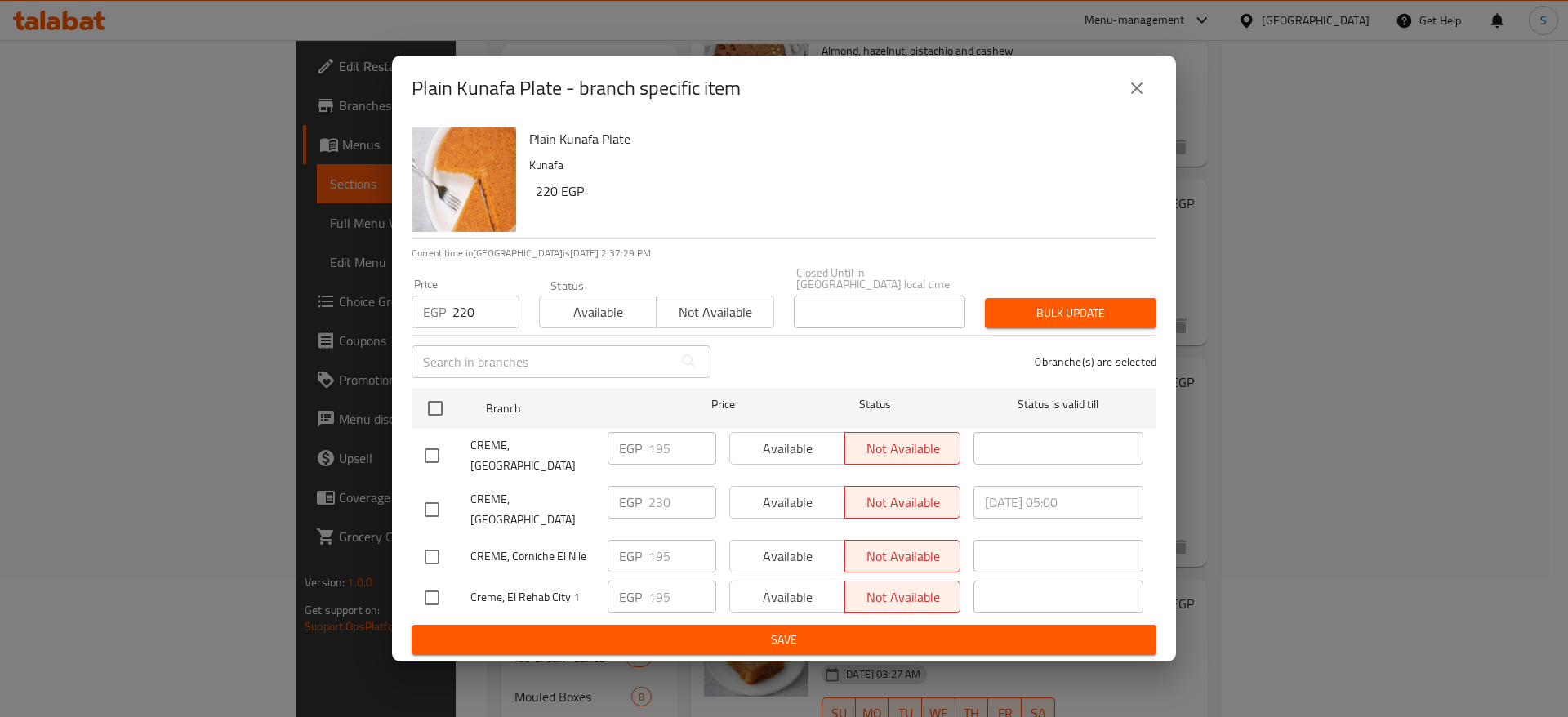
click at [435, 450] on input "checkbox" at bounding box center [432, 456] width 34 height 34
checkbox input "true"
click at [437, 540] on input "checkbox" at bounding box center [432, 557] width 34 height 34
checkbox input "true"
click at [438, 586] on input "checkbox" at bounding box center [432, 598] width 34 height 34
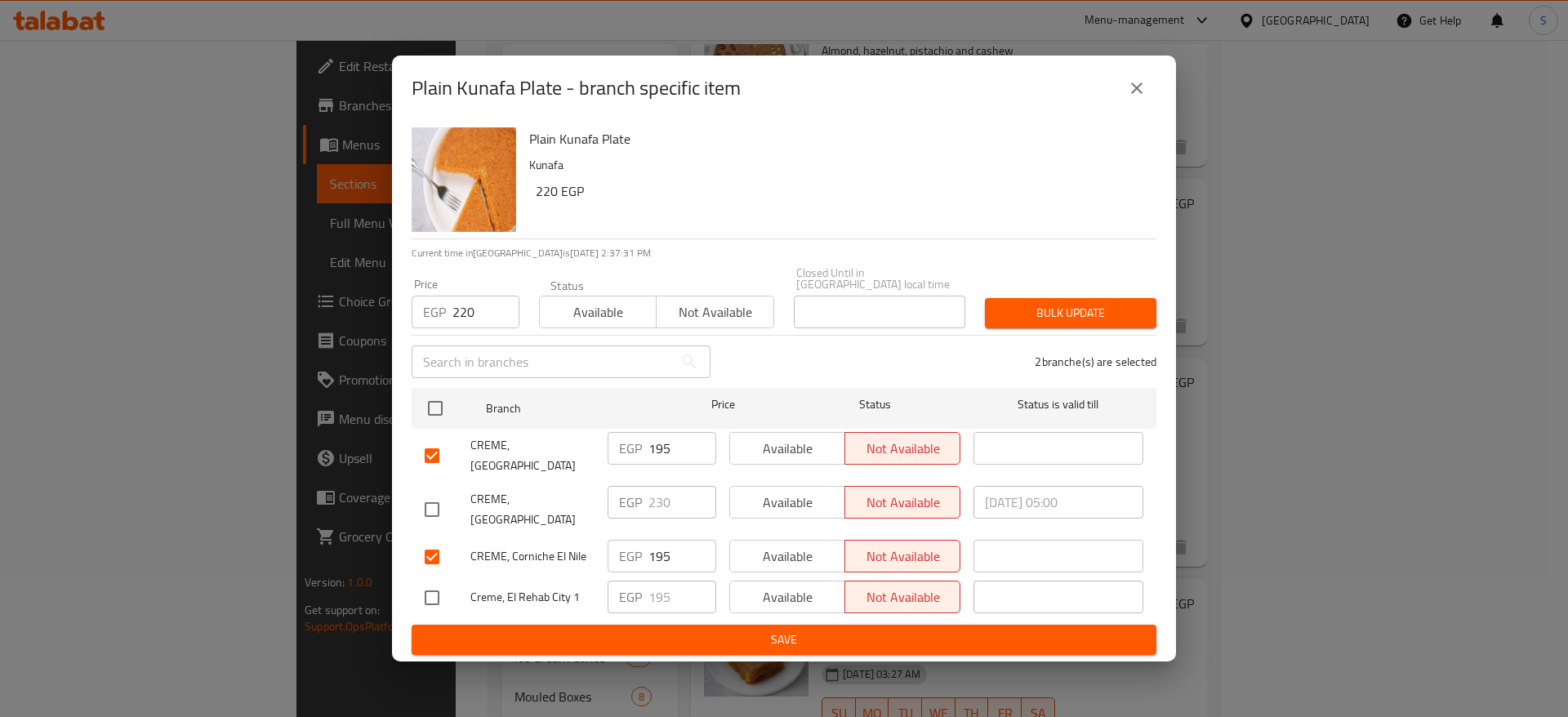
checkbox input "true"
click at [1072, 312] on span "Bulk update" at bounding box center [1070, 313] width 145 height 21
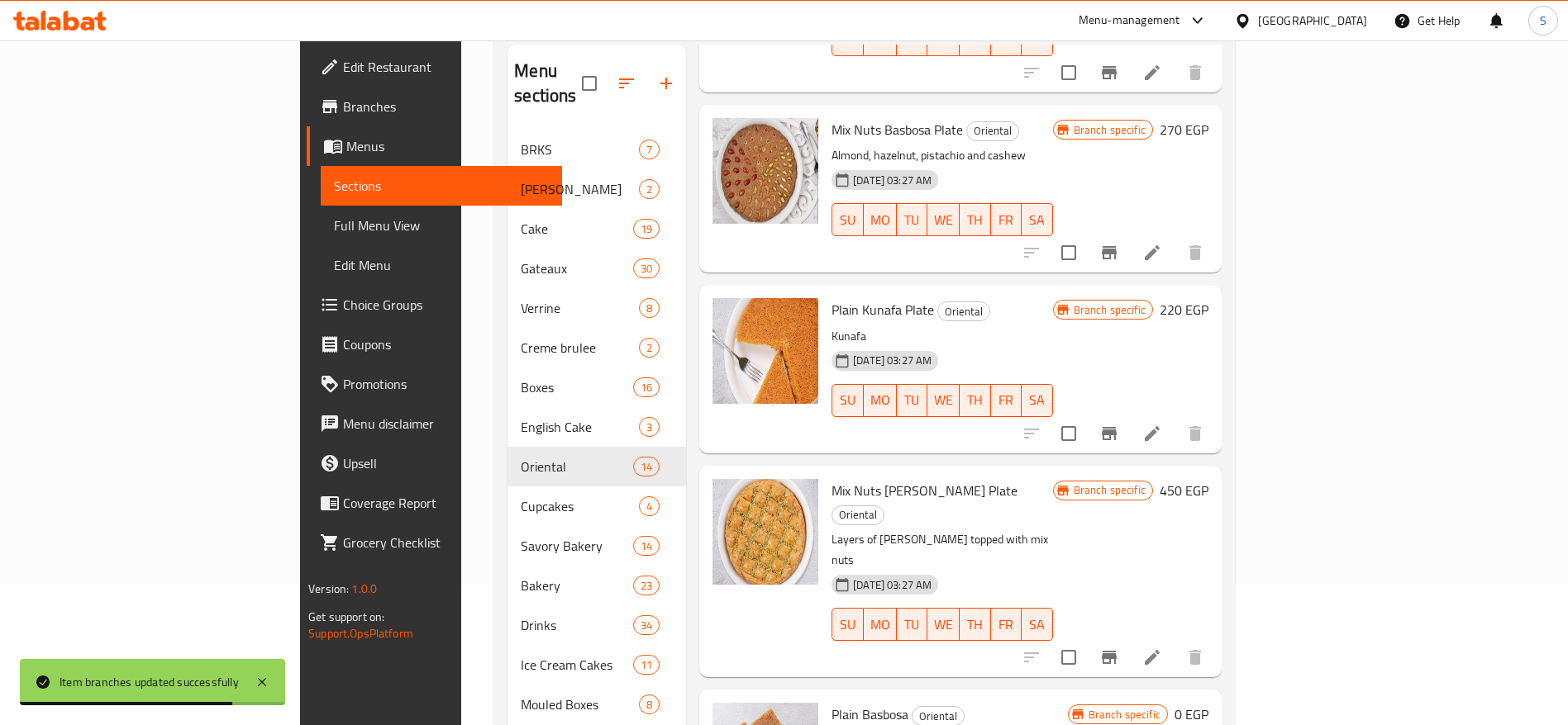
scroll to position [381, 0]
click at [1119, 646] on icon "Branch-specific-item" at bounding box center [1109, 656] width 20 height 20
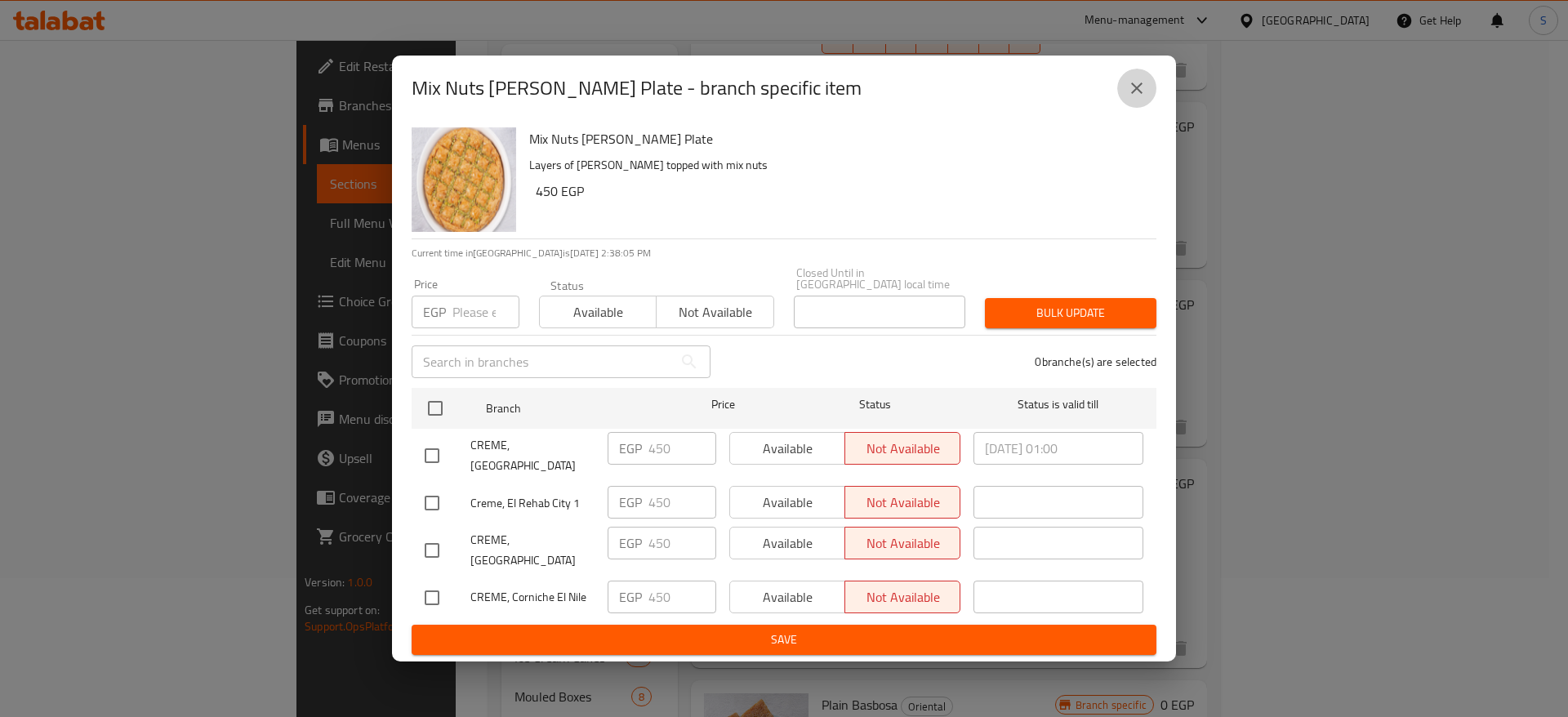
click at [1128, 93] on icon "close" at bounding box center [1137, 89] width 20 height 20
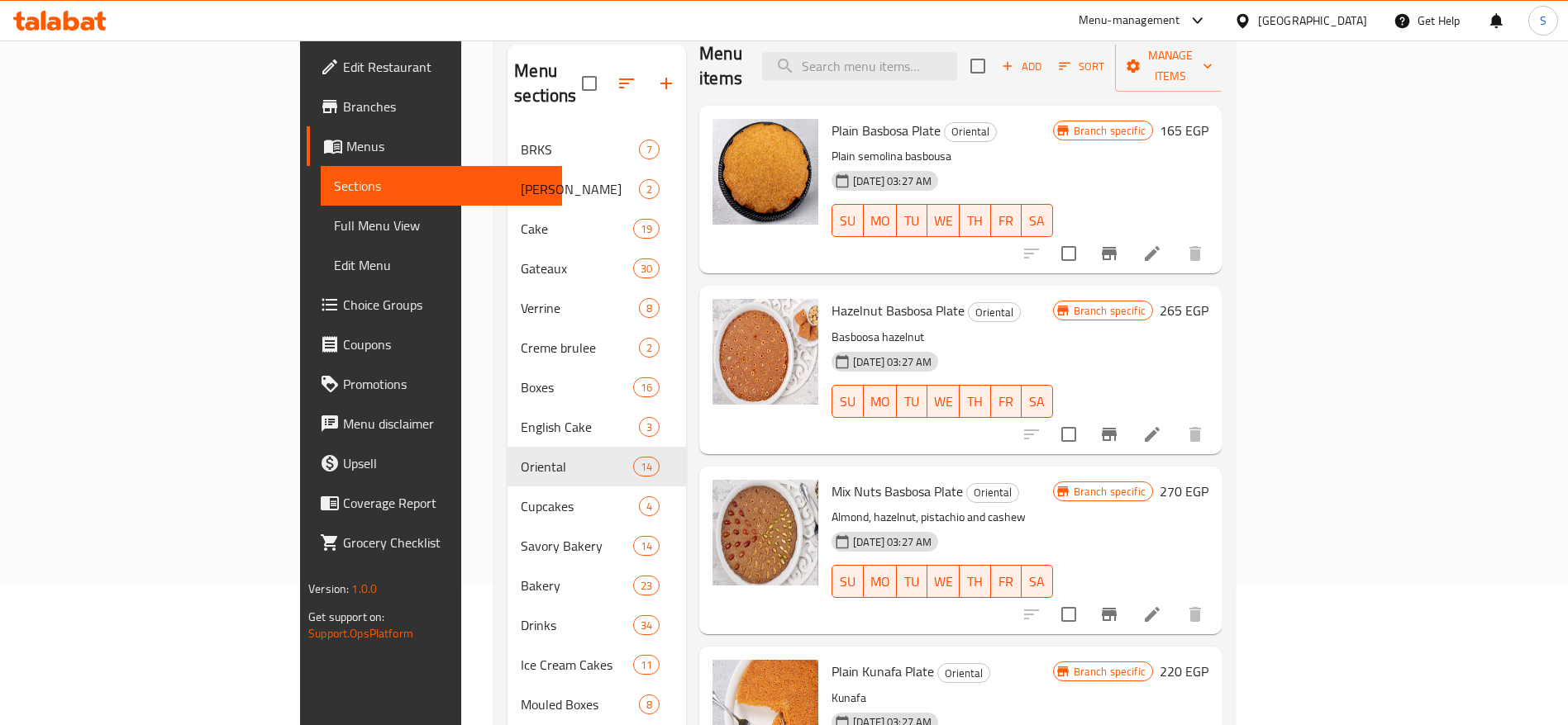
scroll to position [15, 0]
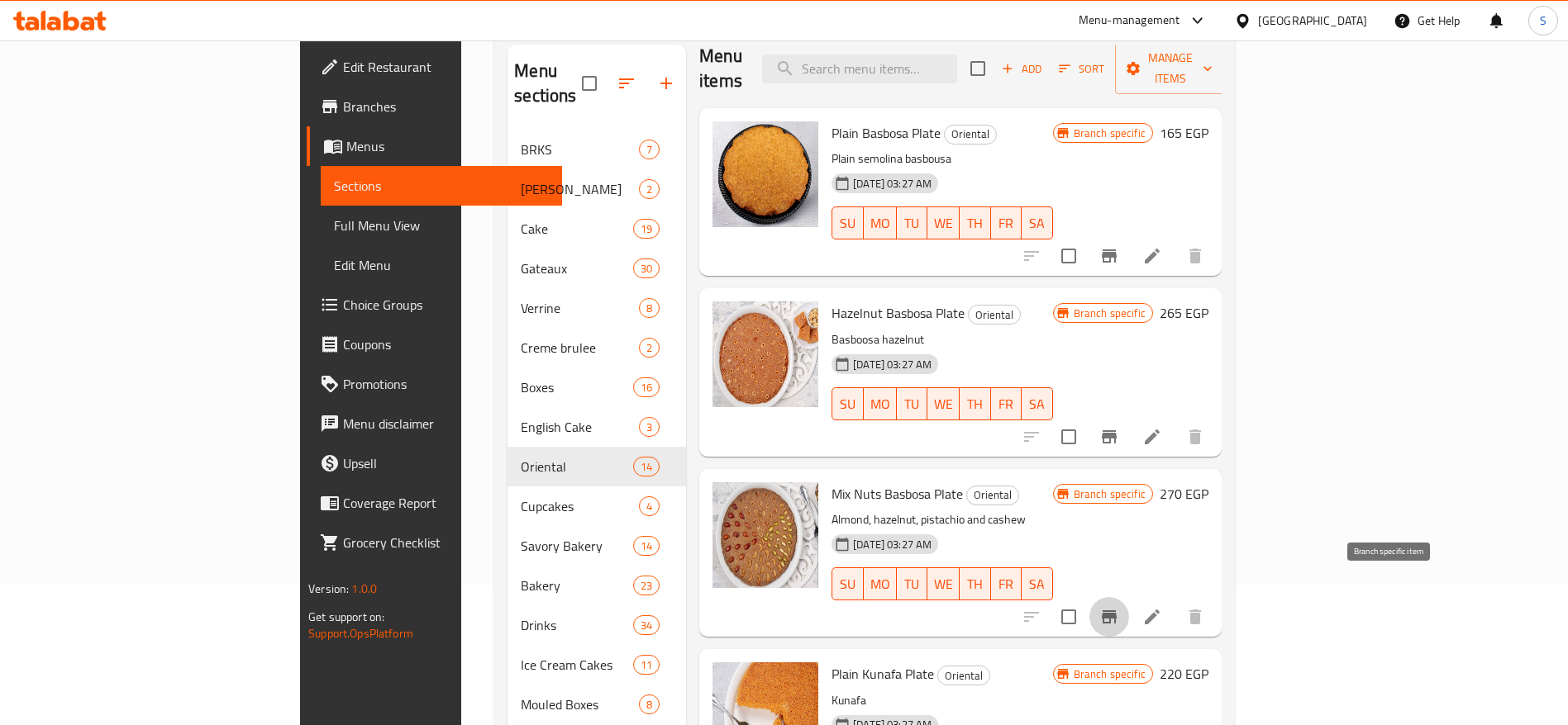
click at [1116, 611] on icon "Branch-specific-item" at bounding box center [1109, 617] width 15 height 13
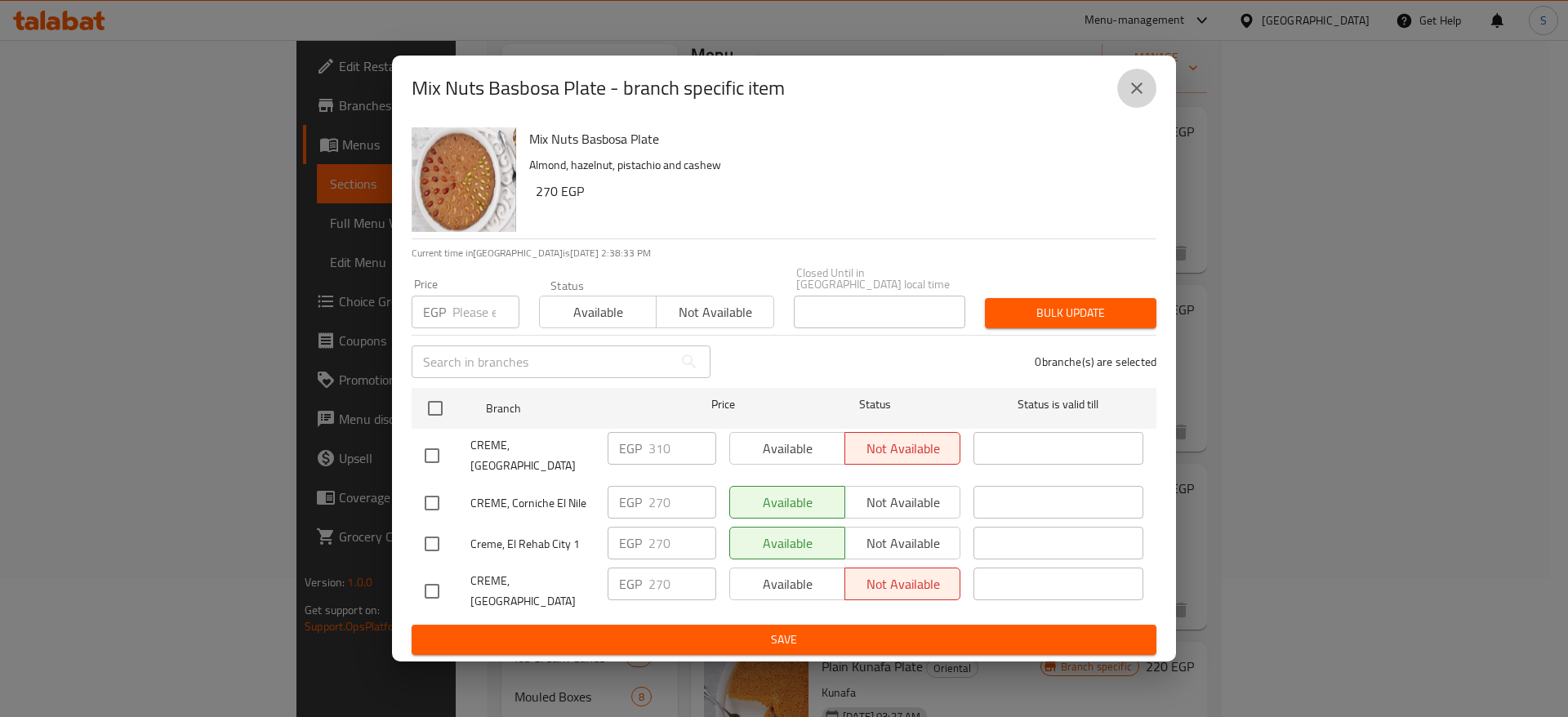
click at [1127, 93] on icon "close" at bounding box center [1137, 89] width 20 height 20
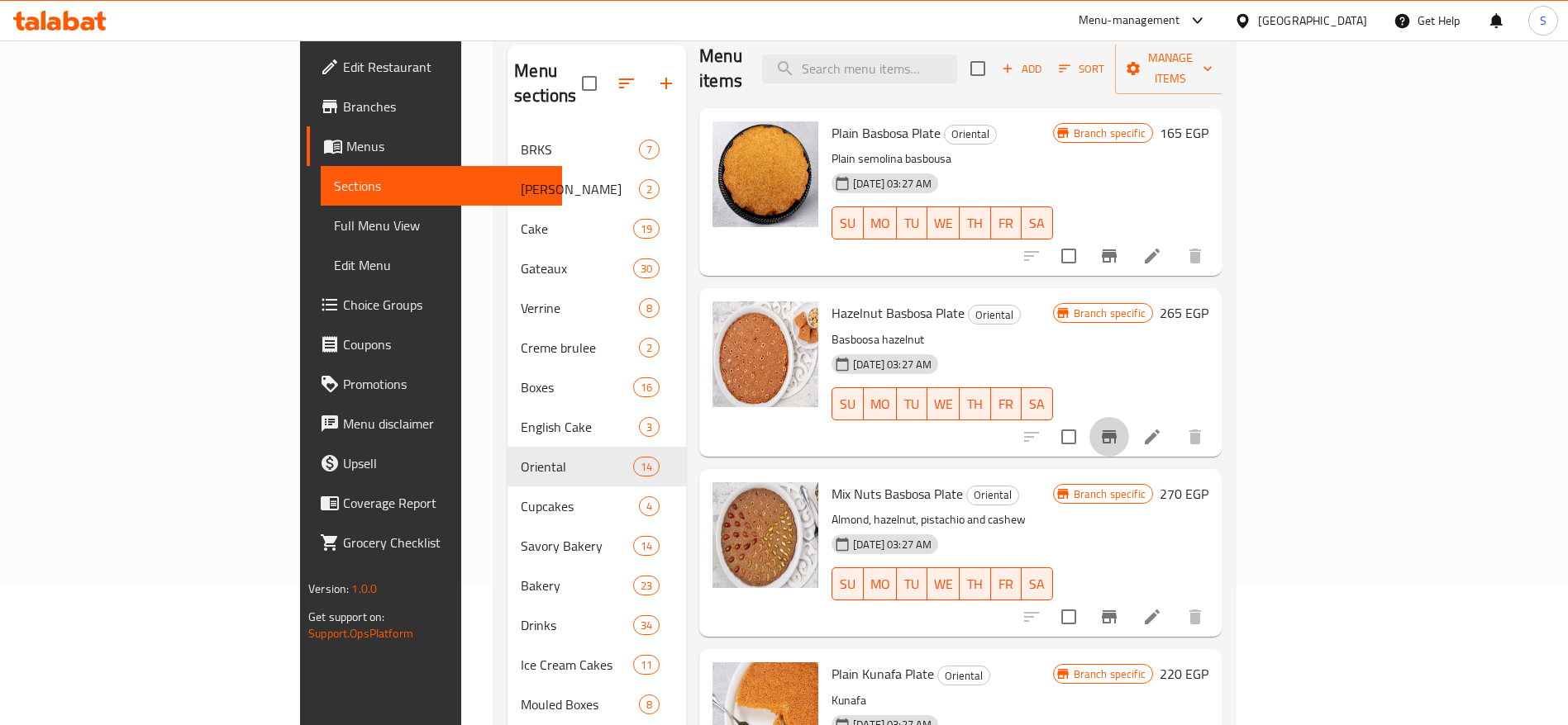
click at [1119, 427] on icon "Branch-specific-item" at bounding box center [1109, 437] width 20 height 20
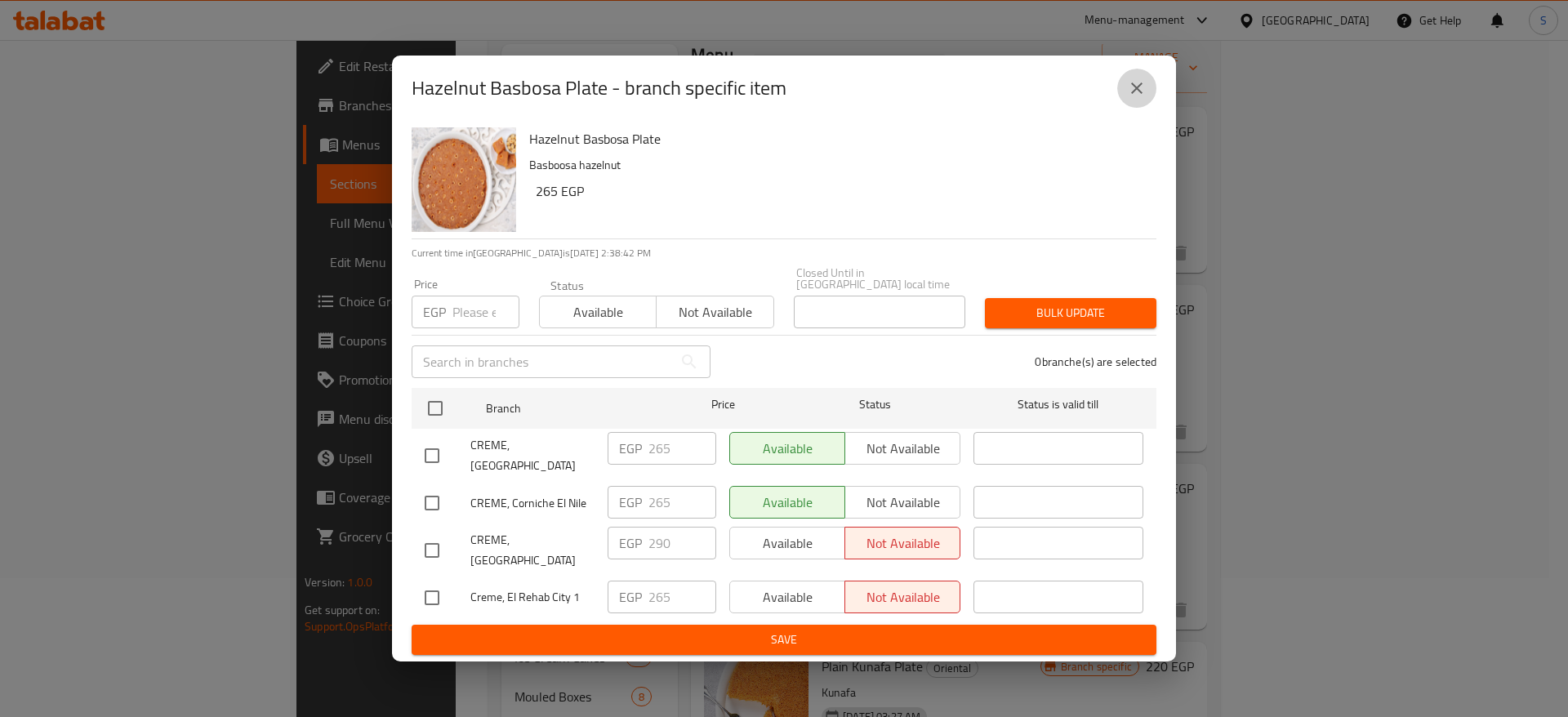
click at [1145, 94] on icon "close" at bounding box center [1137, 89] width 20 height 20
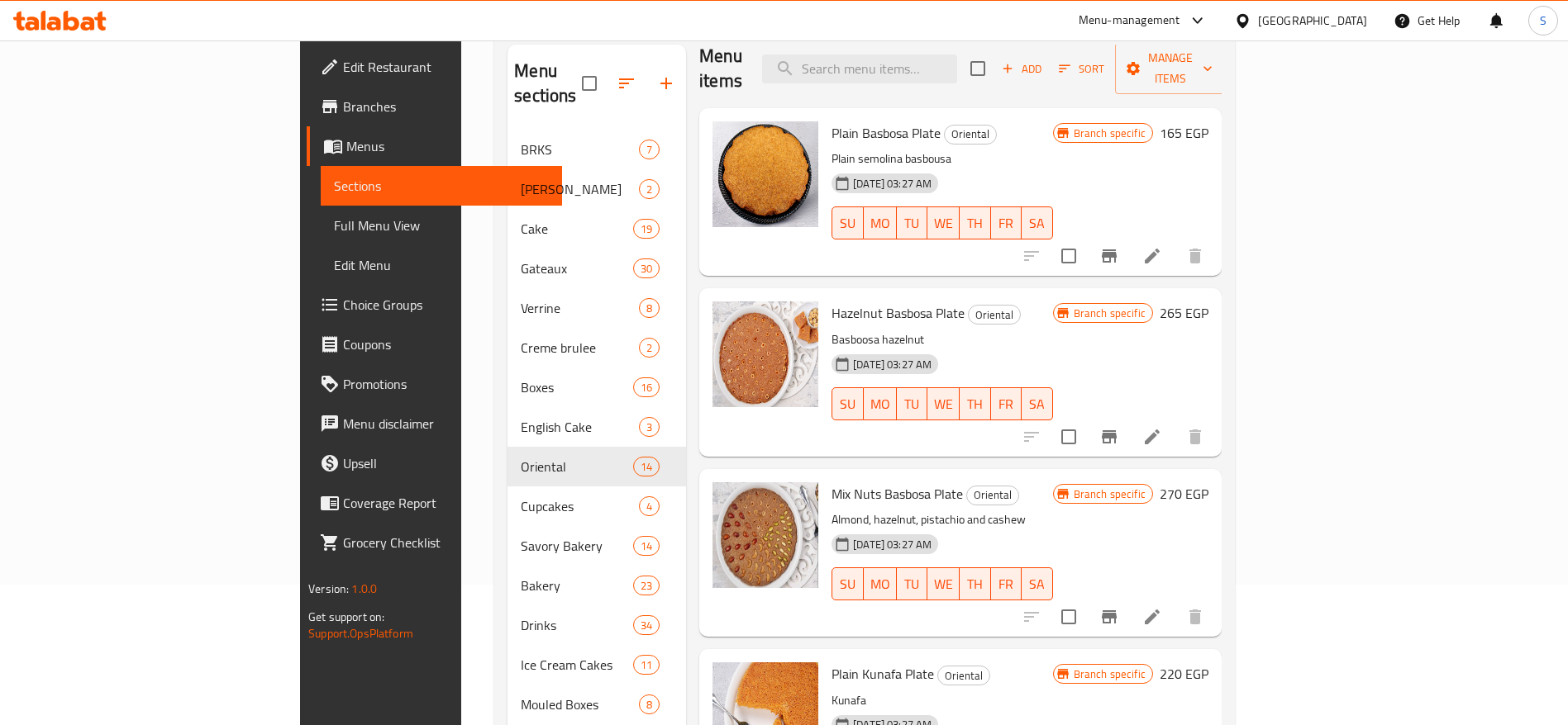
scroll to position [0, 0]
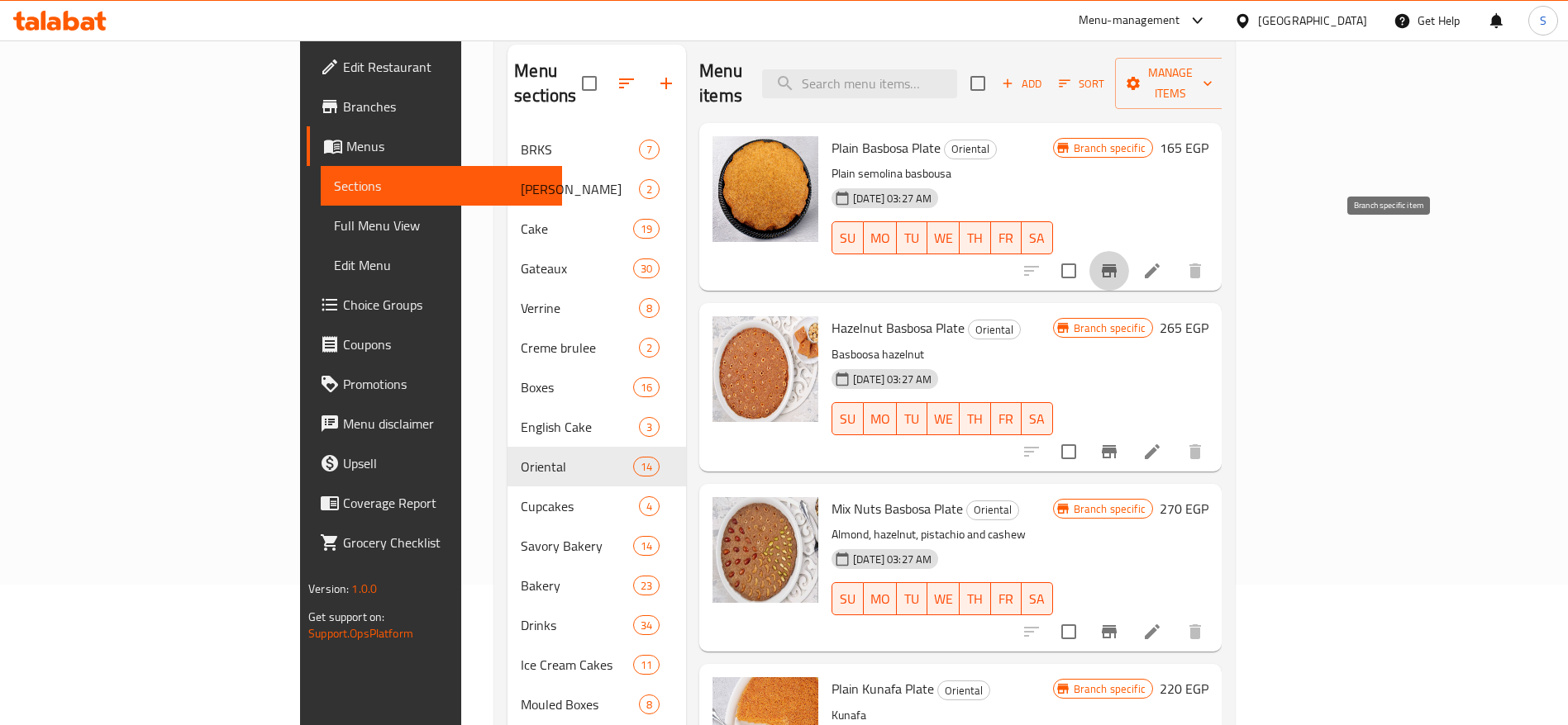
click at [1119, 261] on icon "Branch-specific-item" at bounding box center [1109, 271] width 20 height 20
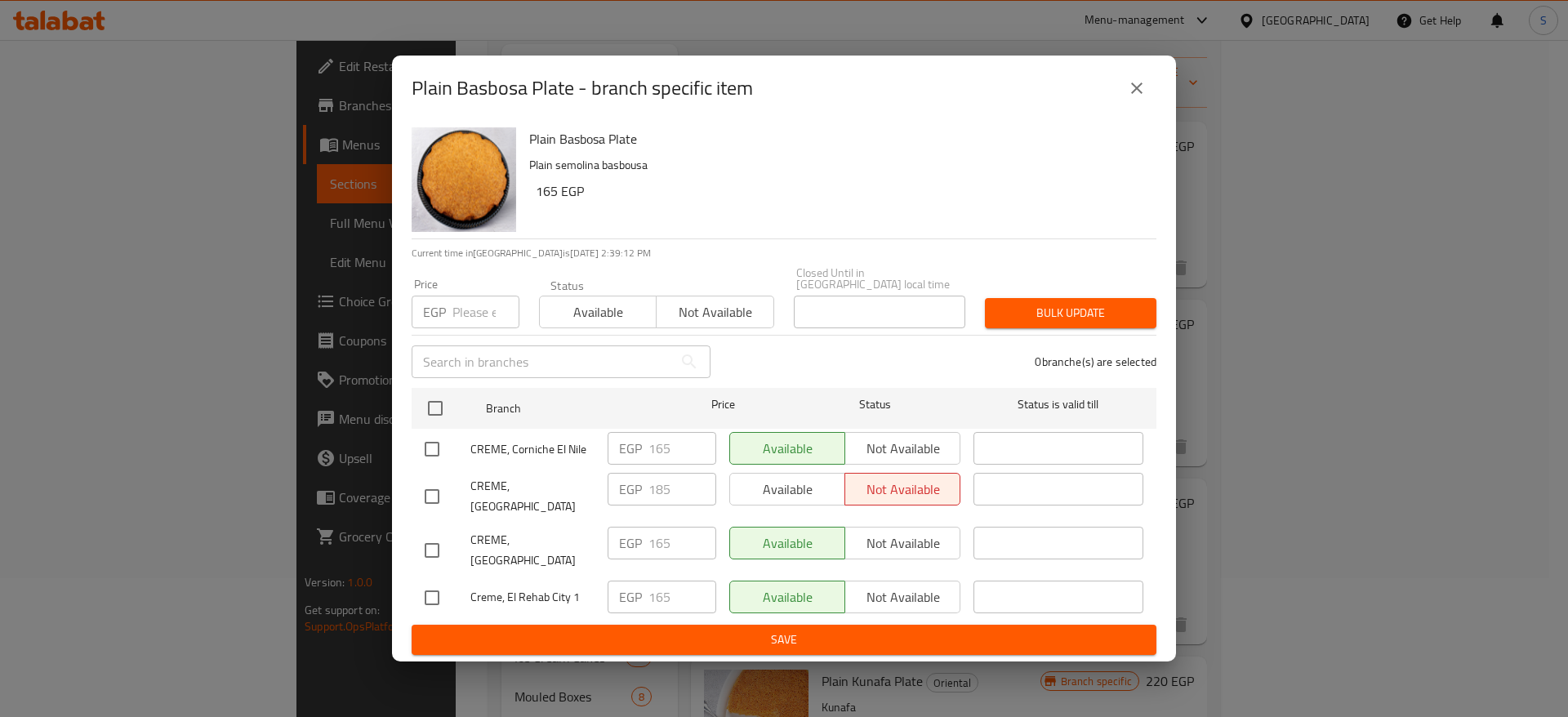
click at [1306, 169] on div "Plain Basbosa Plate - branch specific item Plain Basbosa Plate Plain semolina b…" at bounding box center [784, 358] width 1568 height 717
click at [1136, 107] on button "close" at bounding box center [1137, 89] width 39 height 39
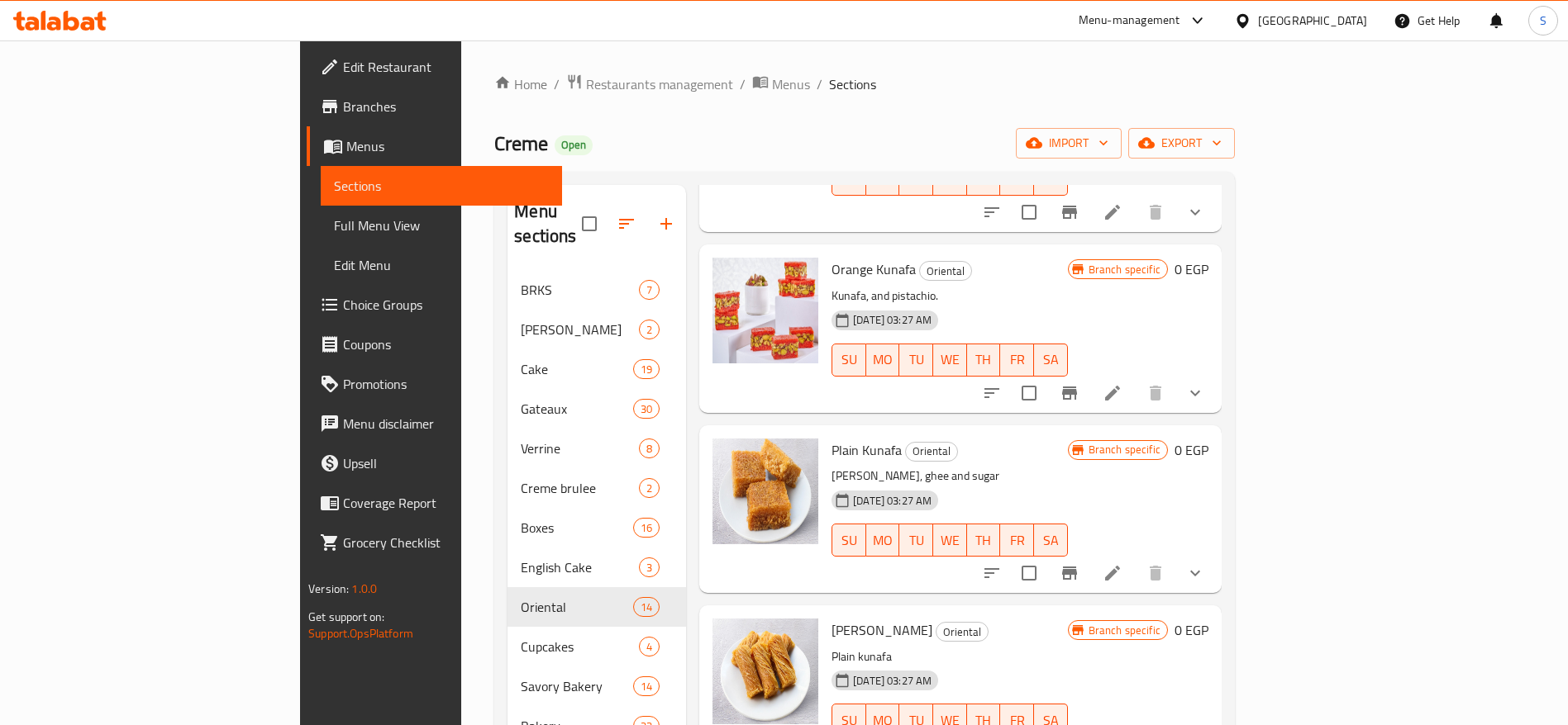
scroll to position [366, 0]
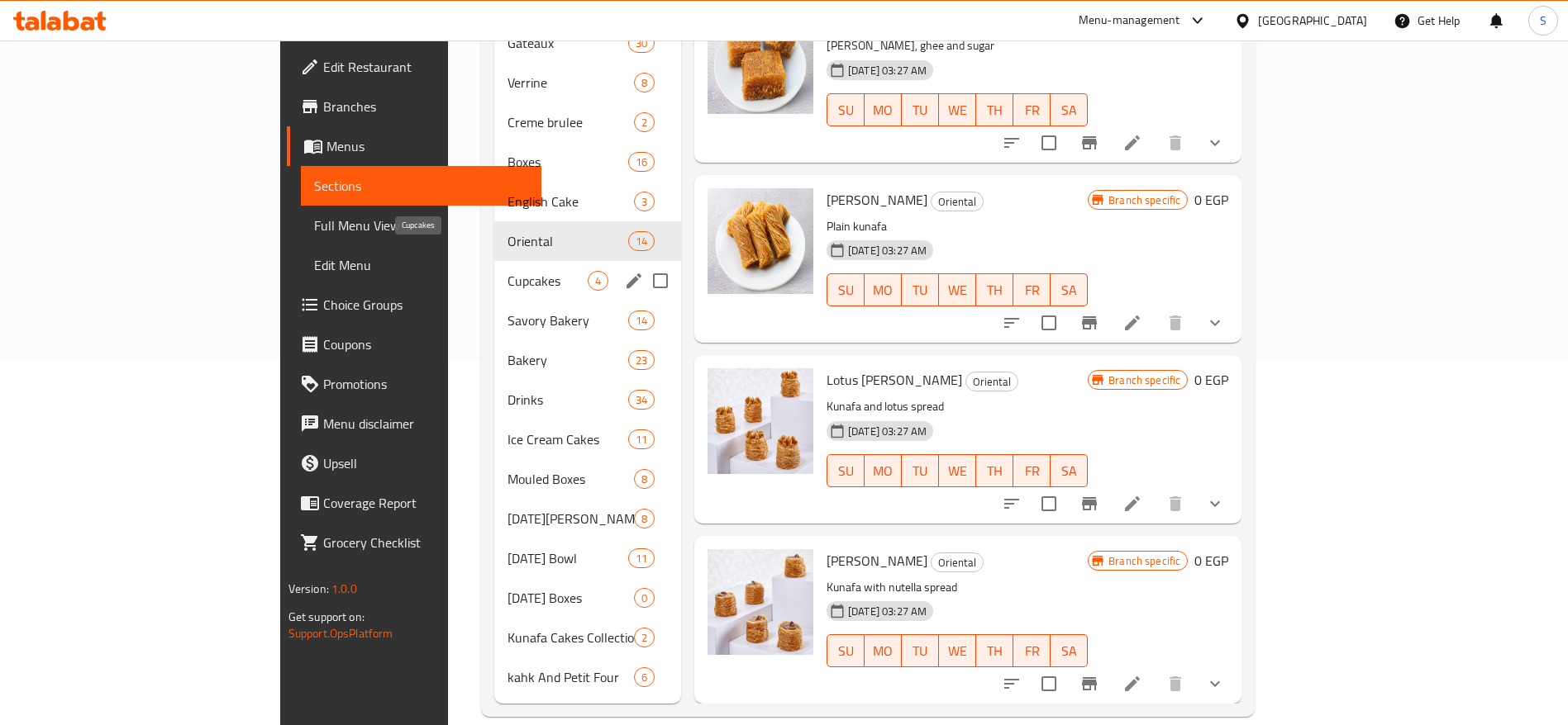
click at [507, 271] on span "Cupcakes" at bounding box center [547, 281] width 81 height 20
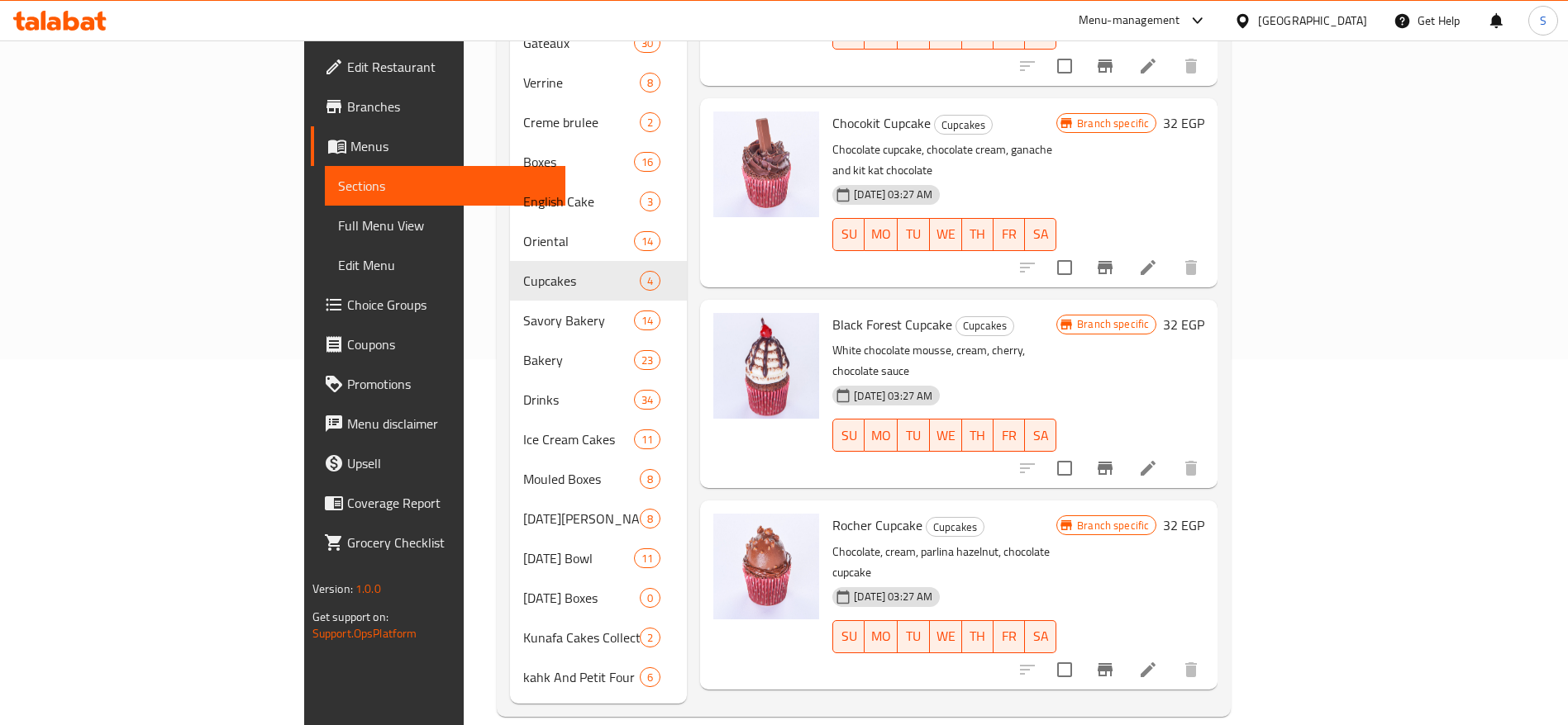
scroll to position [282, 0]
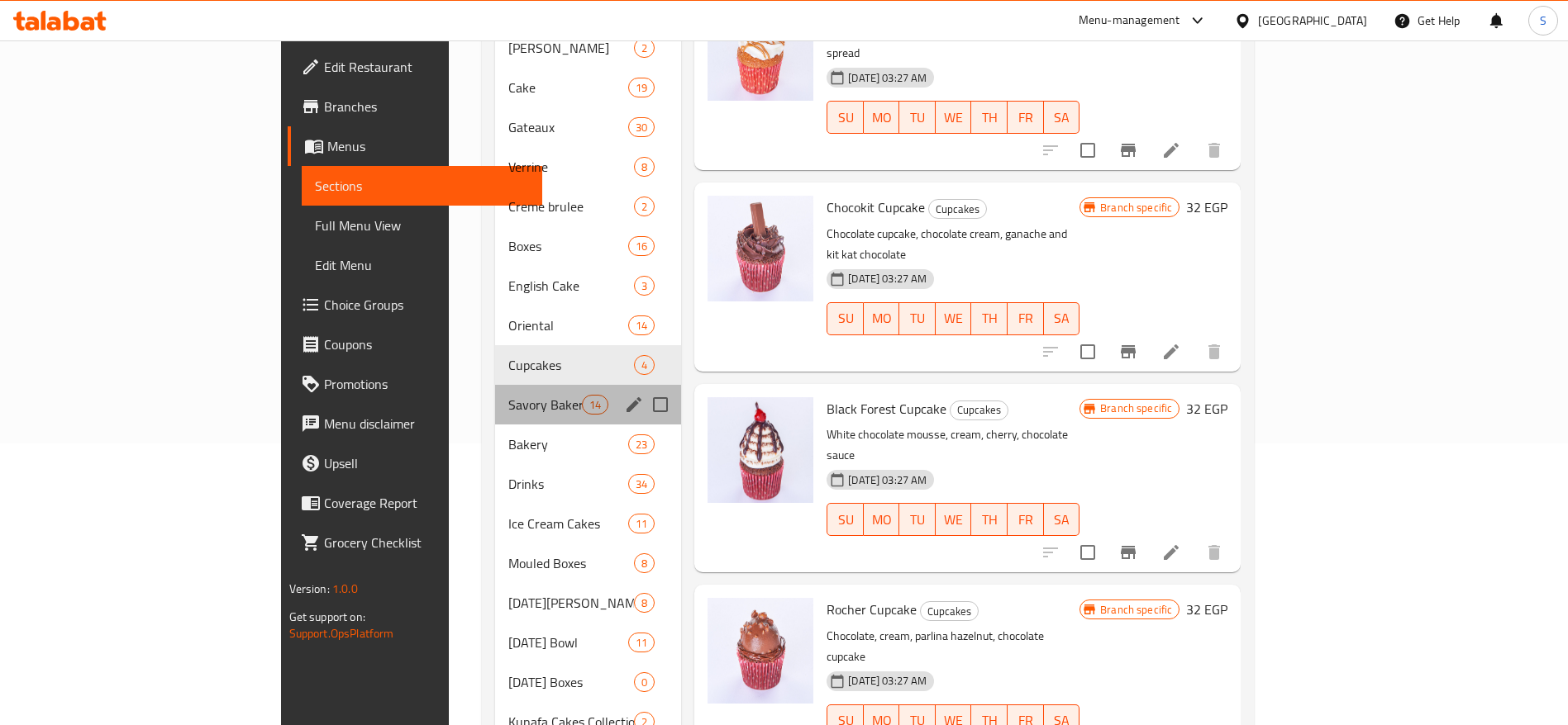
click at [495, 391] on div "Savory Bakery 14" at bounding box center [588, 405] width 187 height 40
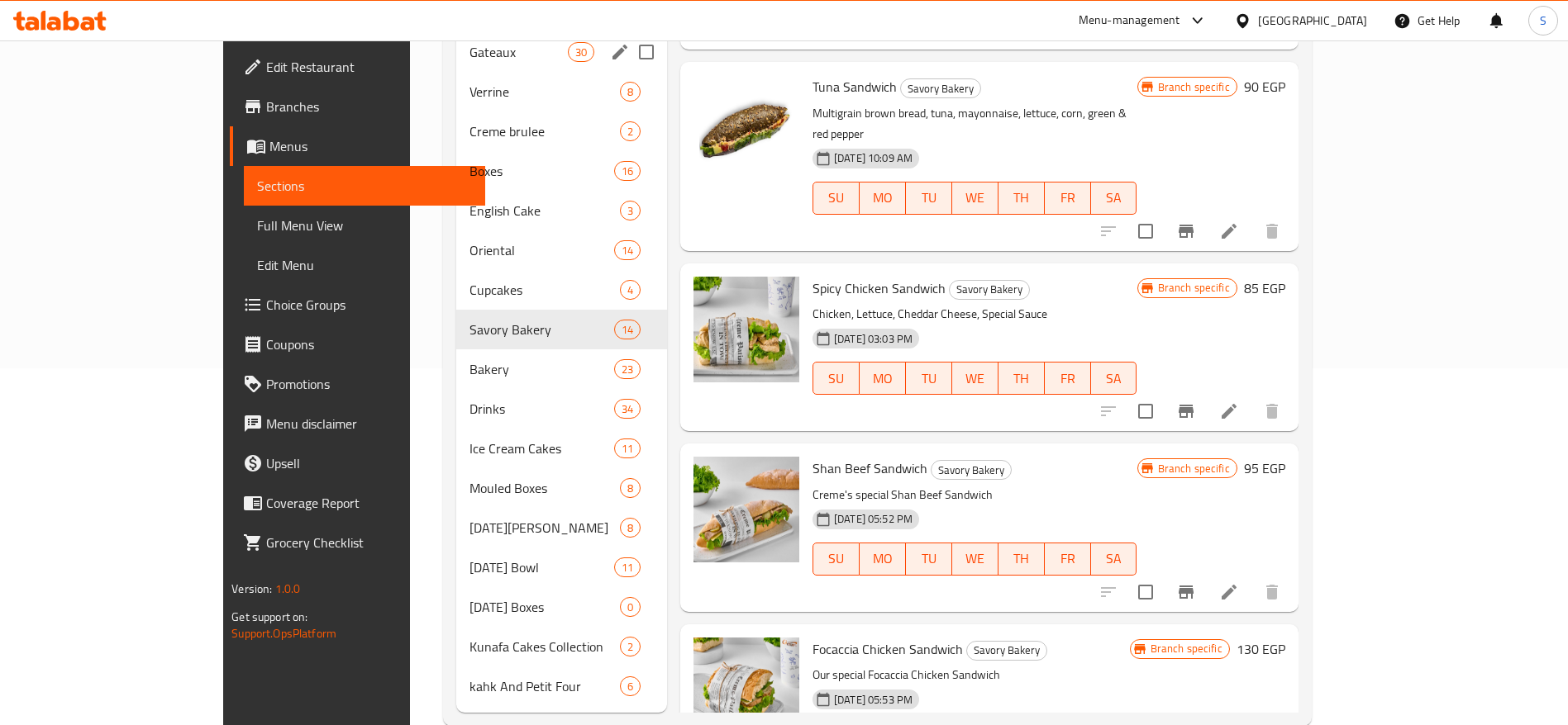
scroll to position [364, 0]
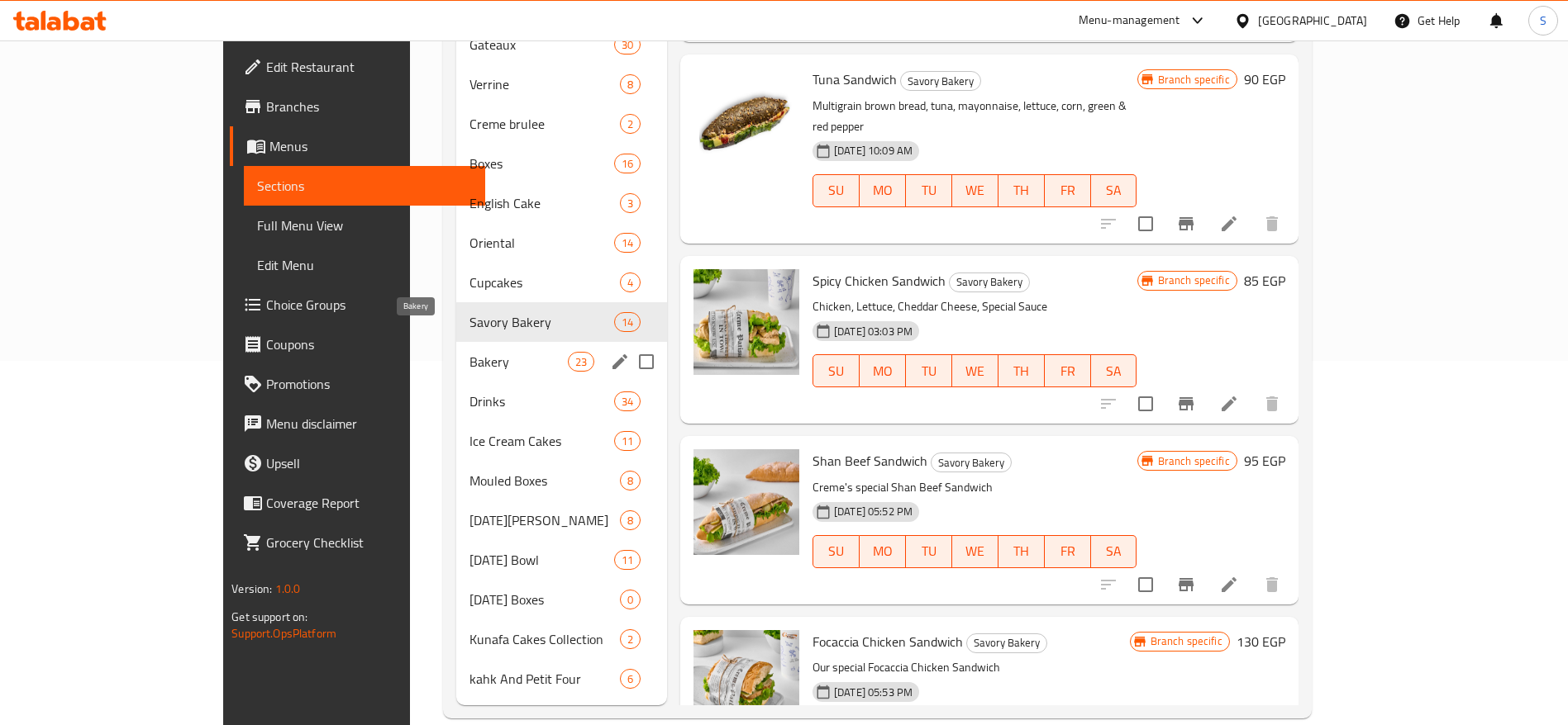
click at [470, 352] on span "Bakery" at bounding box center [519, 362] width 98 height 20
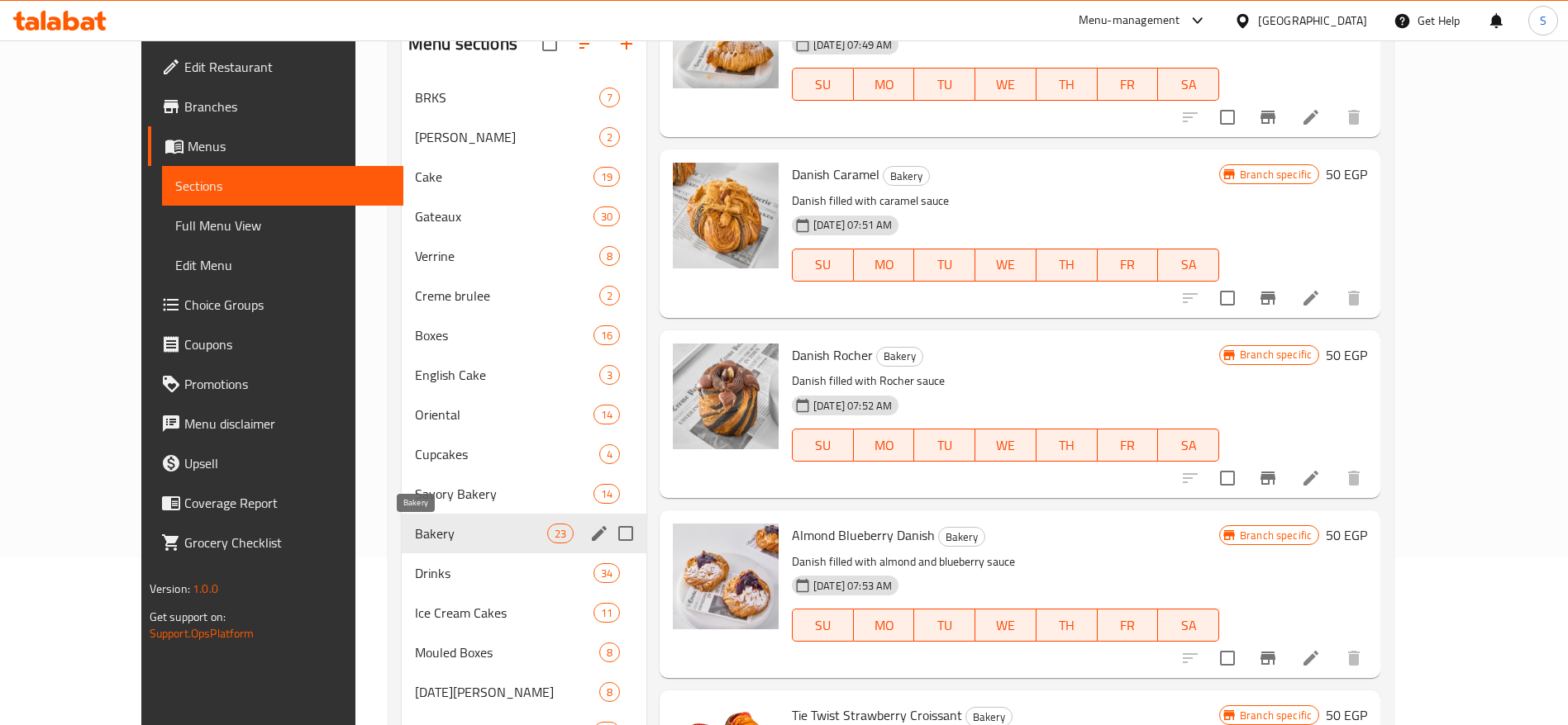
scroll to position [366, 0]
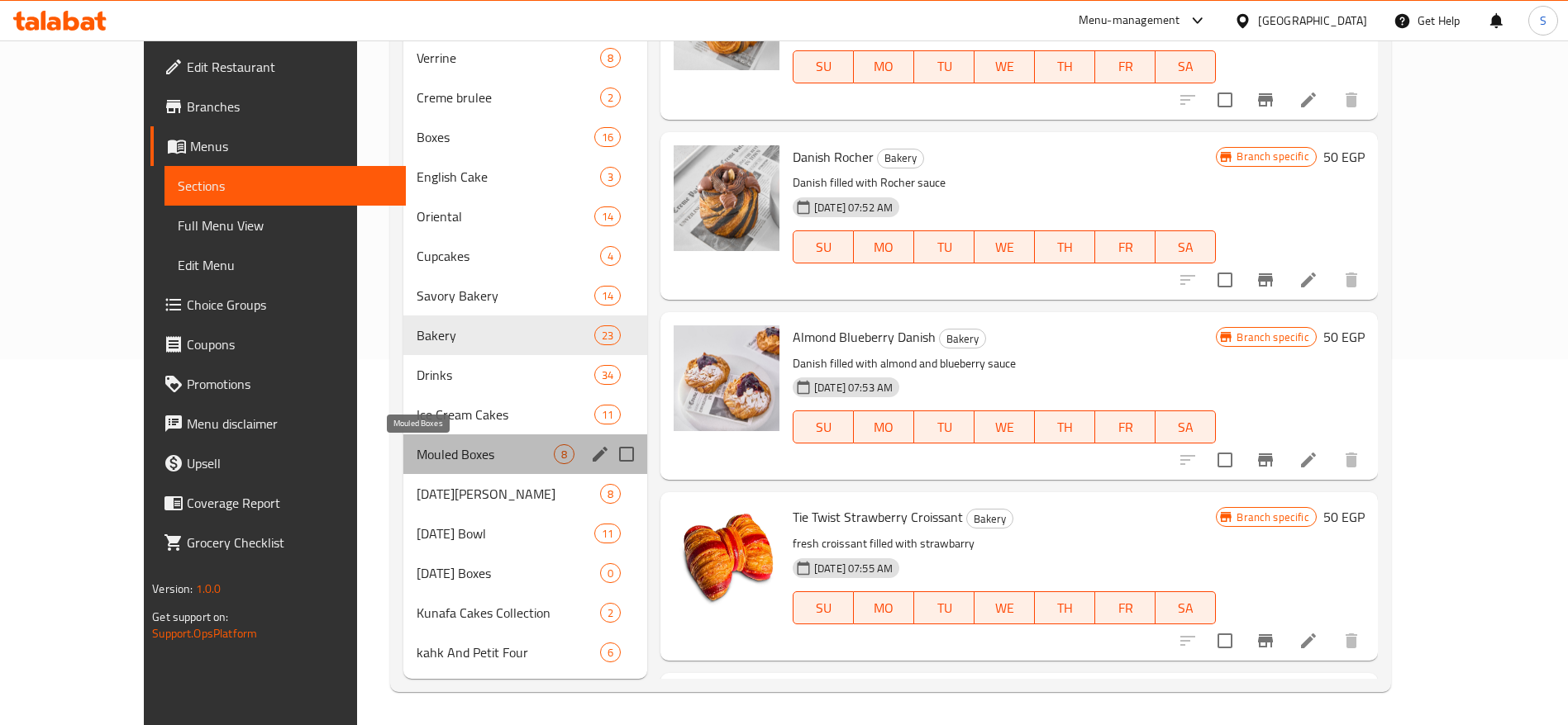
click at [417, 456] on span "Mouled Boxes" at bounding box center [485, 455] width 136 height 20
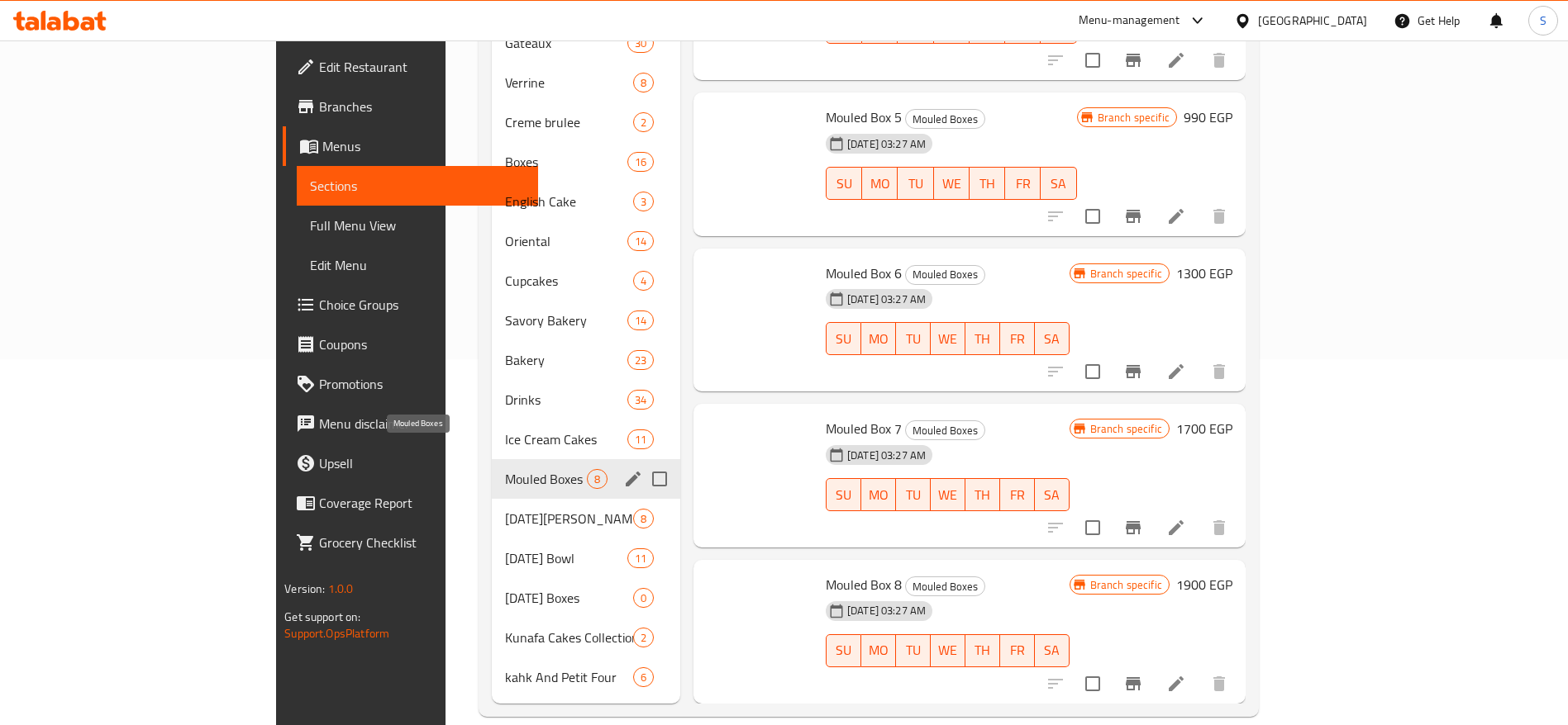
scroll to position [428, 0]
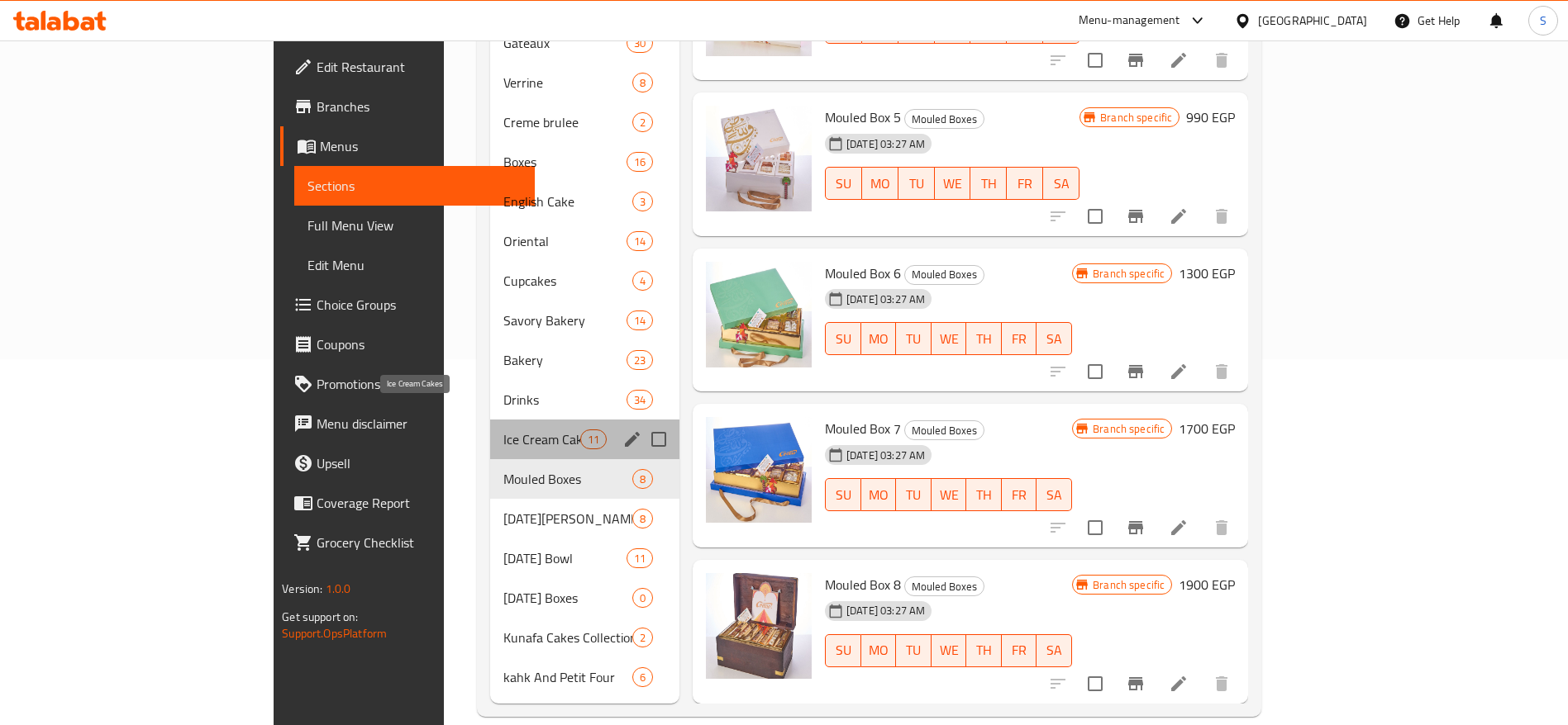
click at [503, 430] on span "Ice Cream Cakes" at bounding box center [541, 440] width 77 height 20
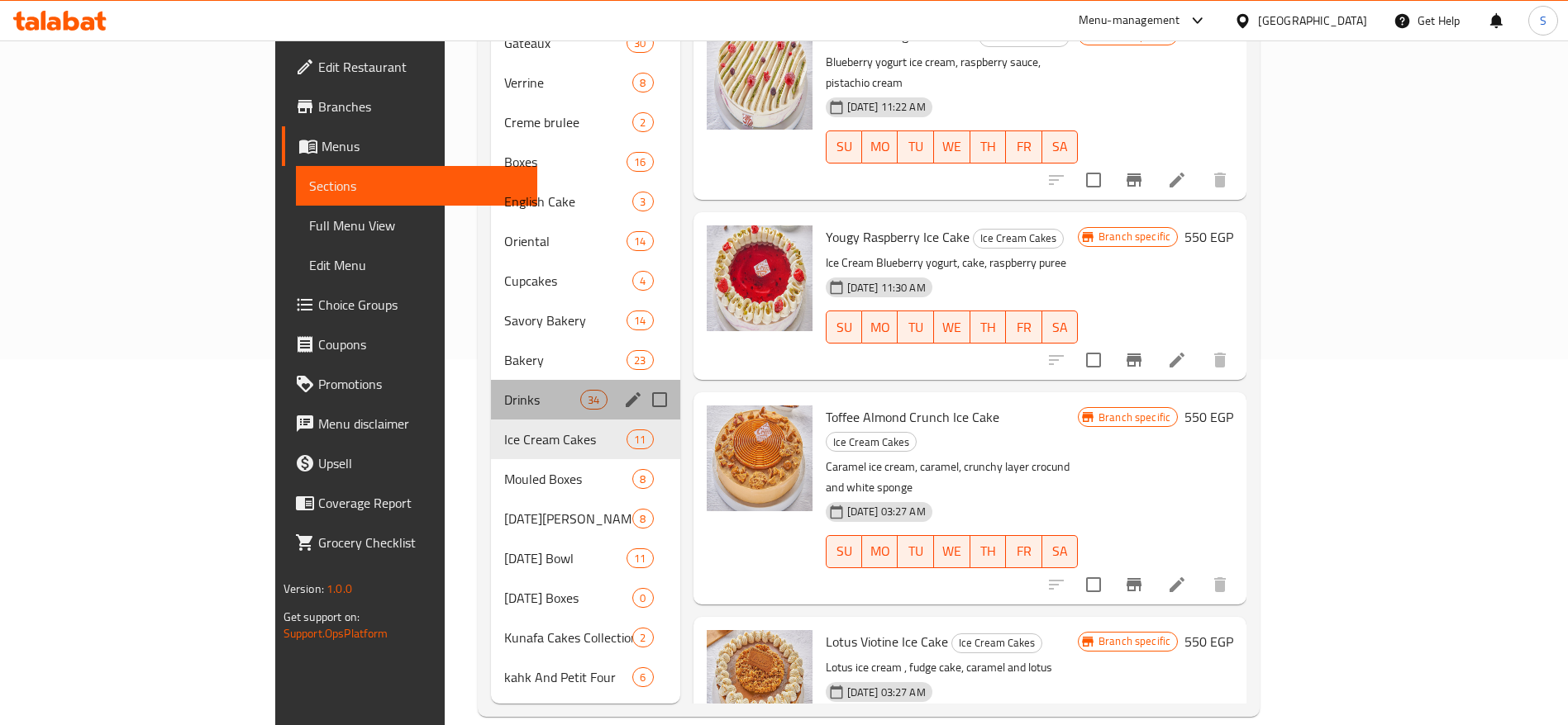
click at [491, 380] on div "Drinks 34" at bounding box center [586, 400] width 189 height 40
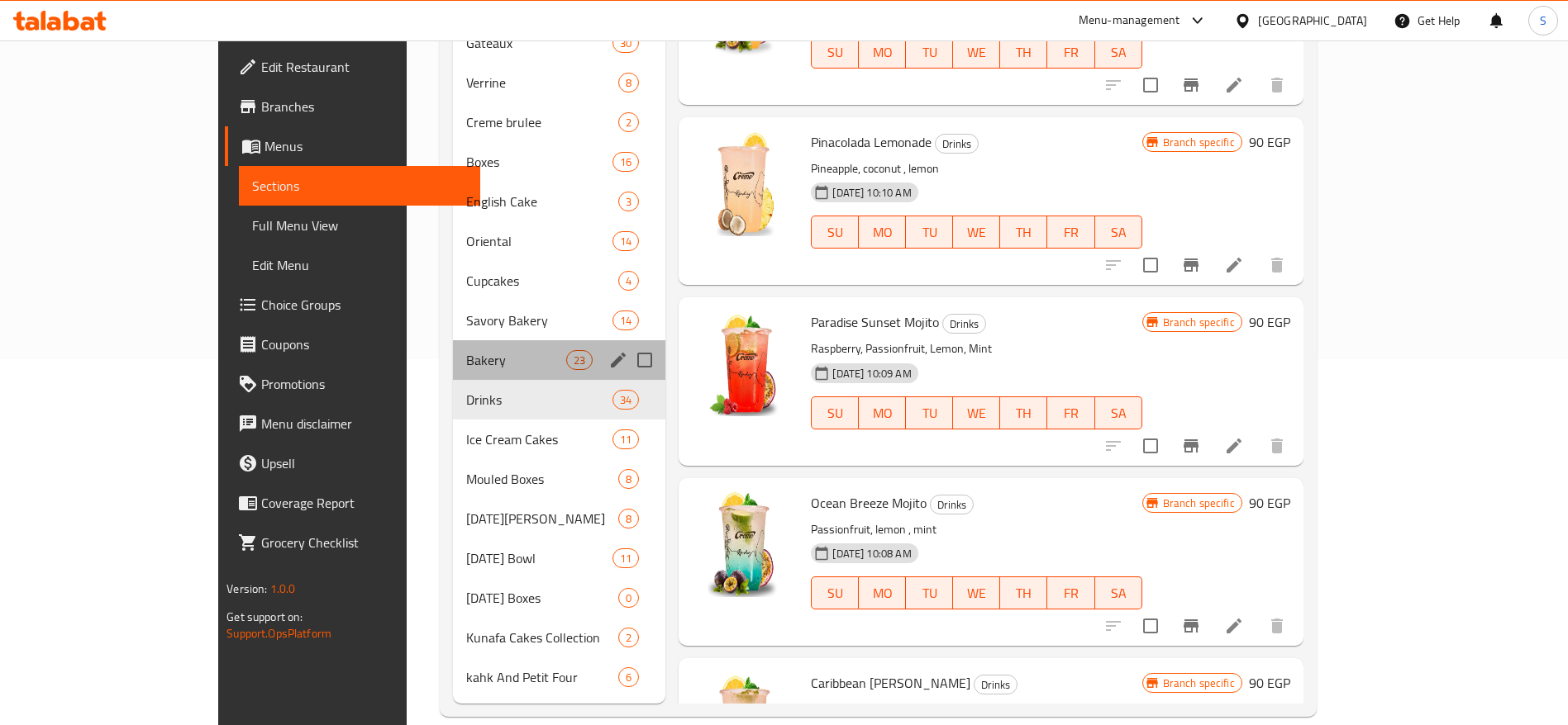
click at [453, 340] on div "Bakery 23" at bounding box center [559, 360] width 212 height 40
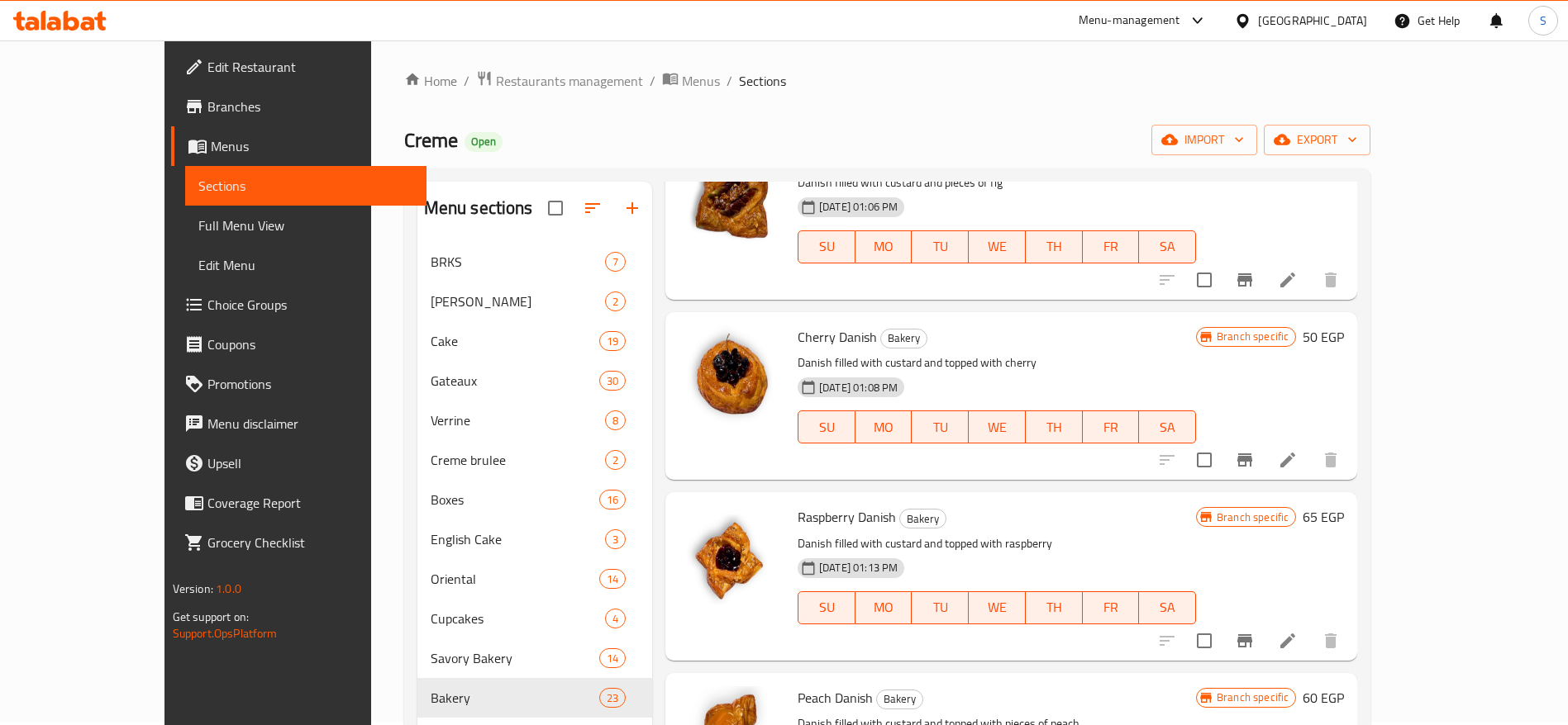
scroll to position [2, 0]
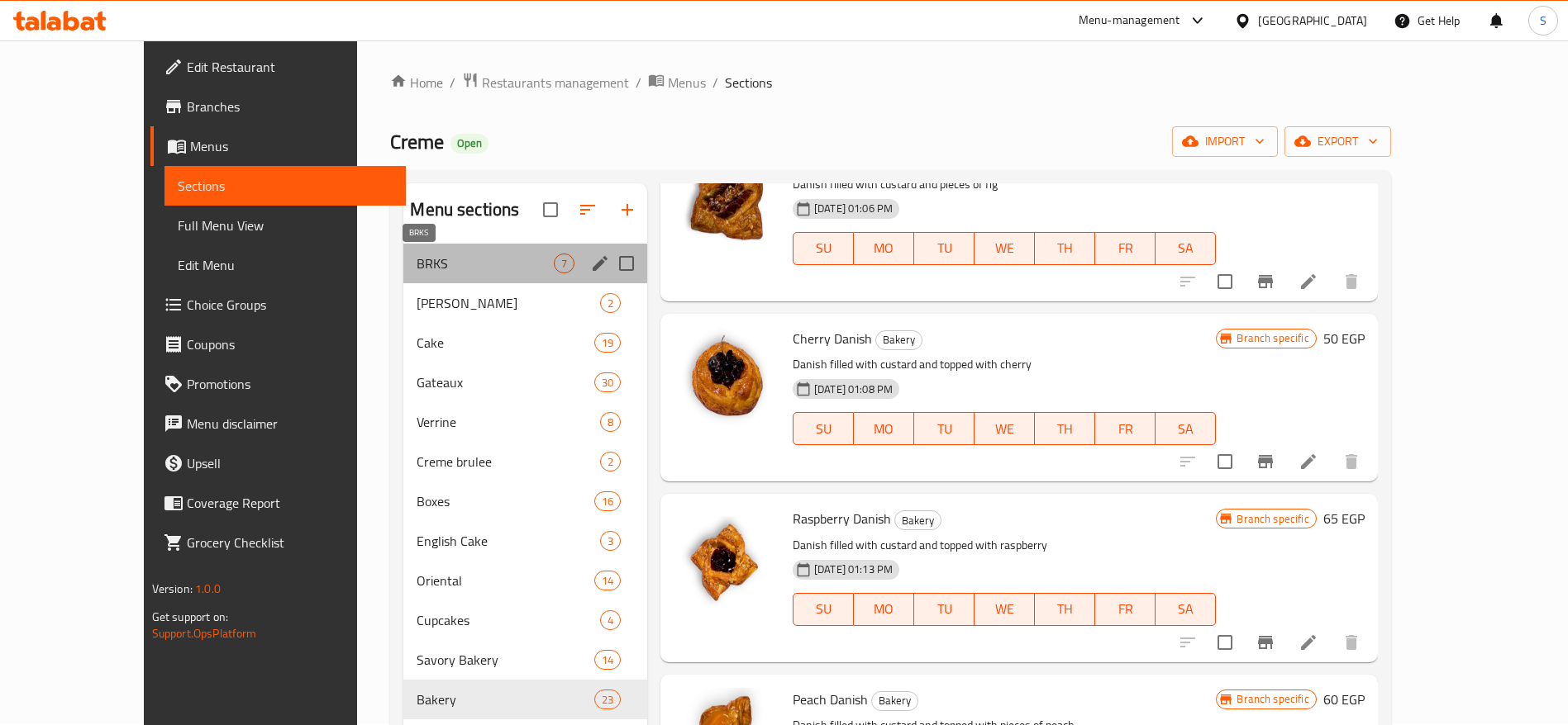
click at [418, 266] on span "BRKS" at bounding box center [485, 264] width 136 height 20
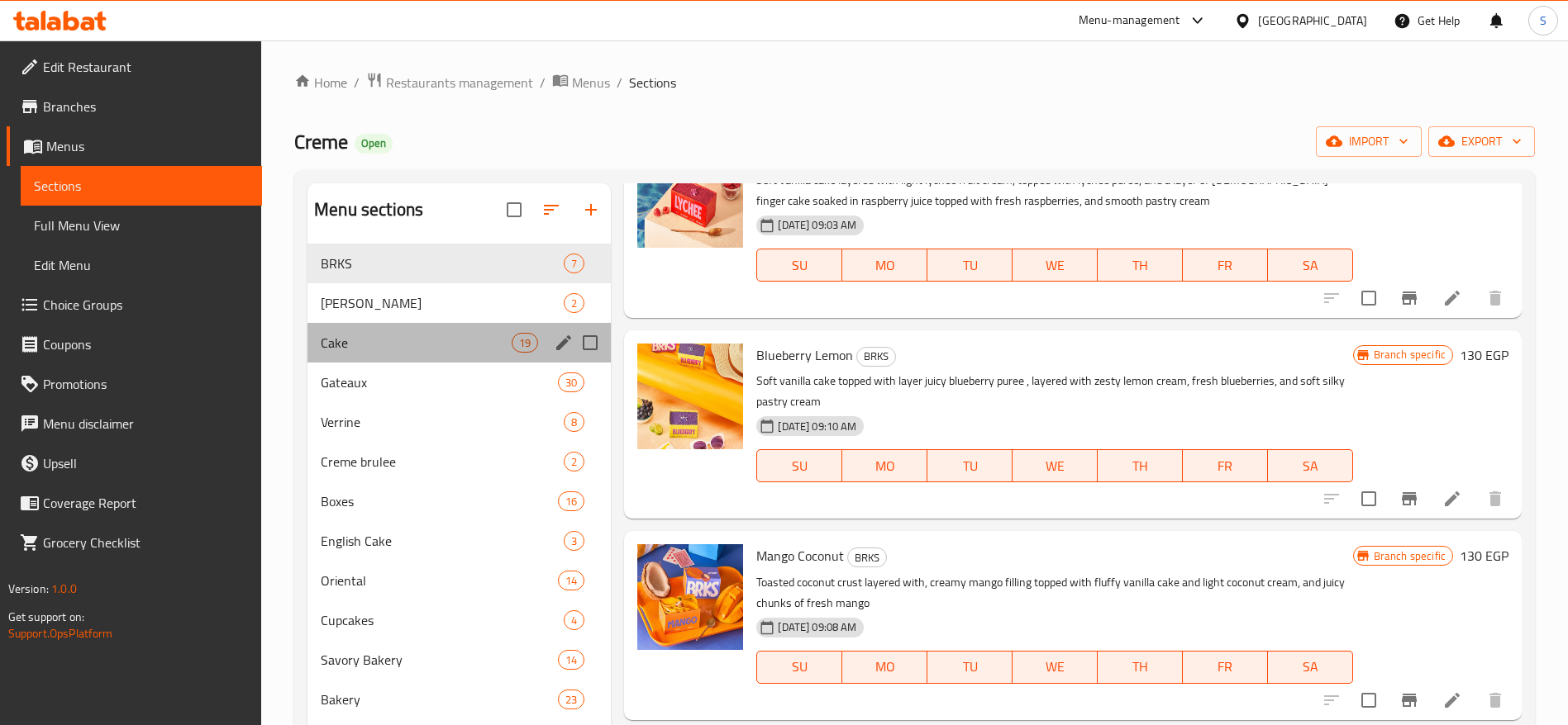
click at [453, 324] on div "Cake 19" at bounding box center [458, 343] width 303 height 40
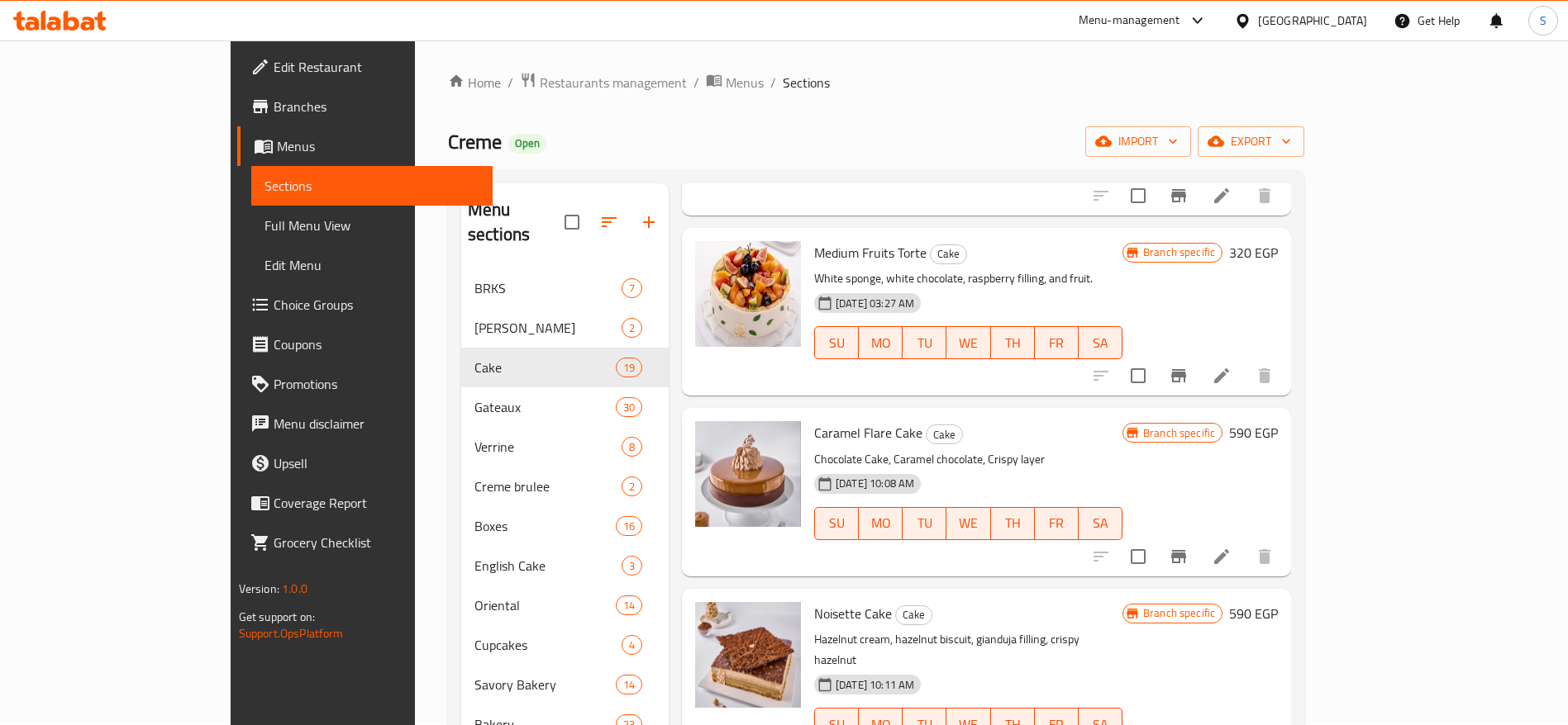
scroll to position [392, 0]
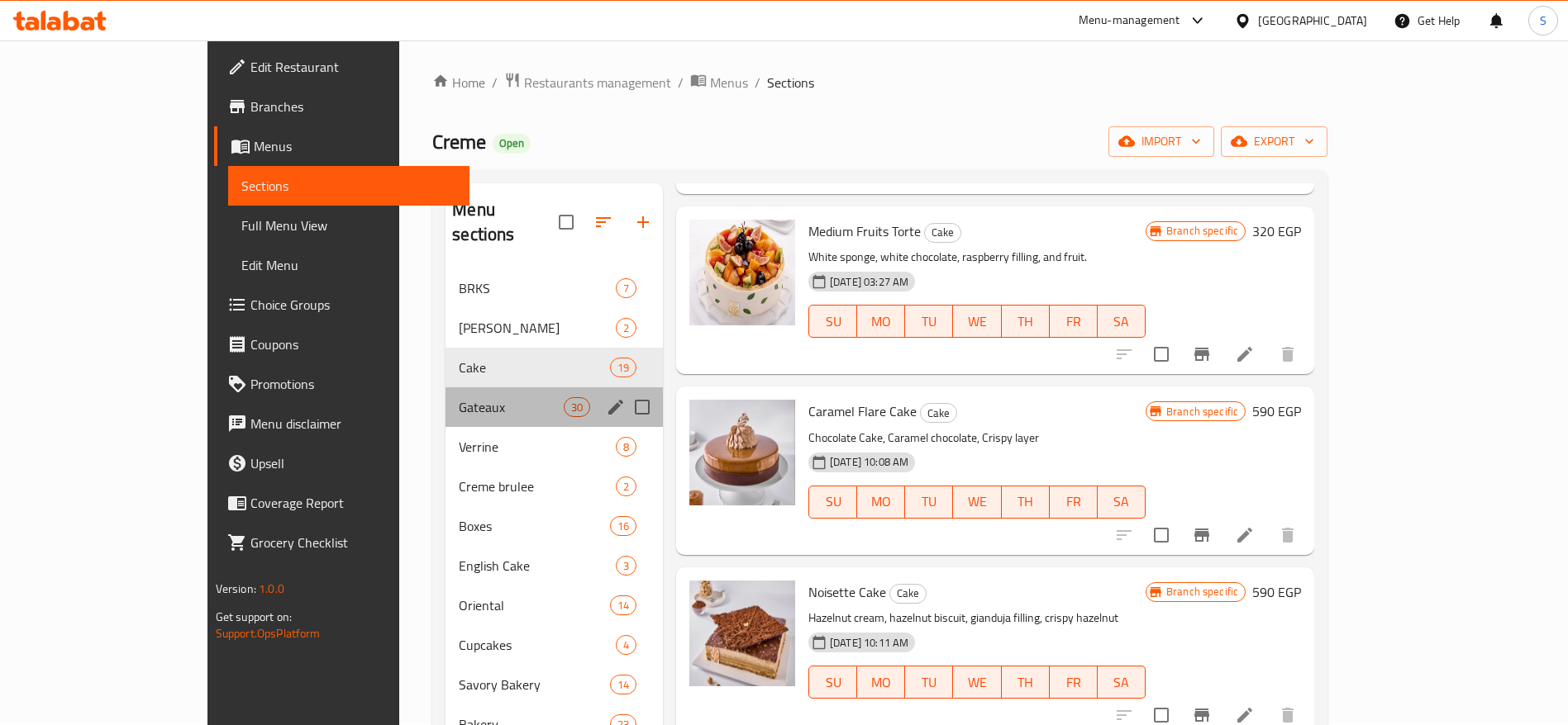
click at [512, 387] on div "Gateaux 30" at bounding box center [554, 407] width 217 height 40
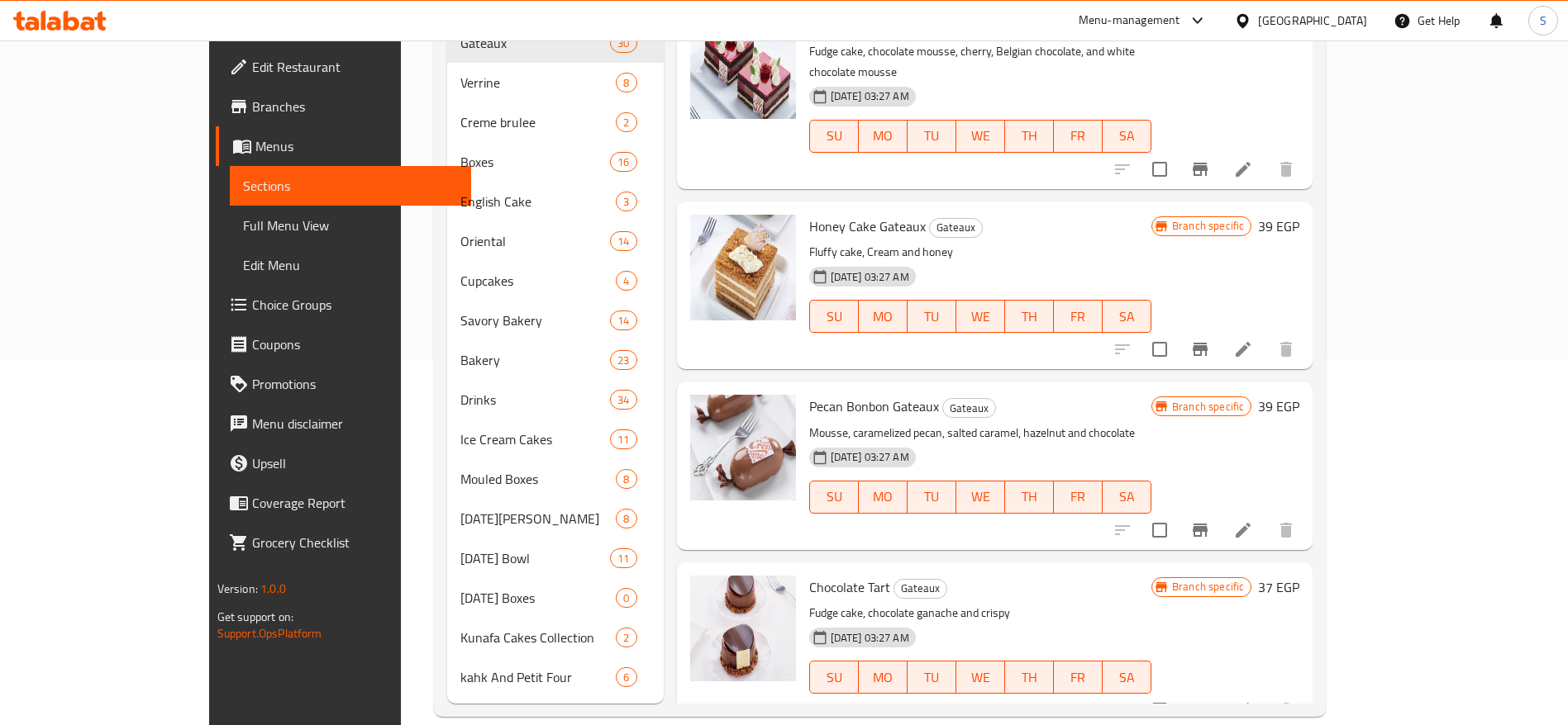
scroll to position [3368, 0]
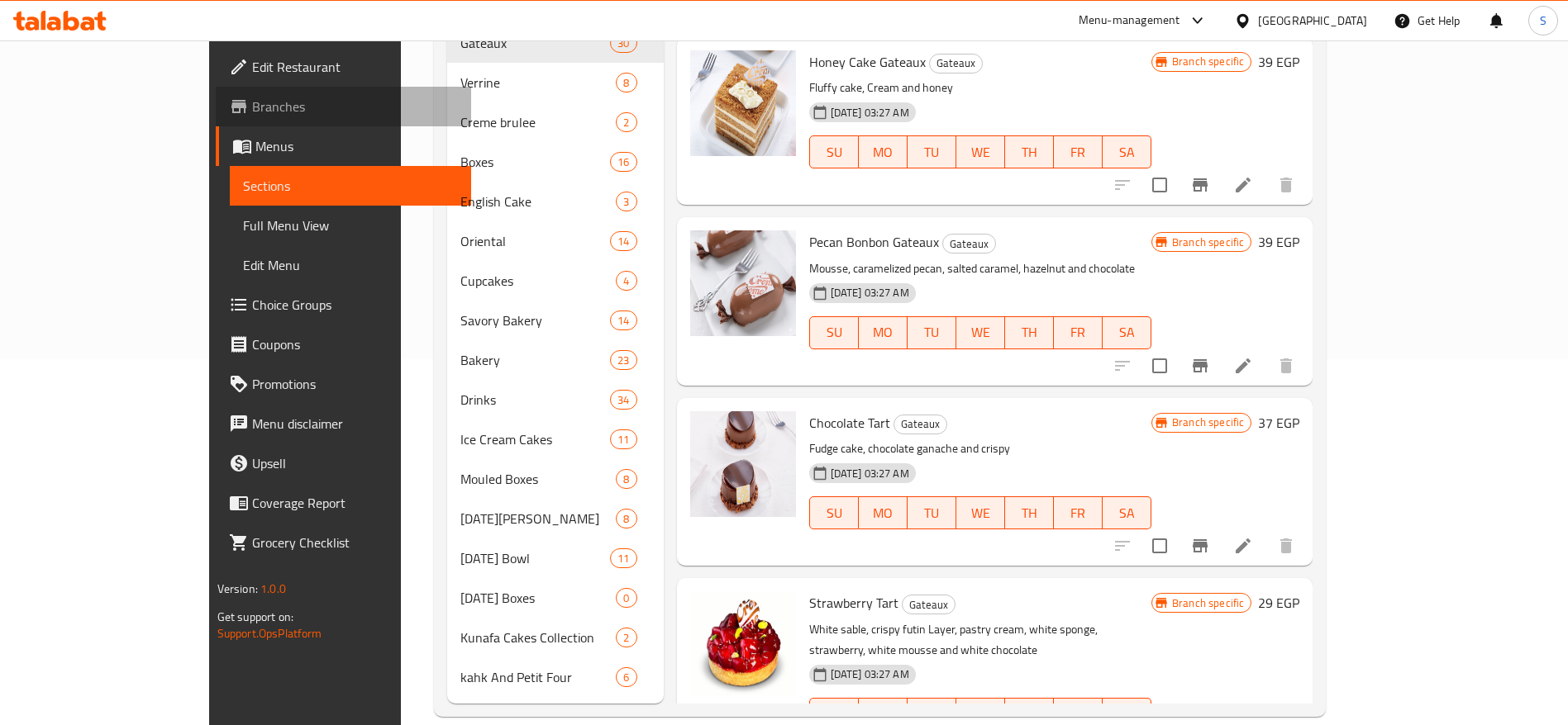
click at [252, 109] on span "Branches" at bounding box center [355, 107] width 206 height 20
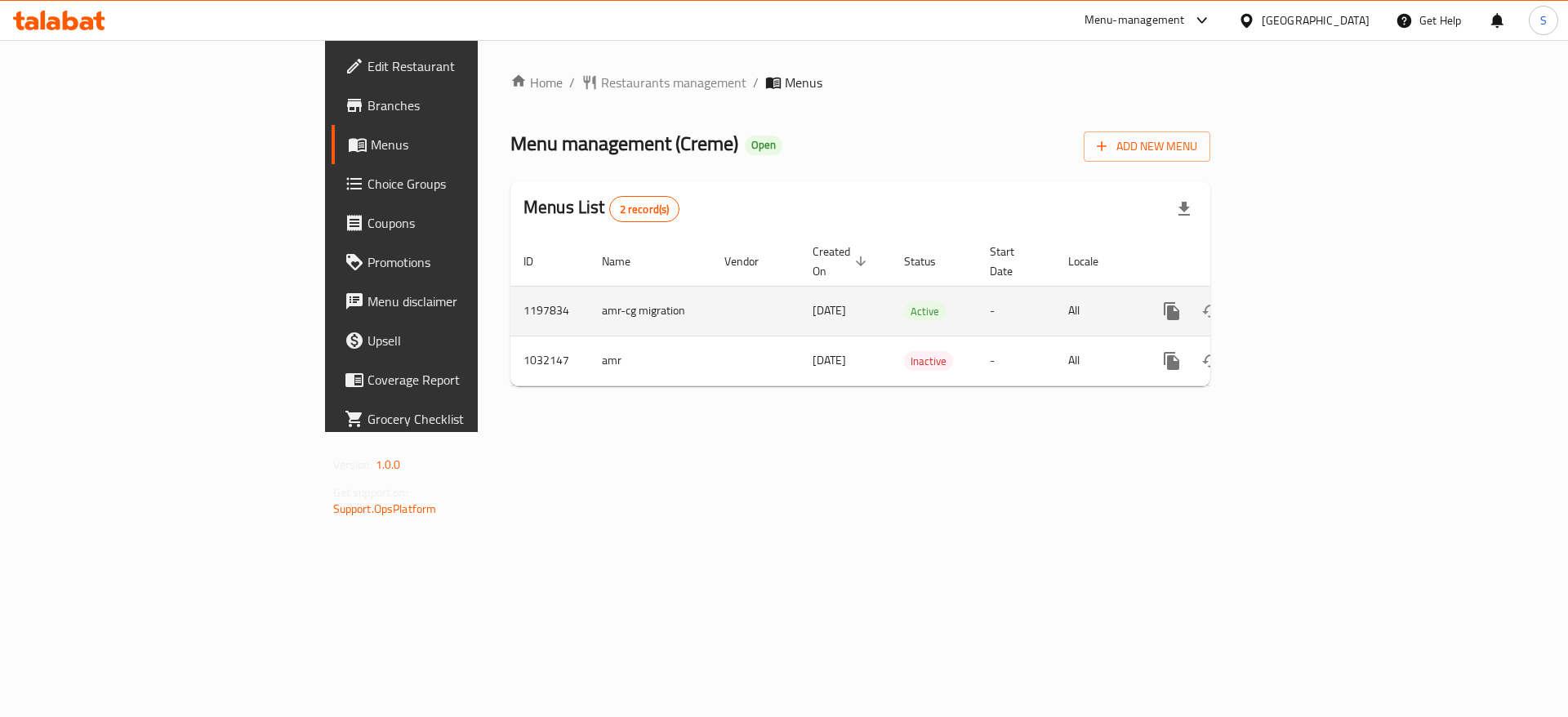
drag, startPoint x: 902, startPoint y: 350, endPoint x: 795, endPoint y: 316, distance: 112.3
click at [795, 316] on tbody "1197834 amr-cg migration [DATE] Active - All 1032147 amr [DATE] Inactive - All" at bounding box center [916, 336] width 812 height 99
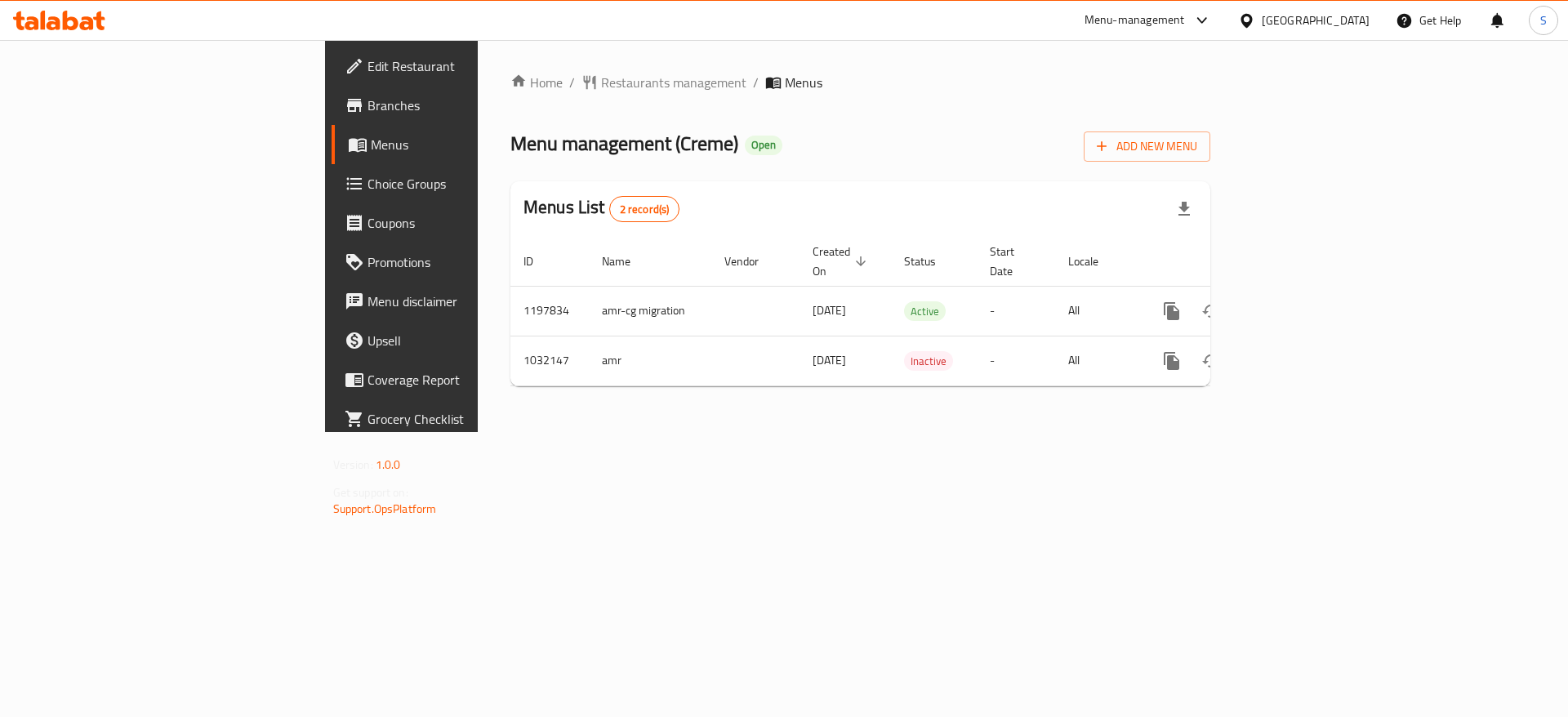
click at [1109, 387] on div "Home / Restaurants management / Menus Menu management ( Creme ) Open Add New Me…" at bounding box center [860, 236] width 765 height 392
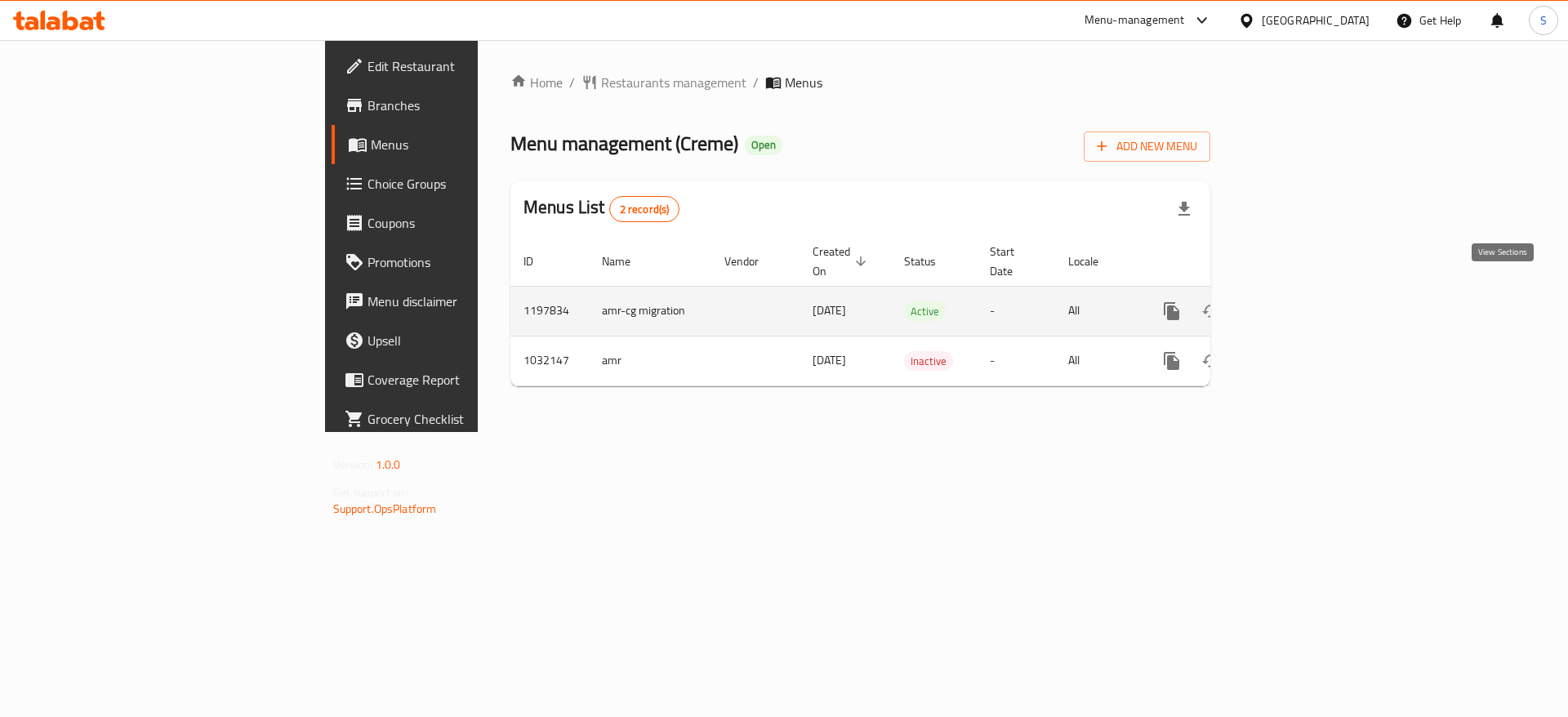
click at [1299, 301] on icon "enhanced table" at bounding box center [1289, 311] width 20 height 20
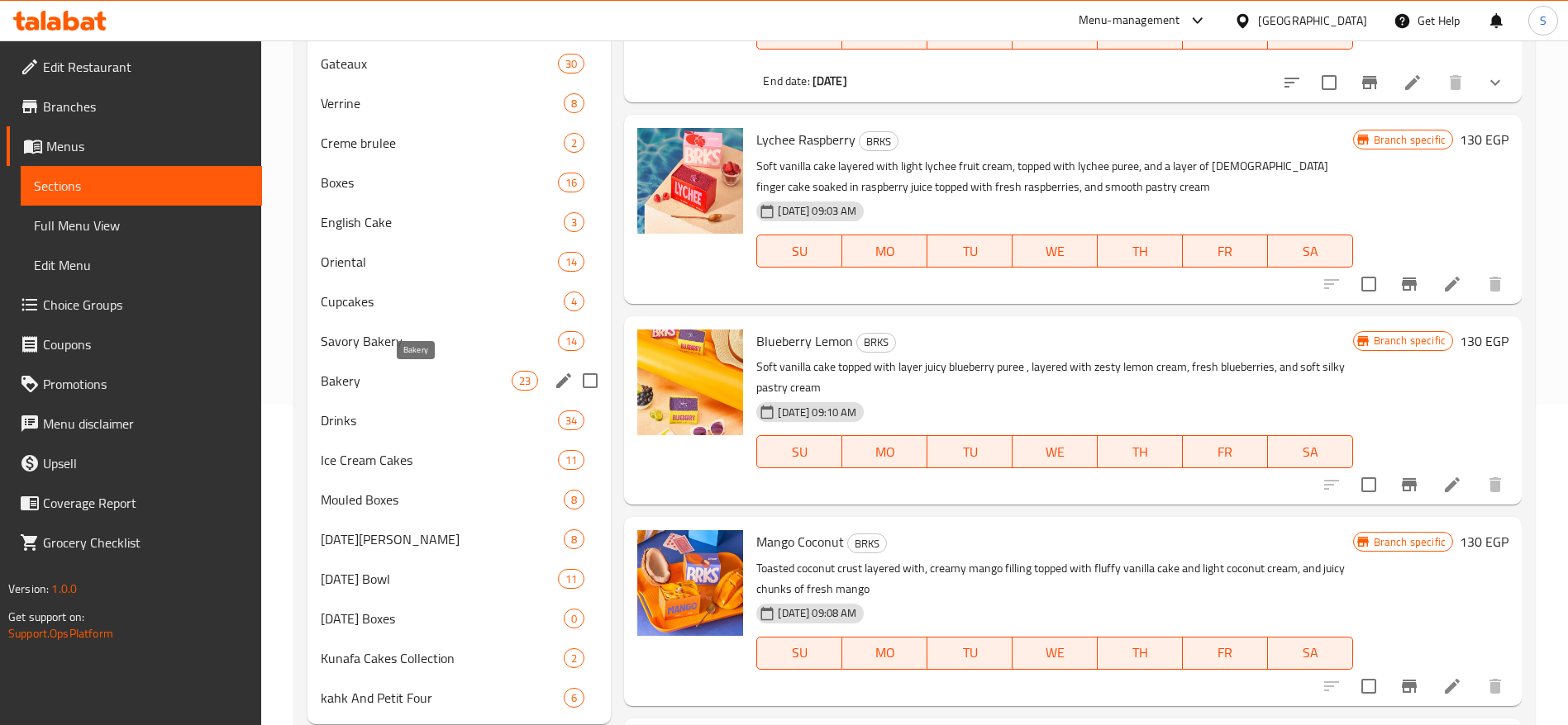
scroll to position [319, 0]
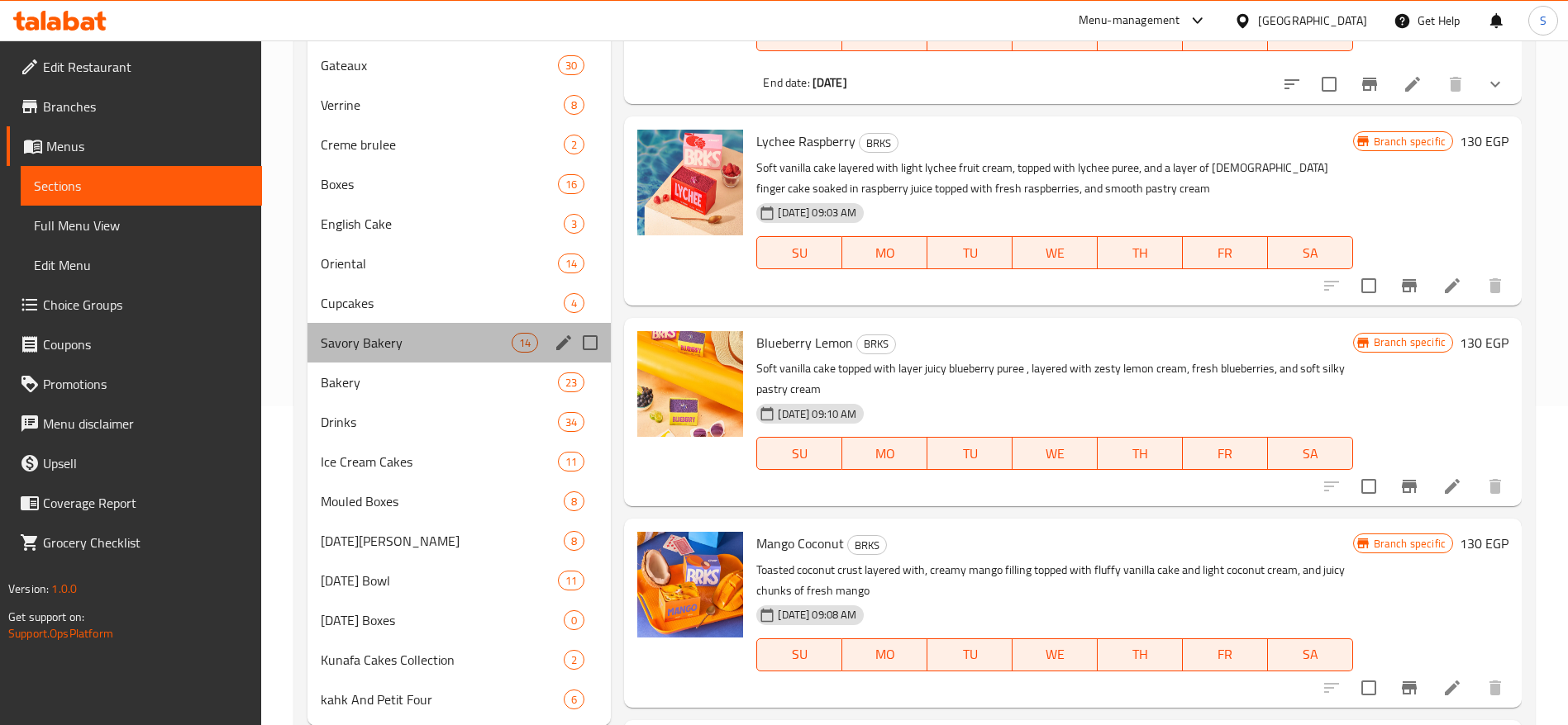
click at [373, 327] on div "Savory Bakery 14" at bounding box center [458, 343] width 303 height 40
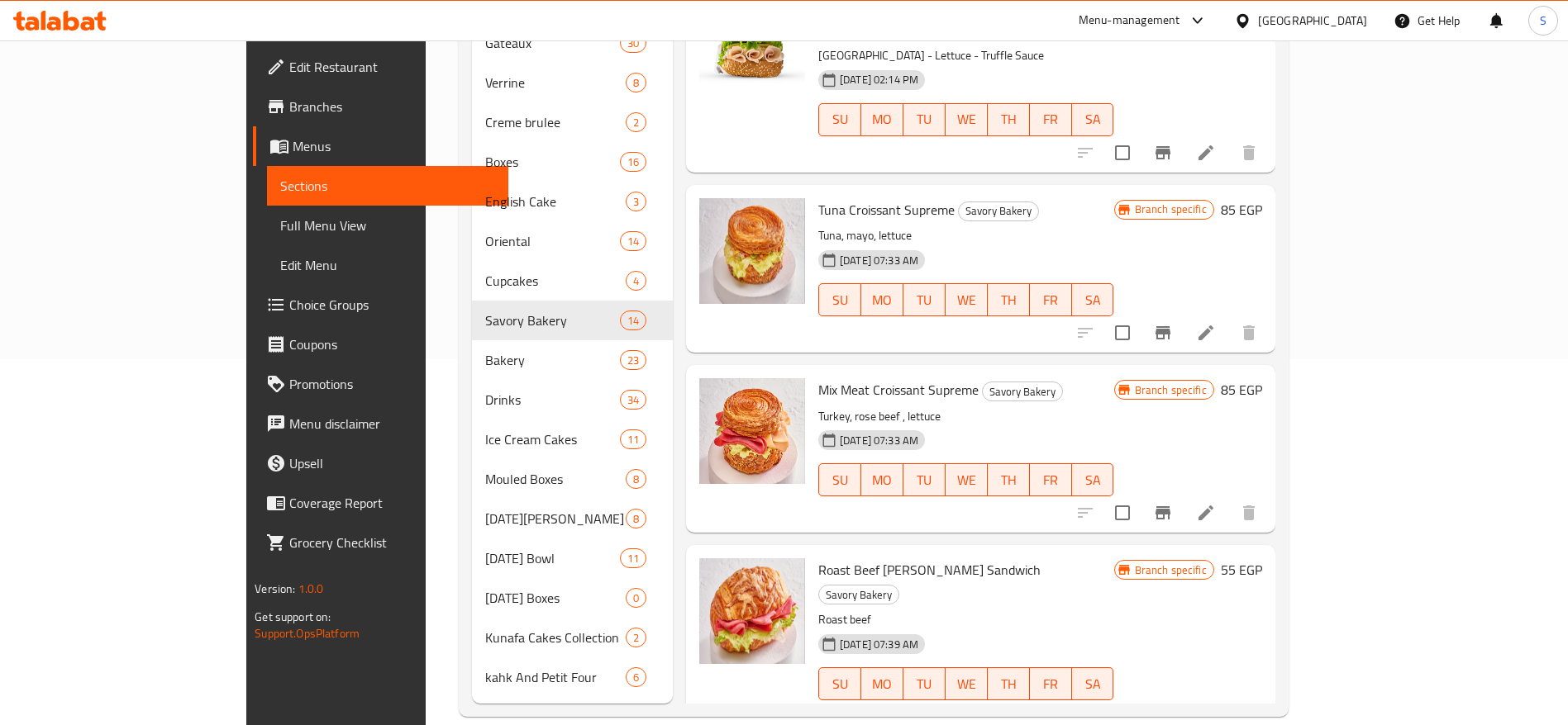
scroll to position [1189, 0]
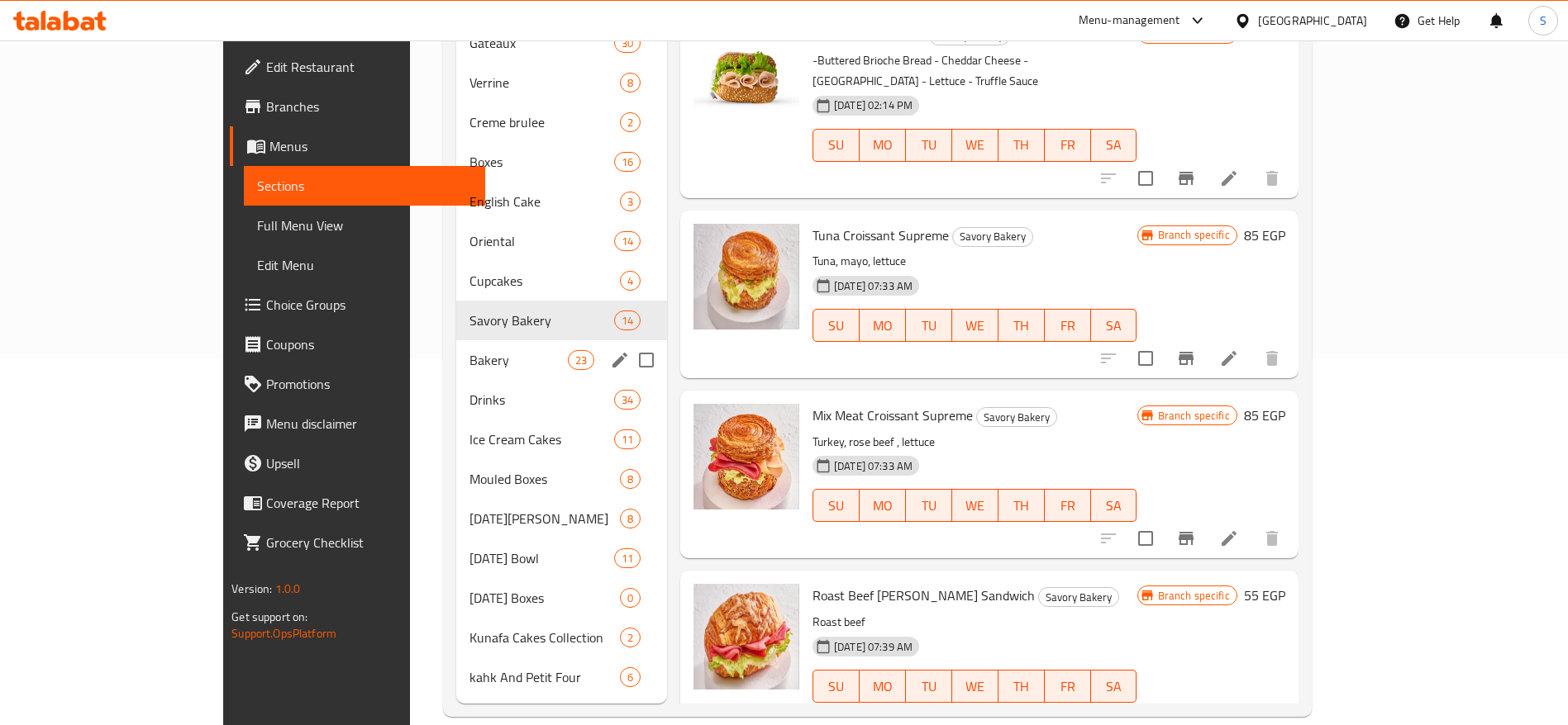
click at [457, 346] on div "Bakery 23" at bounding box center [562, 360] width 211 height 40
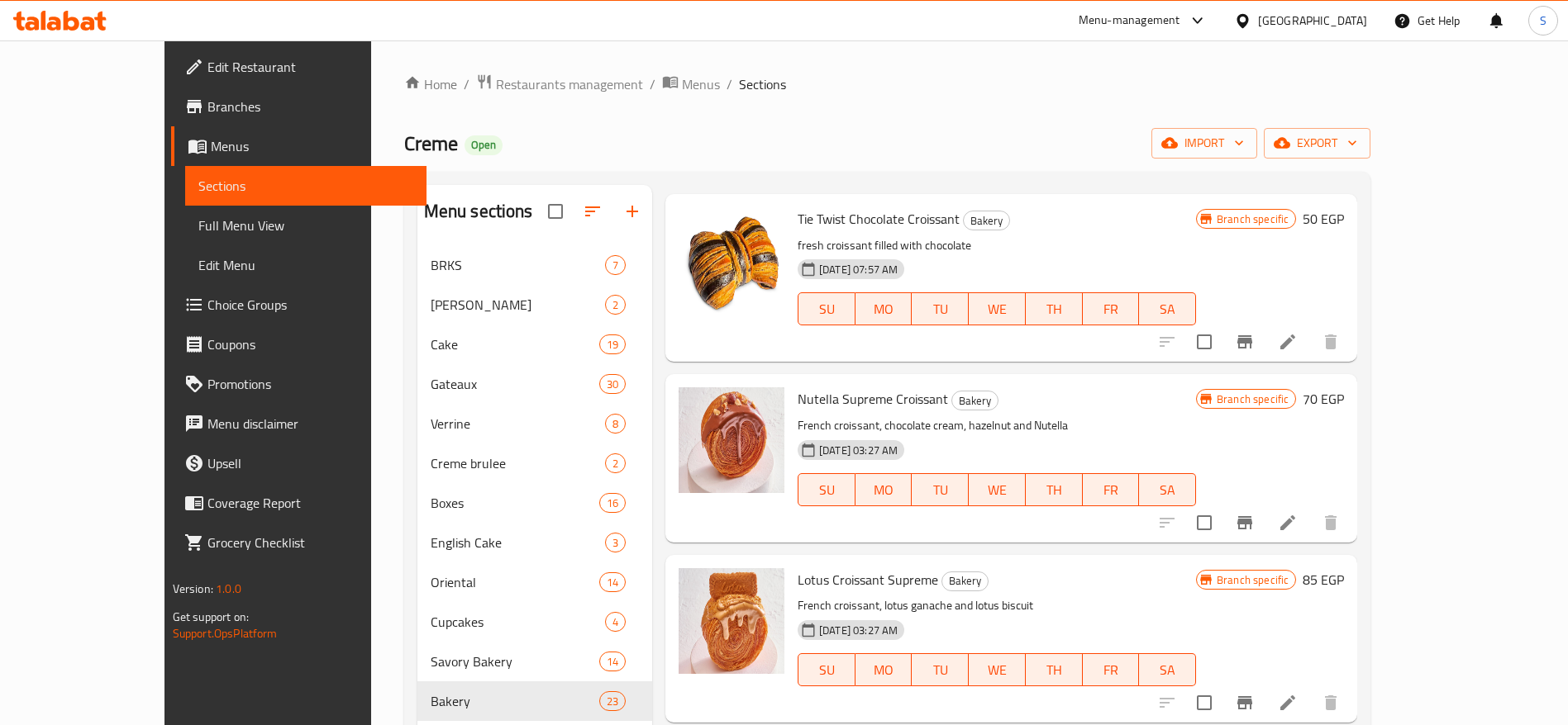
scroll to position [2414, 0]
click at [1253, 520] on icon "Branch-specific-item" at bounding box center [1245, 520] width 15 height 13
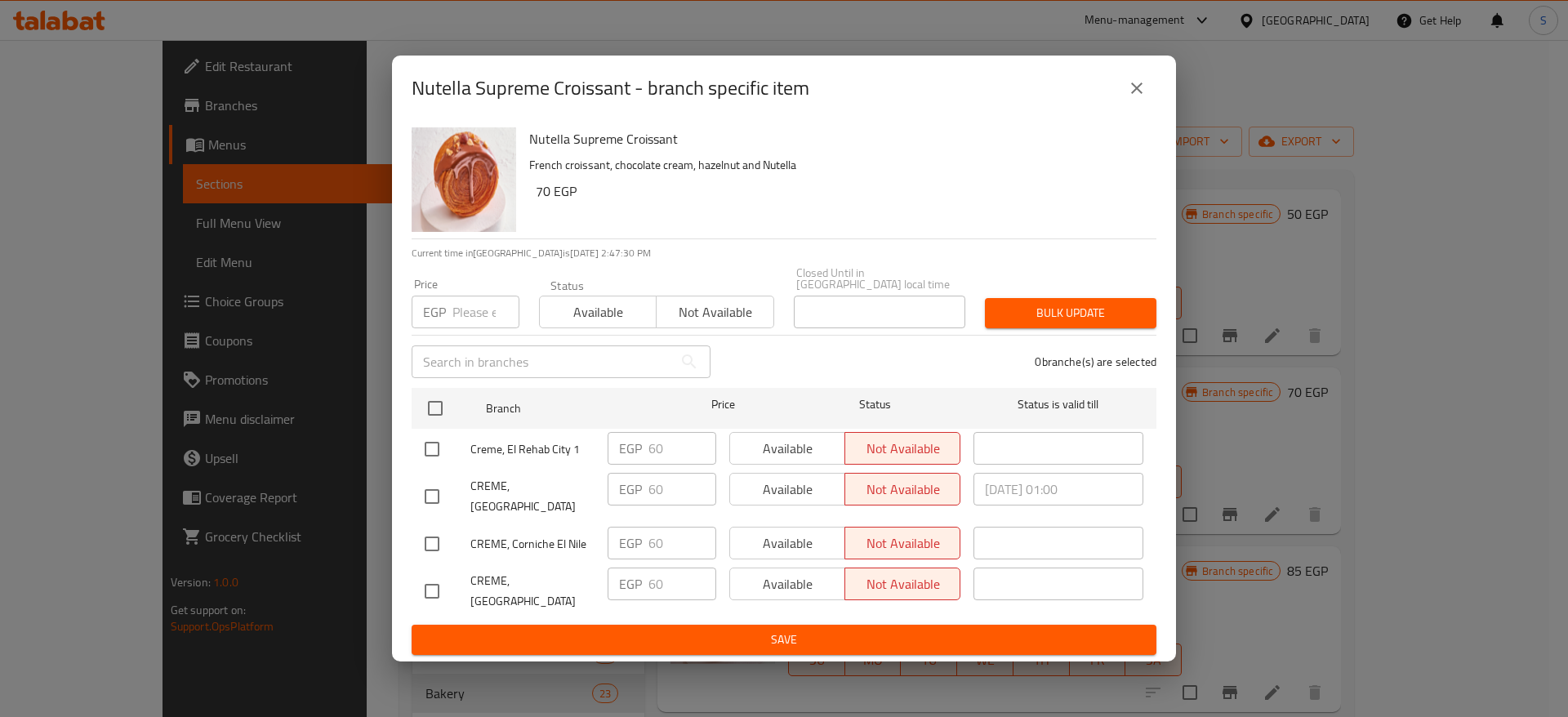
click at [452, 314] on div "EGP Price" at bounding box center [465, 312] width 107 height 33
click at [467, 314] on input "number" at bounding box center [486, 312] width 67 height 33
type input "75"
click at [430, 449] on input "checkbox" at bounding box center [432, 450] width 34 height 34
checkbox input "true"
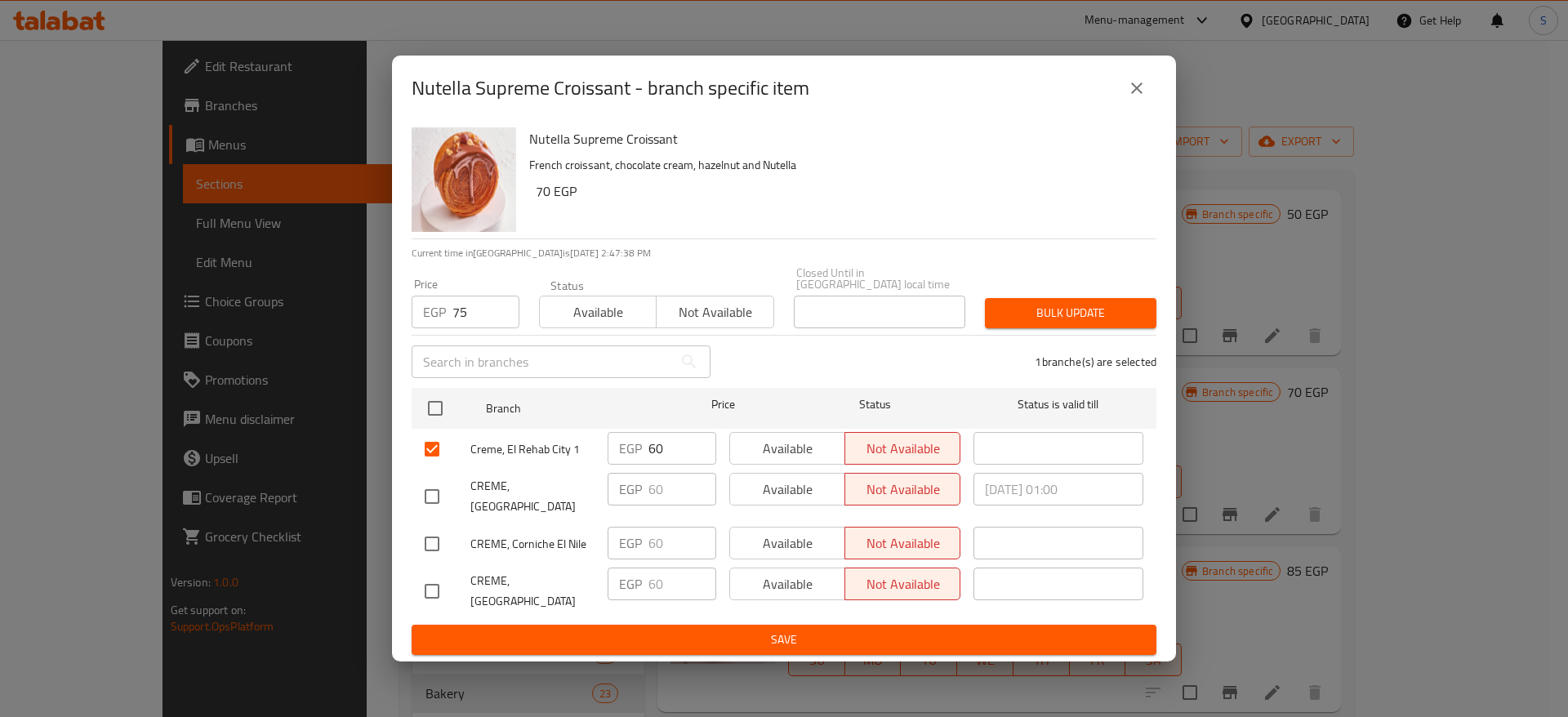
click at [428, 527] on input "checkbox" at bounding box center [432, 544] width 34 height 34
checkbox input "true"
click at [444, 574] on input "checkbox" at bounding box center [432, 591] width 34 height 34
checkbox input "true"
drag, startPoint x: 678, startPoint y: 446, endPoint x: 574, endPoint y: 454, distance: 104.3
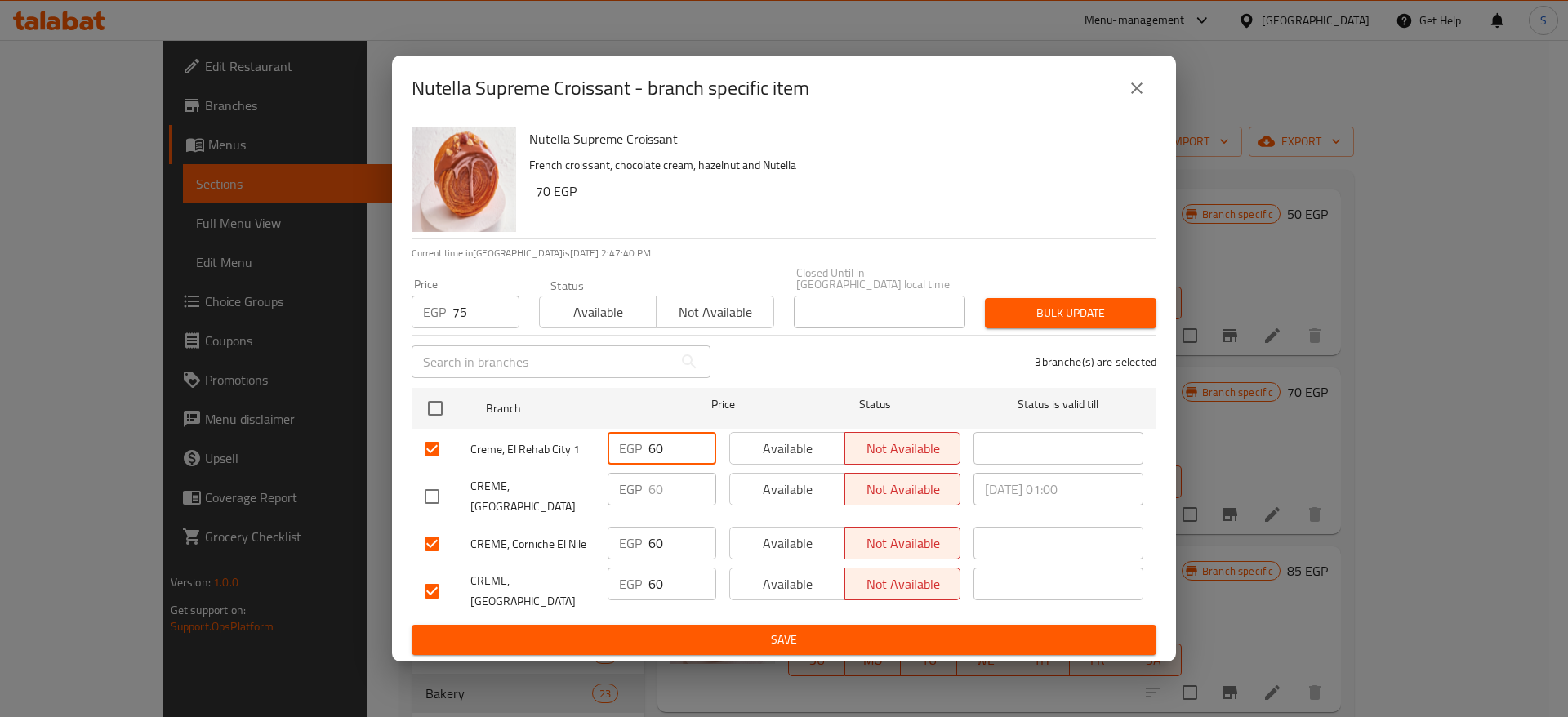
click at [574, 454] on div "Creme, El Rehab City 1 EGP 60 ​ Available Not available ​" at bounding box center [784, 450] width 732 height 48
type input "7"
click at [1081, 324] on button "Bulk update" at bounding box center [1070, 313] width 171 height 30
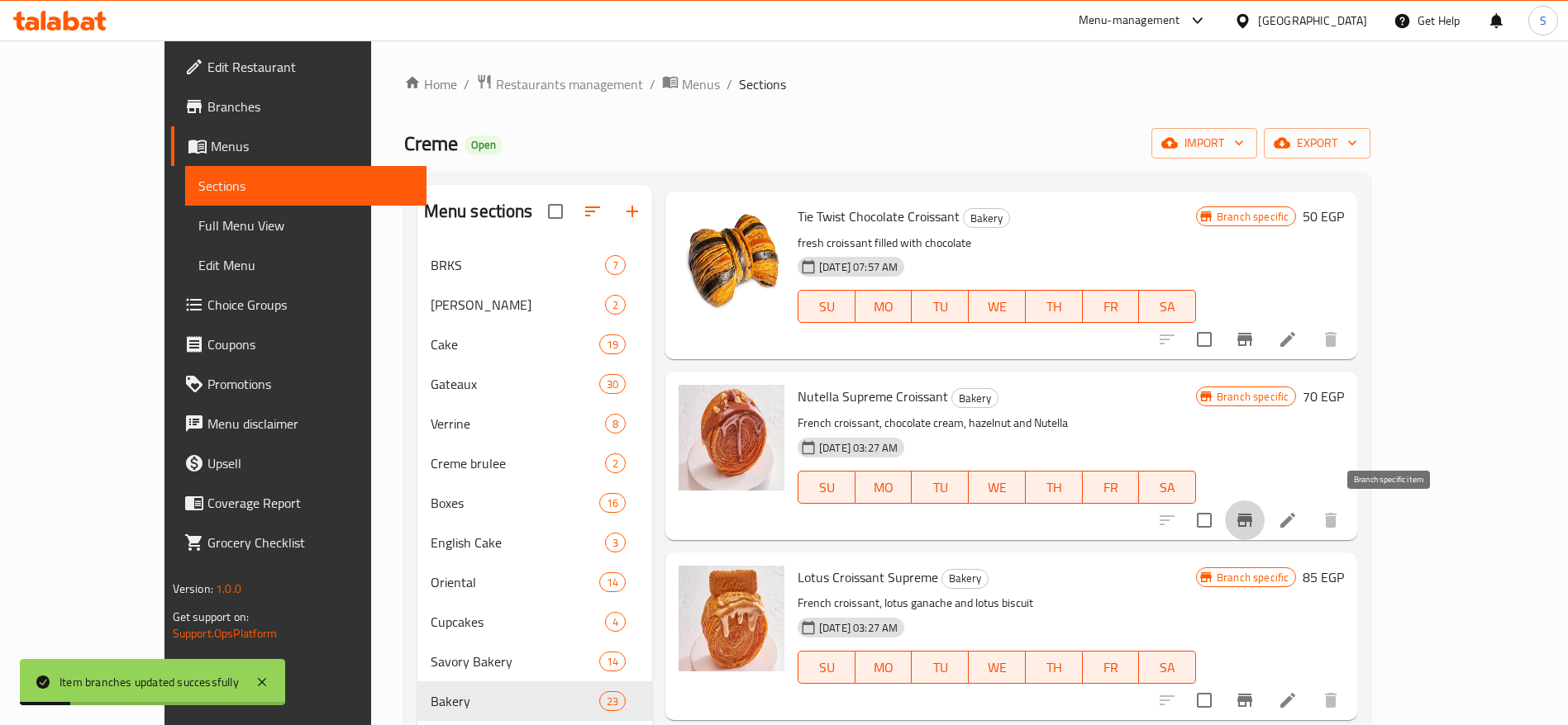
click at [1265, 504] on button "Branch-specific-item" at bounding box center [1245, 520] width 40 height 40
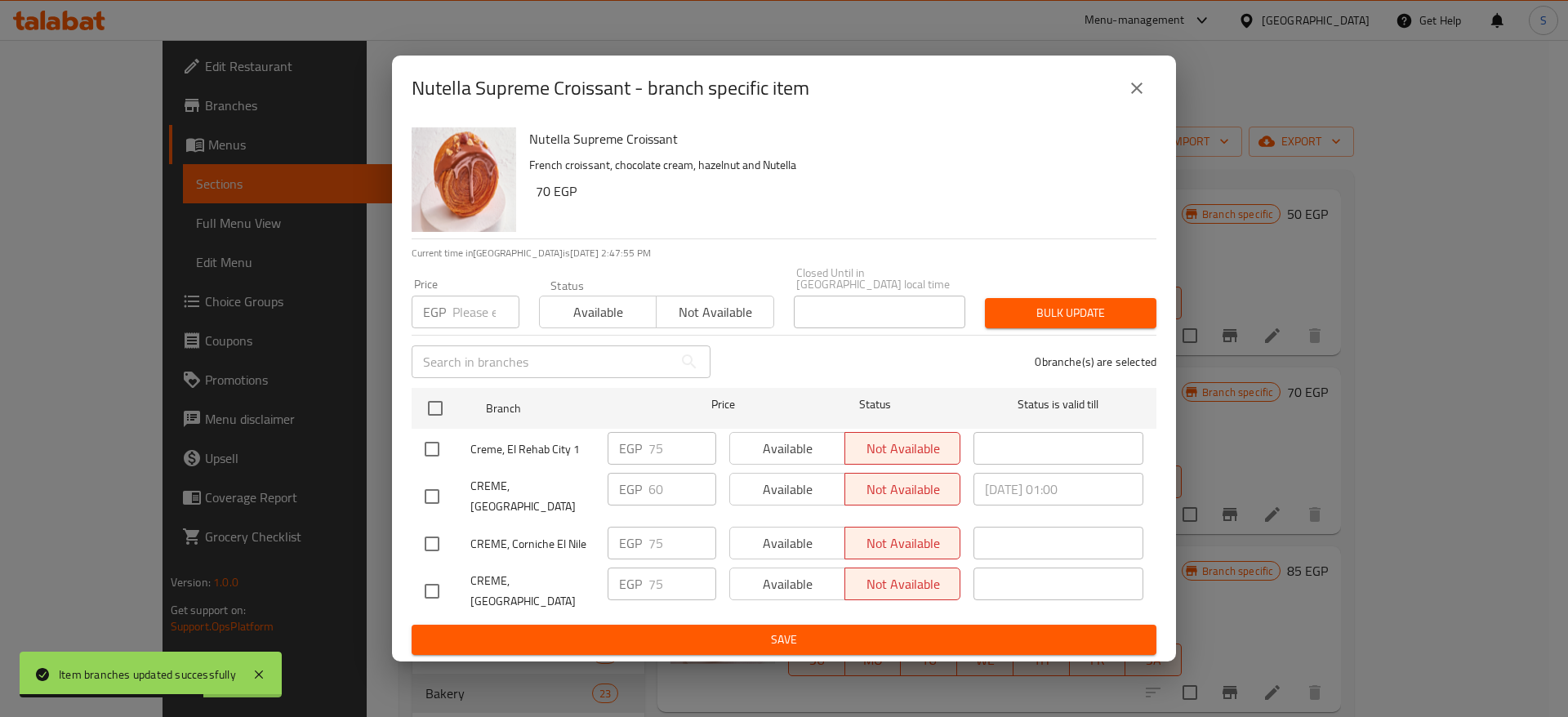
click at [1120, 103] on button "close" at bounding box center [1137, 89] width 39 height 39
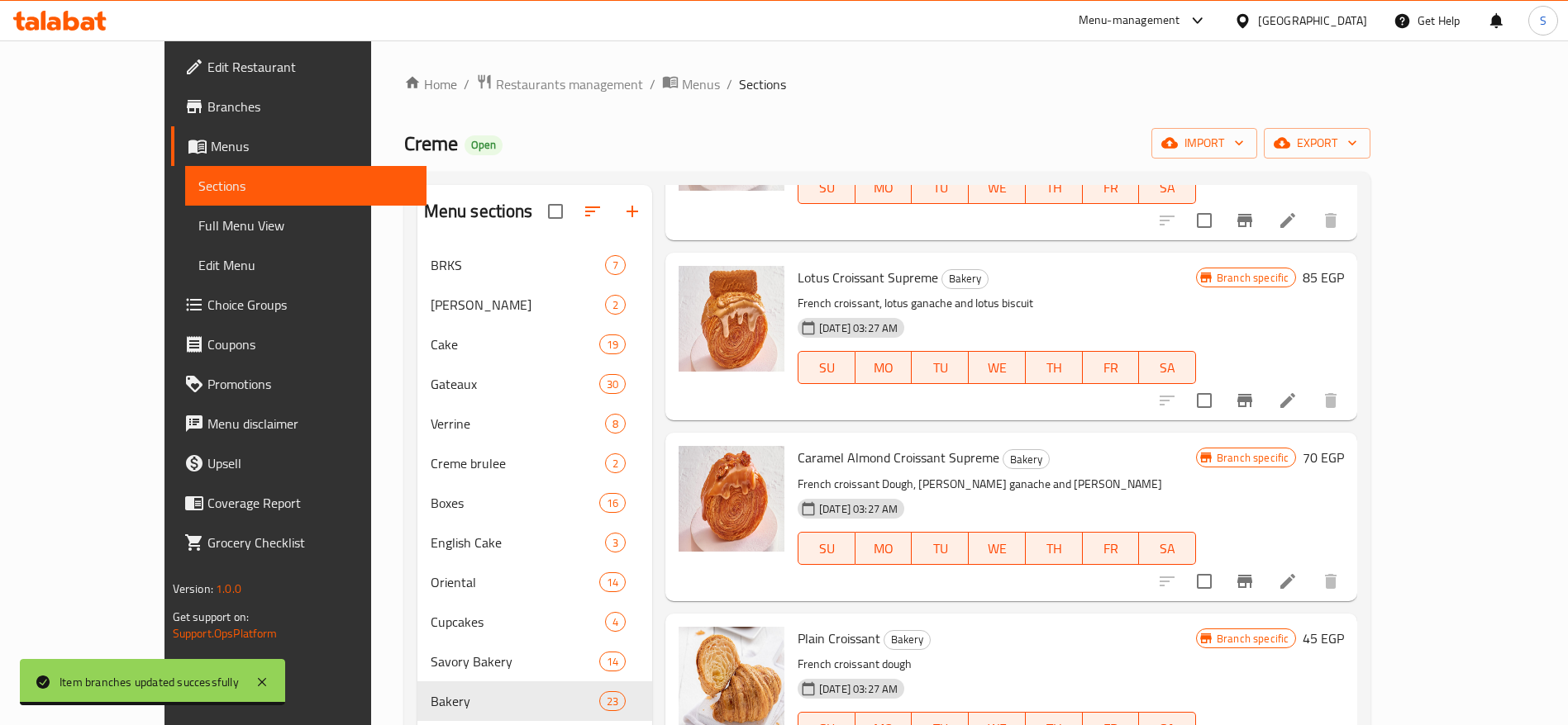
scroll to position [2715, 0]
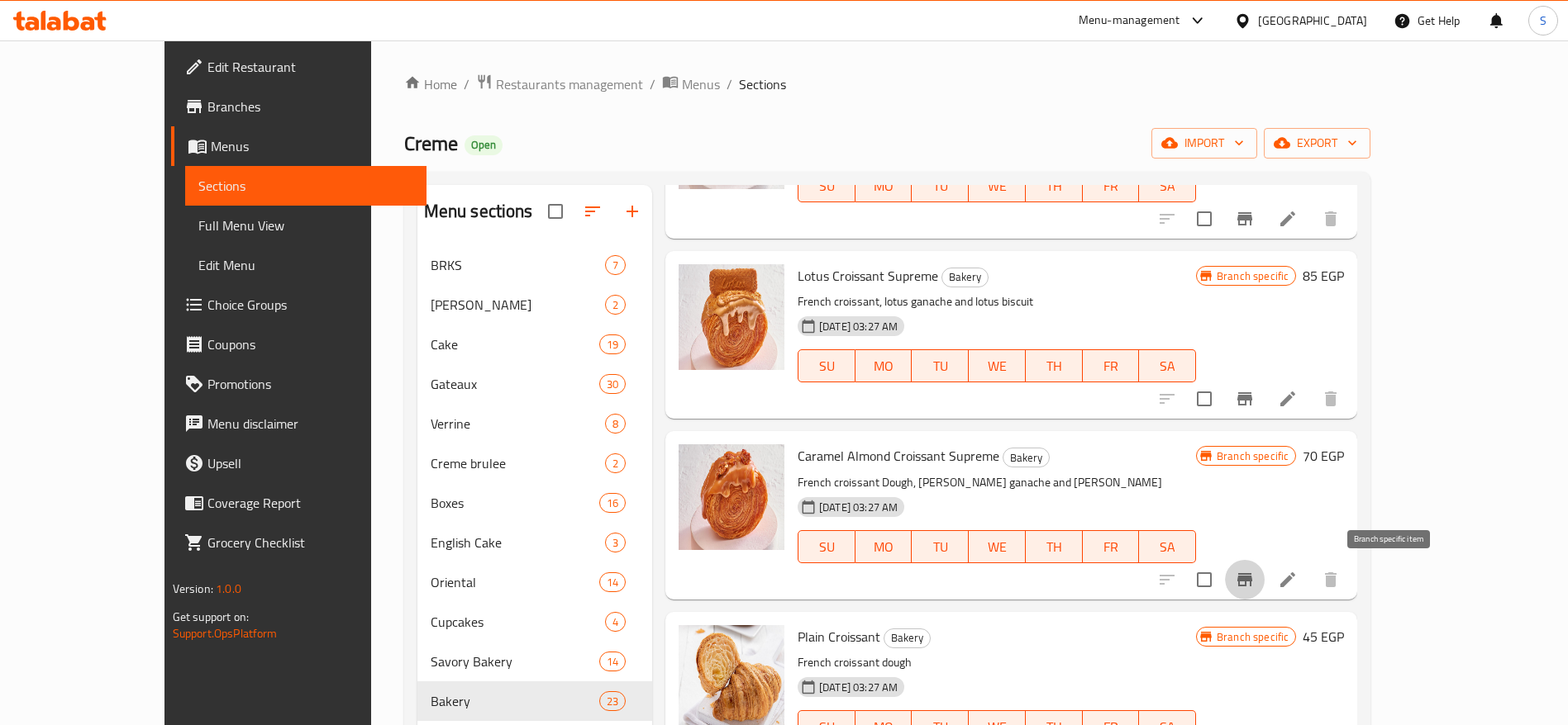
click at [1255, 571] on icon "Branch-specific-item" at bounding box center [1245, 580] width 20 height 20
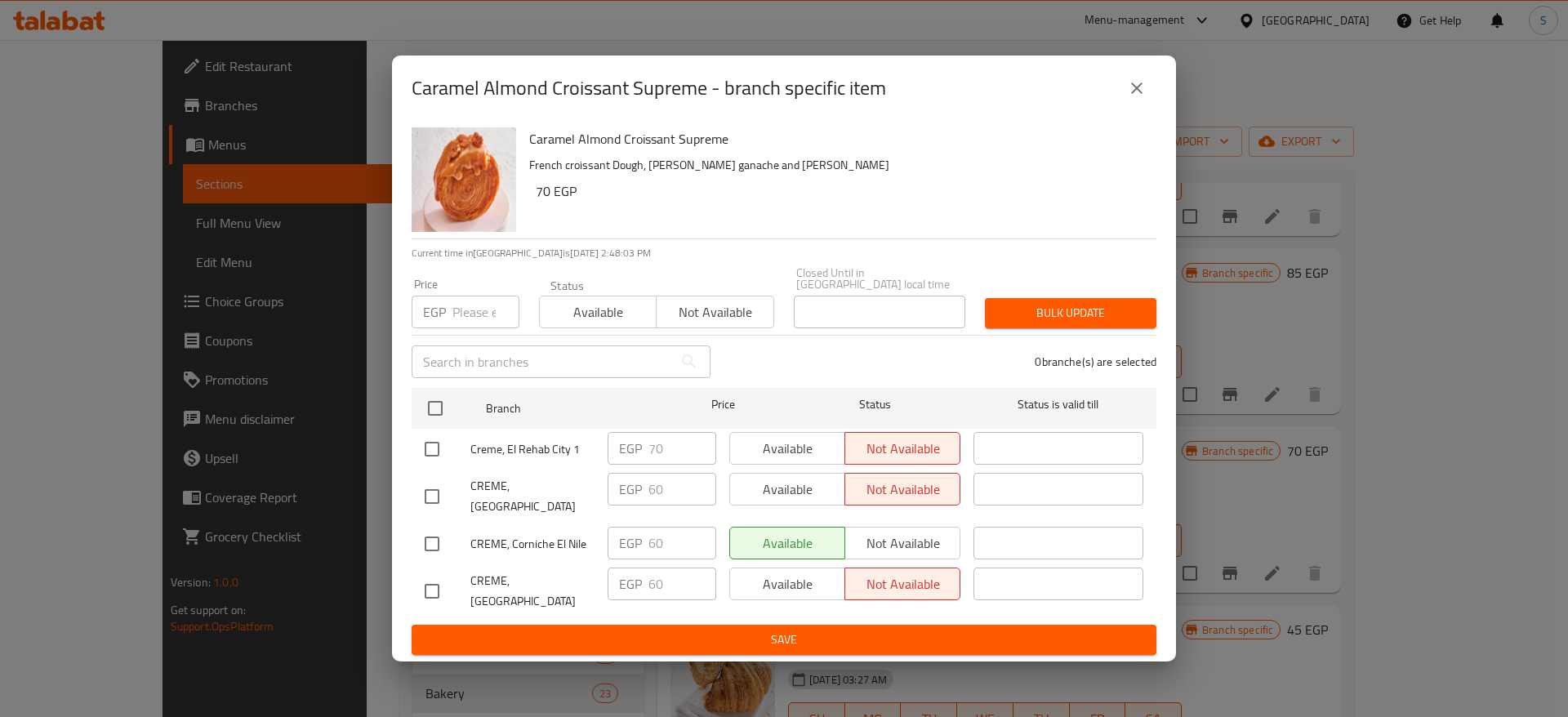
click at [476, 316] on input "number" at bounding box center [486, 312] width 67 height 33
type input "75"
click at [438, 436] on input "checkbox" at bounding box center [432, 450] width 34 height 34
checkbox input "true"
click at [437, 527] on input "checkbox" at bounding box center [432, 544] width 34 height 34
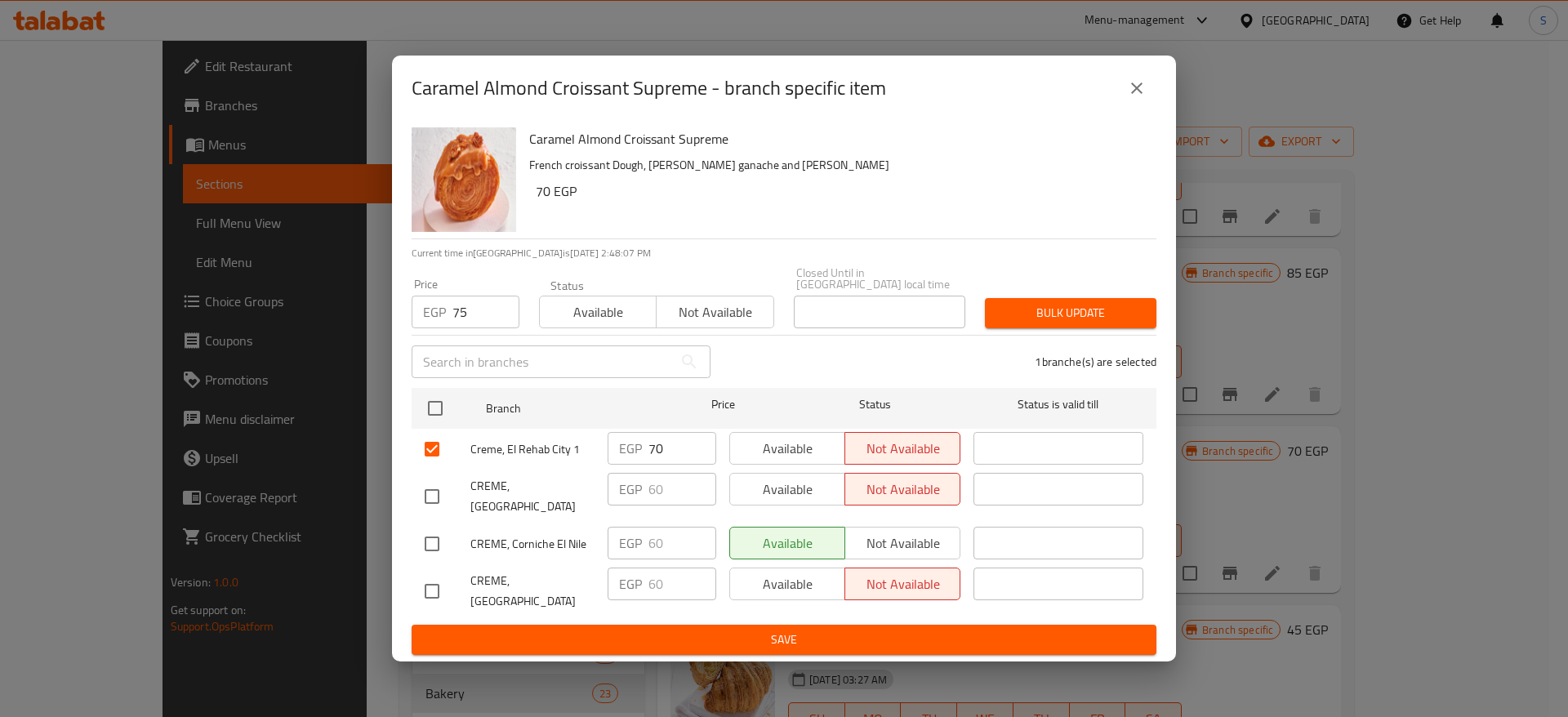
checkbox input "true"
click at [431, 574] on input "checkbox" at bounding box center [432, 591] width 34 height 34
checkbox input "true"
click at [1060, 303] on span "Bulk update" at bounding box center [1070, 313] width 145 height 21
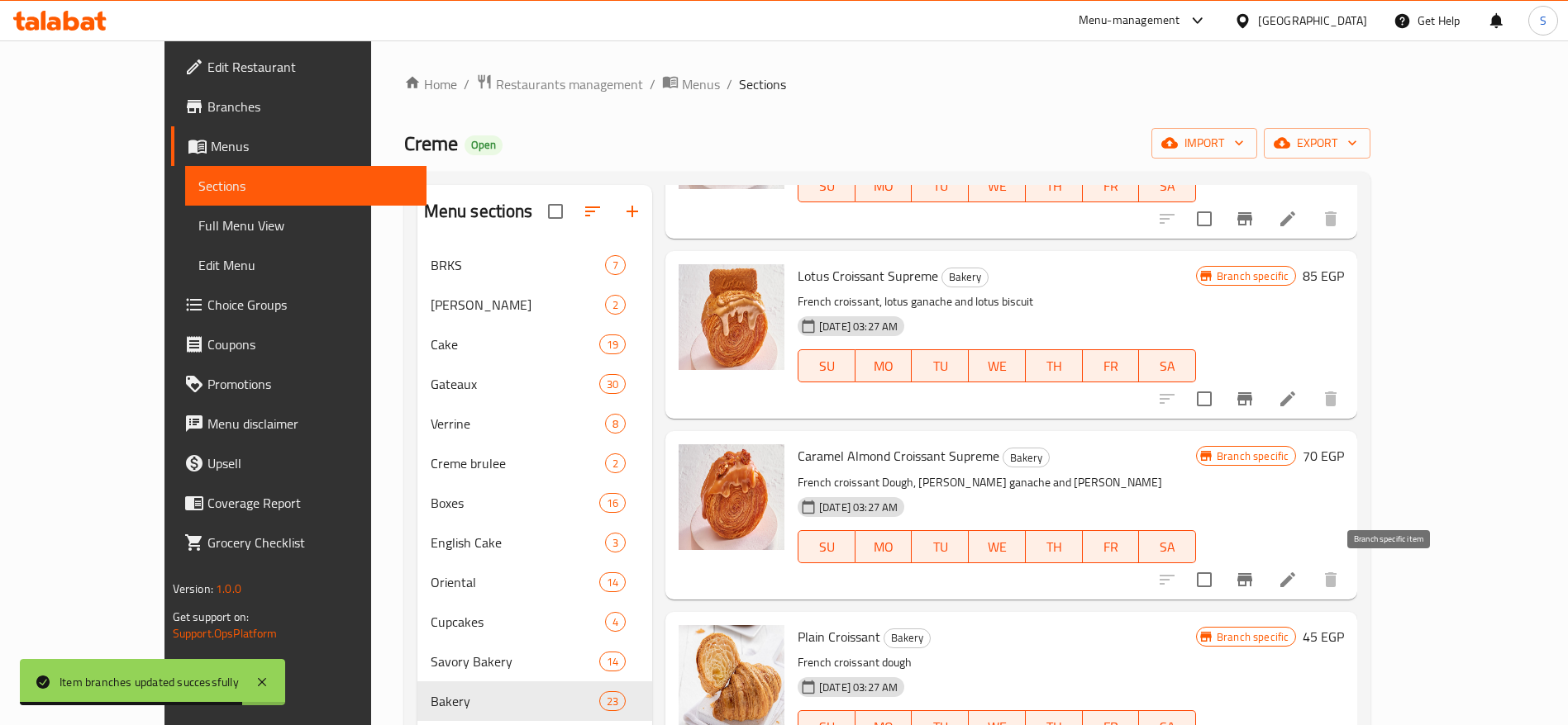
click at [1311, 566] on li at bounding box center [1288, 580] width 46 height 30
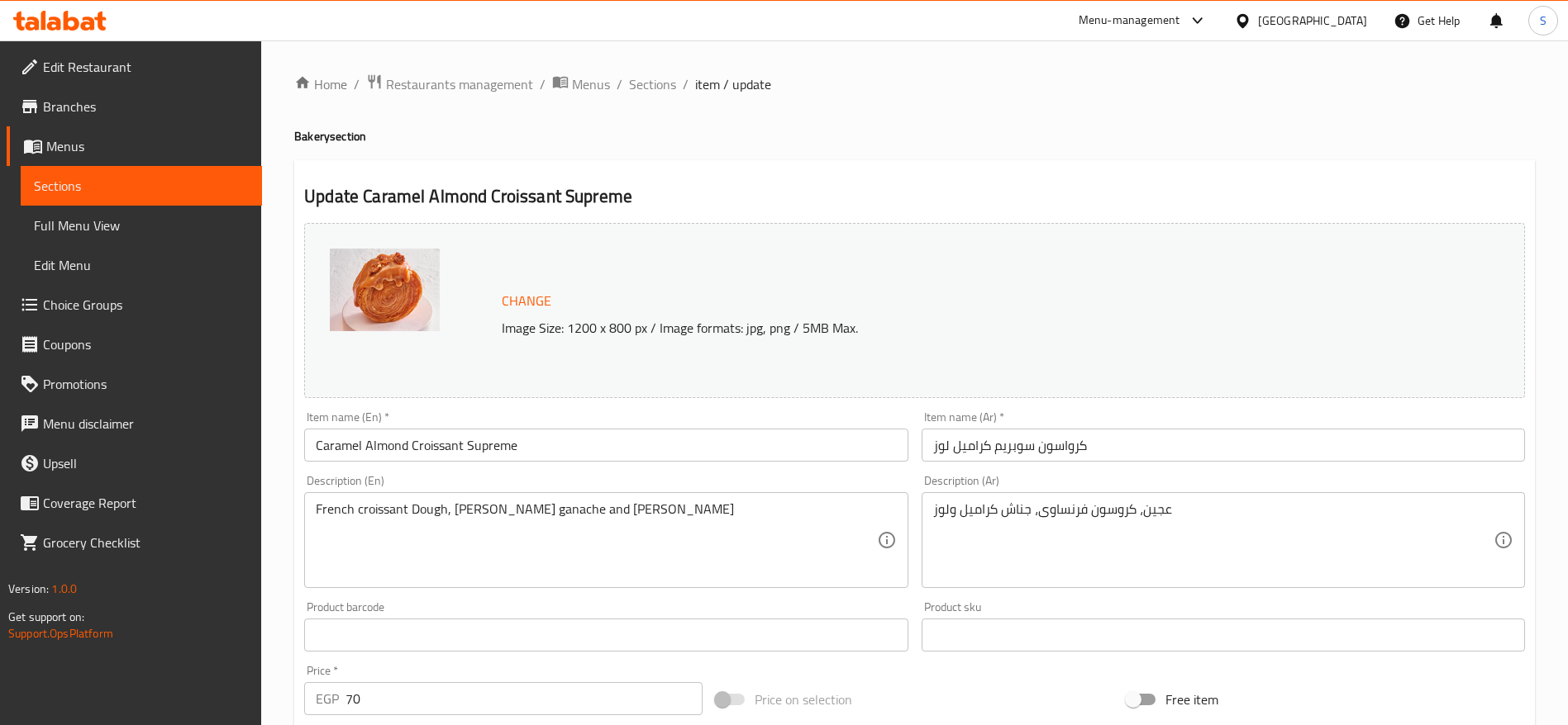
click at [162, 140] on div "Edit Restaurant Branches Menus Sections Full Menu View Edit Menu Choice Groups …" at bounding box center [784, 616] width 1568 height 1151
click at [125, 148] on span "Menus" at bounding box center [148, 146] width 203 height 20
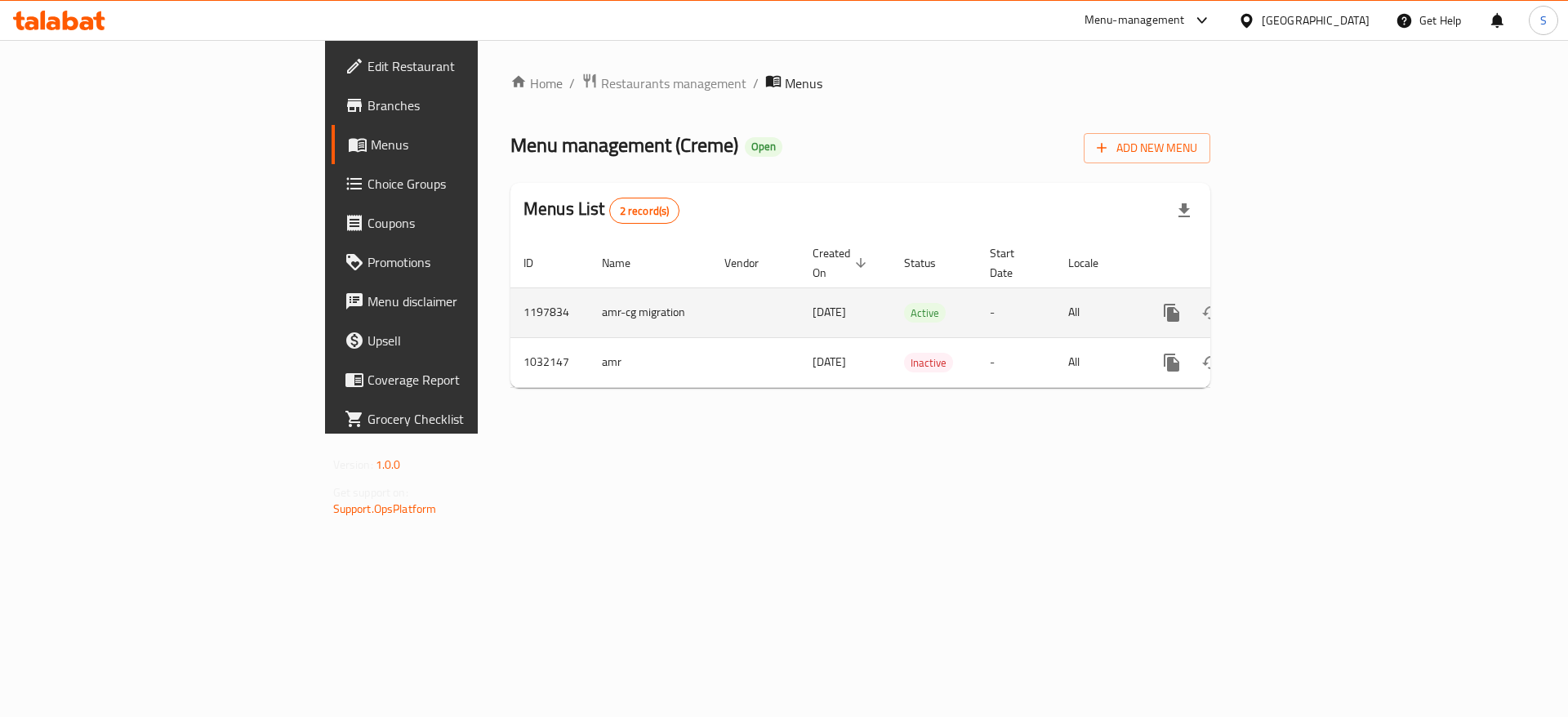
click at [1299, 303] on icon "enhanced table" at bounding box center [1289, 313] width 20 height 20
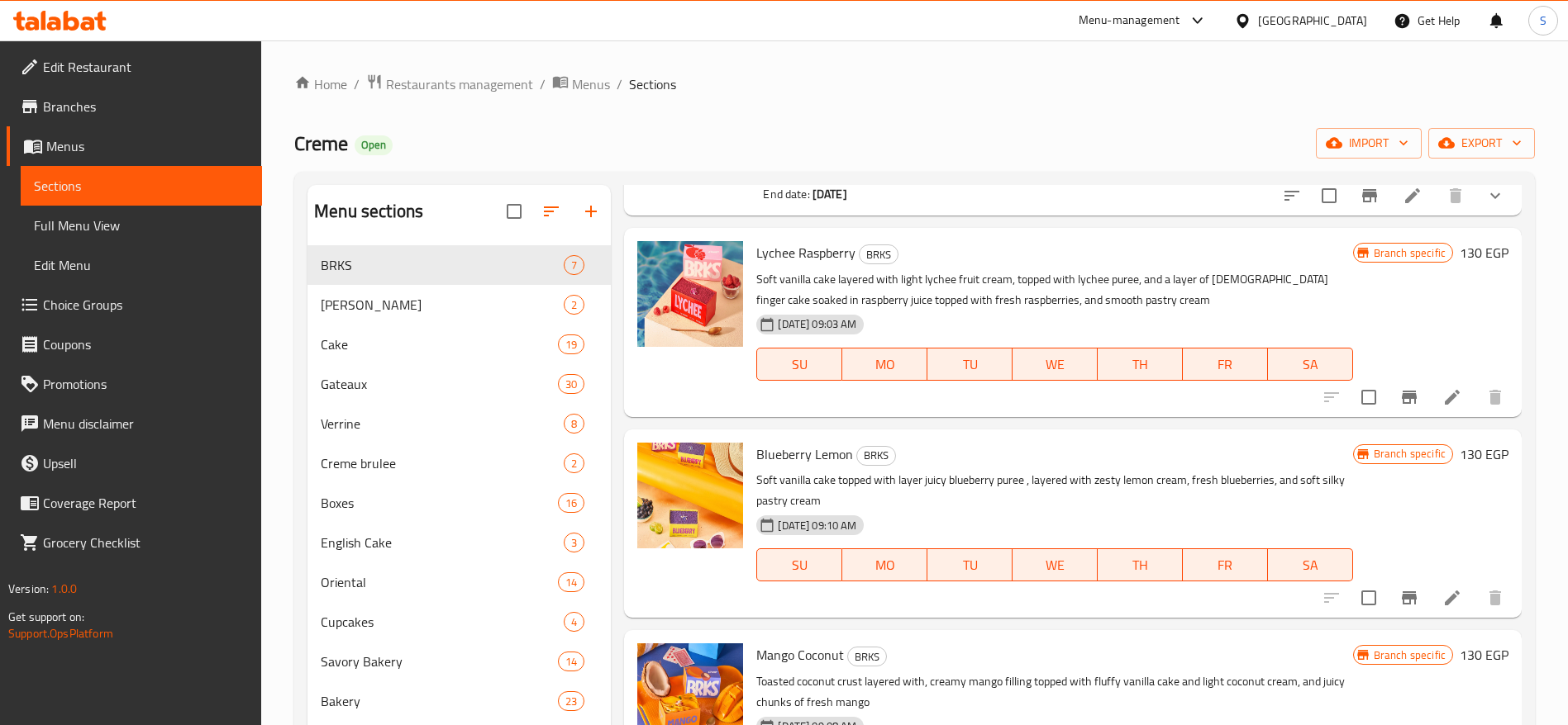
scroll to position [302, 0]
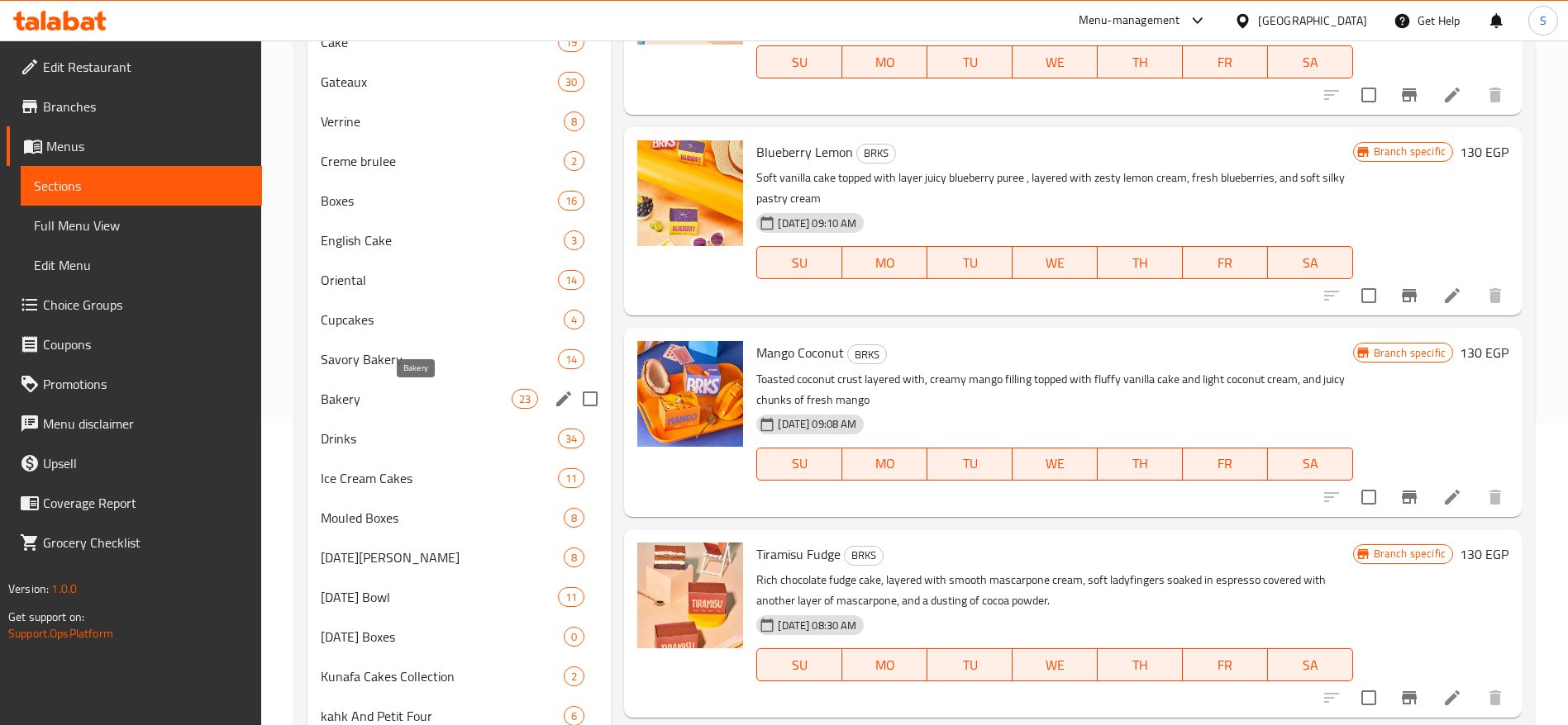
click at [359, 406] on span "Bakery" at bounding box center [416, 399] width 191 height 20
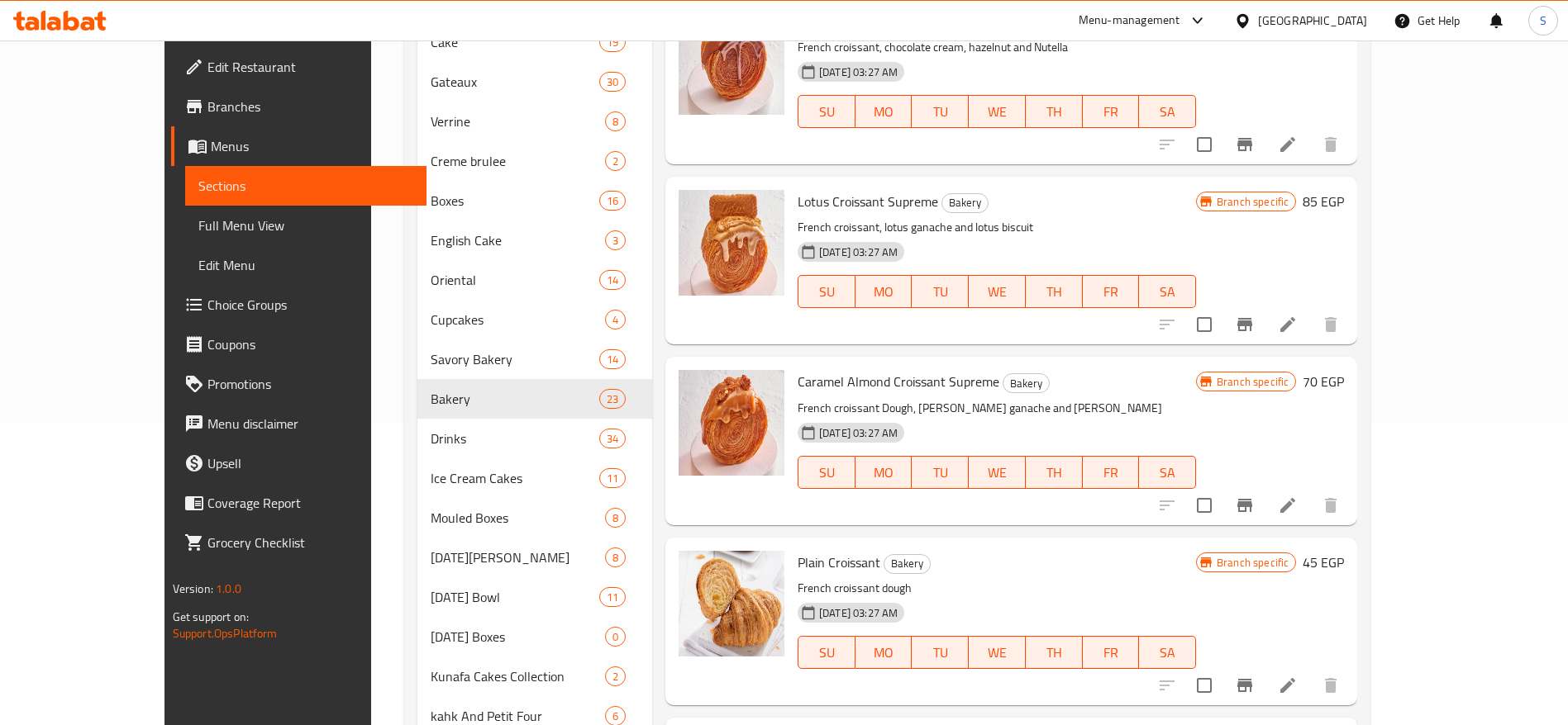
scroll to position [2489, 0]
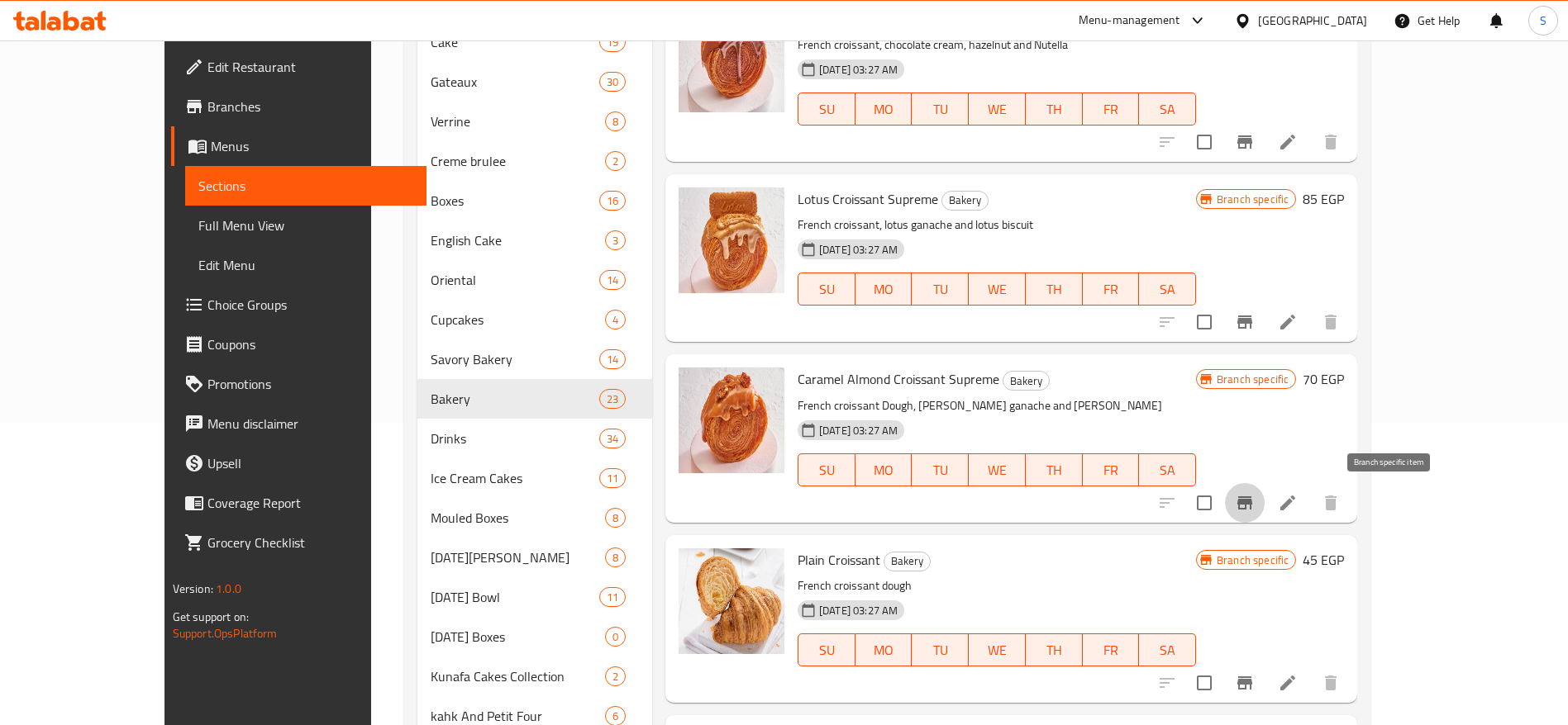
click at [1253, 499] on icon "Branch-specific-item" at bounding box center [1245, 503] width 15 height 13
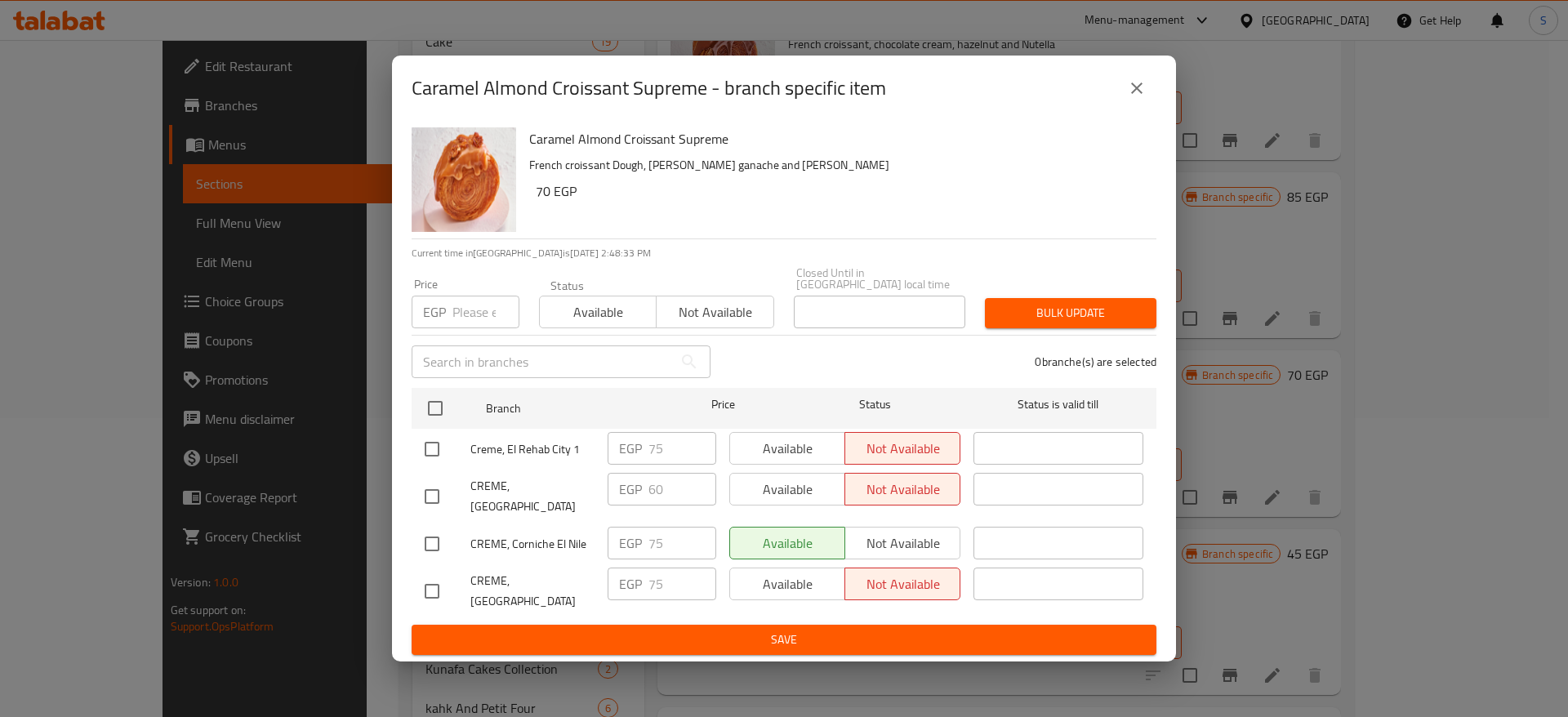
click at [1133, 95] on icon "close" at bounding box center [1137, 89] width 20 height 20
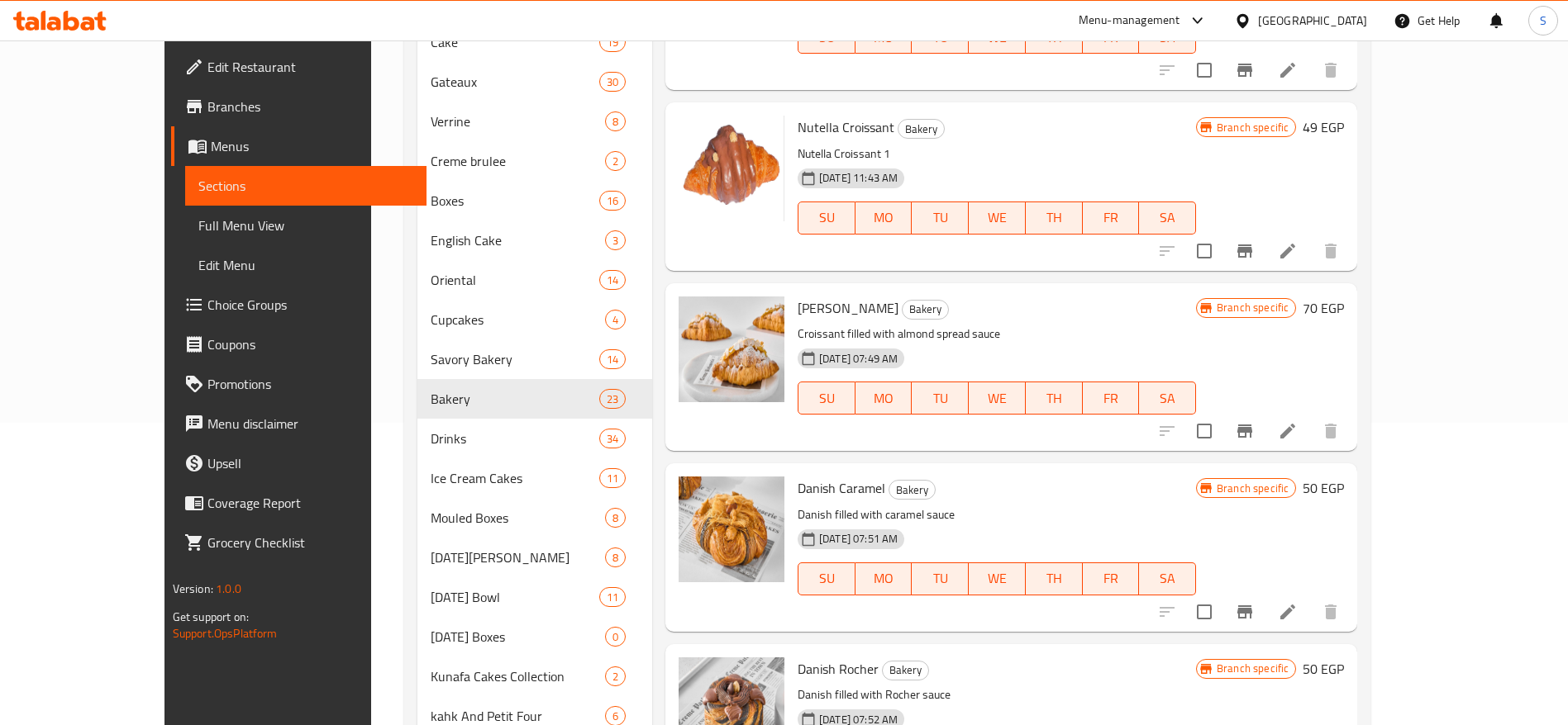
scroll to position [1117, 0]
click at [171, 85] on link "Edit Restaurant" at bounding box center [299, 67] width 256 height 40
